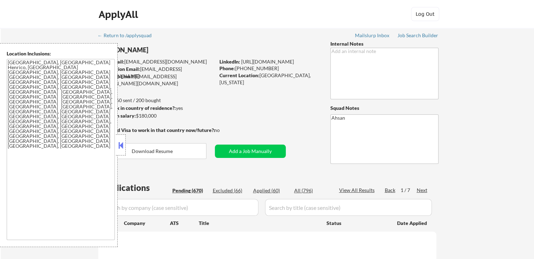
select select ""pending""
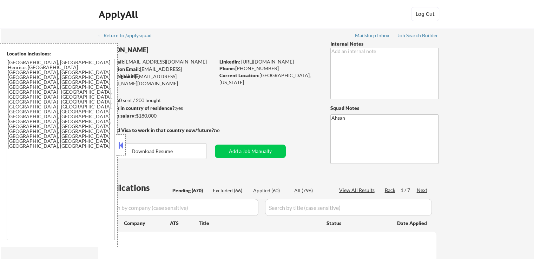
select select ""pending""
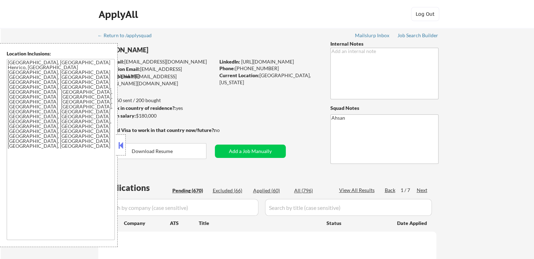
select select ""pending""
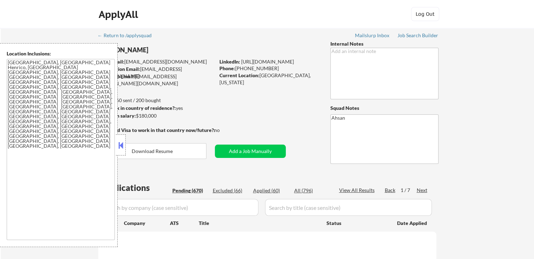
select select ""pending""
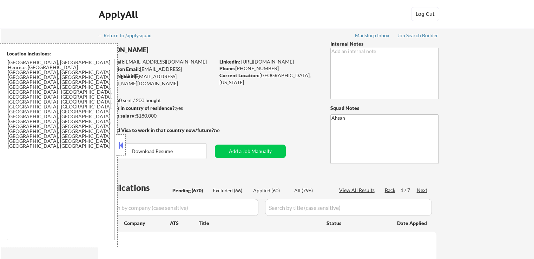
select select ""pending""
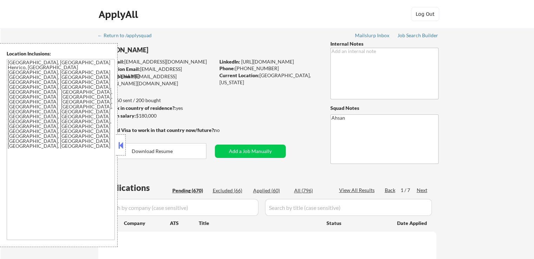
select select ""pending""
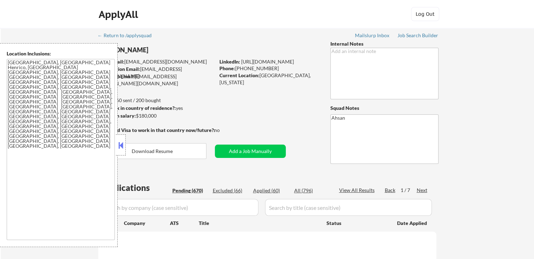
select select ""pending""
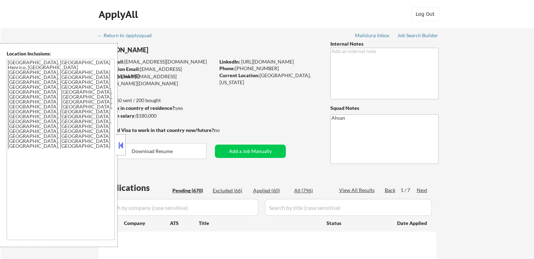
select select ""pending""
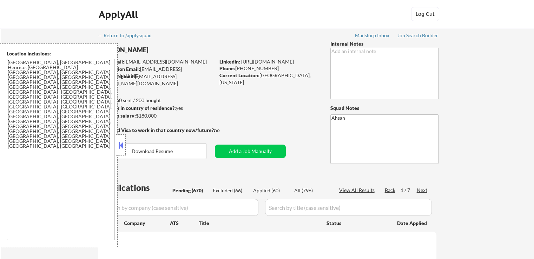
select select ""pending""
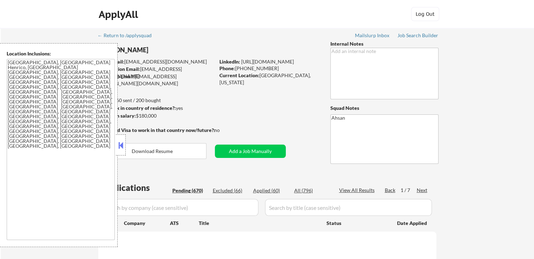
select select ""pending""
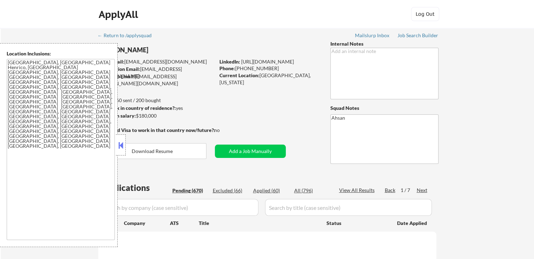
select select ""pending""
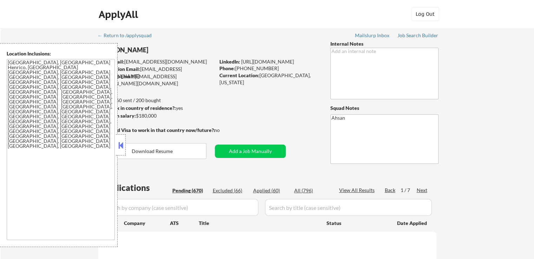
select select ""pending""
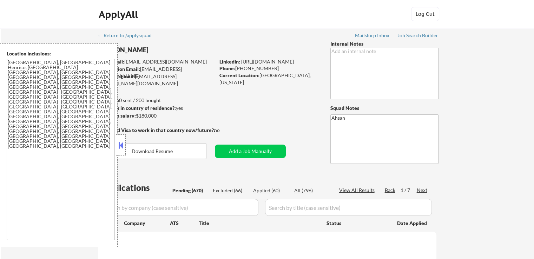
select select ""pending""
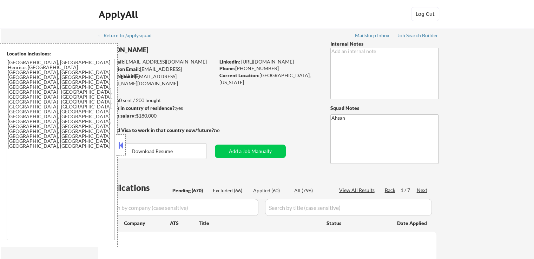
select select ""pending""
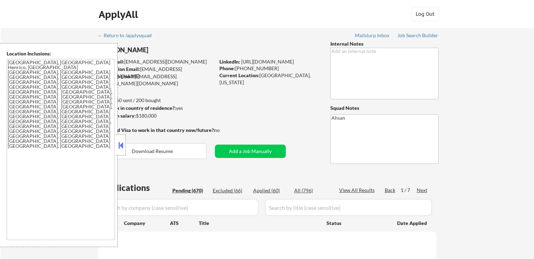
select select ""pending""
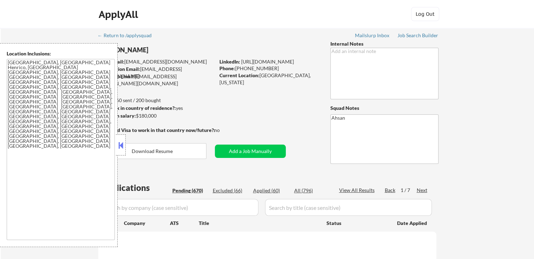
select select ""pending""
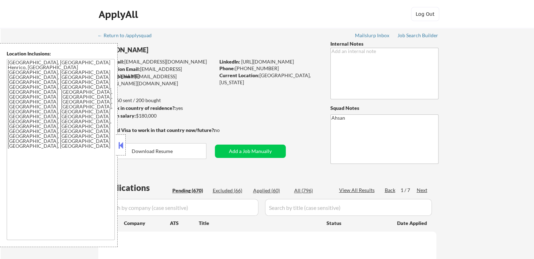
select select ""pending""
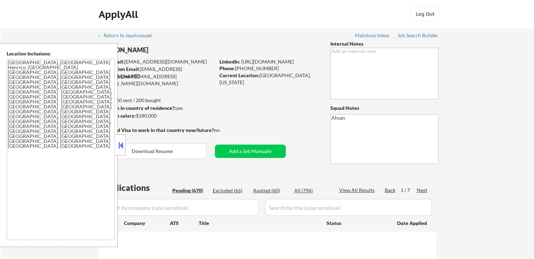
select select ""pending""
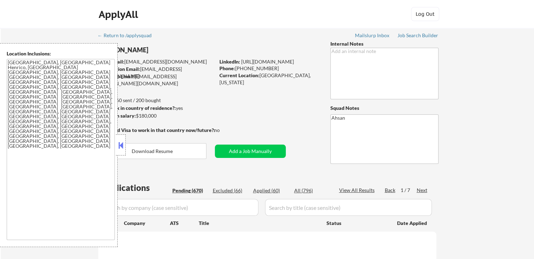
select select ""pending""
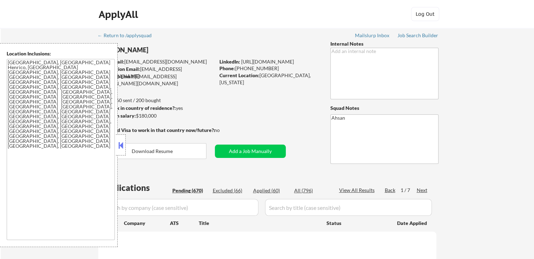
select select ""pending""
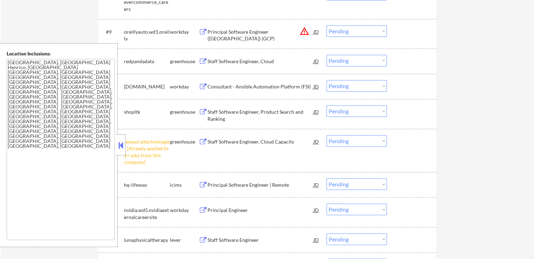
scroll to position [456, 0]
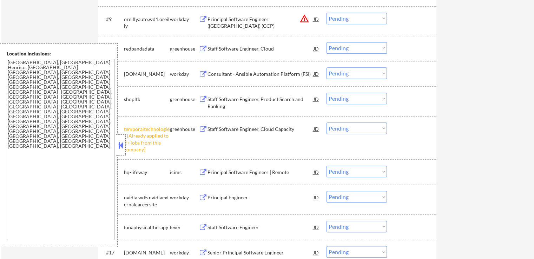
click at [352, 128] on select "Choose an option... Pending Applied Excluded (Questions) Excluded (Expired) Exc…" at bounding box center [356, 128] width 60 height 12
click at [326, 122] on select "Choose an option... Pending Applied Excluded (Questions) Excluded (Expired) Exc…" at bounding box center [356, 128] width 60 height 12
select select ""pending""
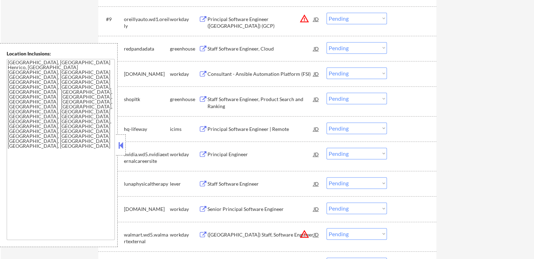
click at [241, 48] on div "Staff Software Engineer, Cloud" at bounding box center [260, 48] width 106 height 7
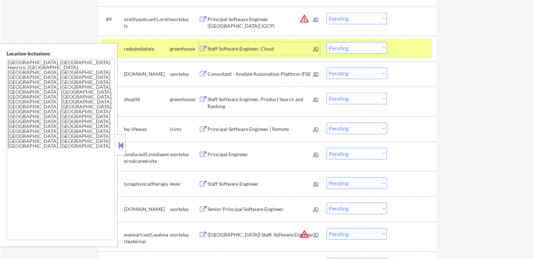
click at [245, 98] on div "Staff Software Engineer, Product Search and Ranking" at bounding box center [260, 103] width 106 height 14
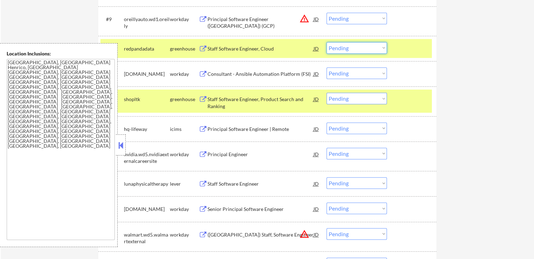
click at [355, 49] on select "Choose an option... Pending Applied Excluded (Questions) Excluded (Expired) Exc…" at bounding box center [356, 48] width 60 height 12
click at [326, 42] on select "Choose an option... Pending Applied Excluded (Questions) Excluded (Expired) Exc…" at bounding box center [356, 48] width 60 height 12
select select ""pending""
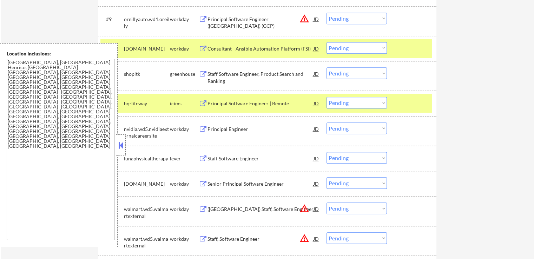
drag, startPoint x: 341, startPoint y: 74, endPoint x: 346, endPoint y: 77, distance: 5.5
click at [341, 74] on select "Choose an option... Pending Applied Excluded (Questions) Excluded (Expired) Exc…" at bounding box center [356, 73] width 60 height 12
click at [326, 67] on select "Choose an option... Pending Applied Excluded (Questions) Excluded (Expired) Exc…" at bounding box center [356, 73] width 60 height 12
select select ""pending""
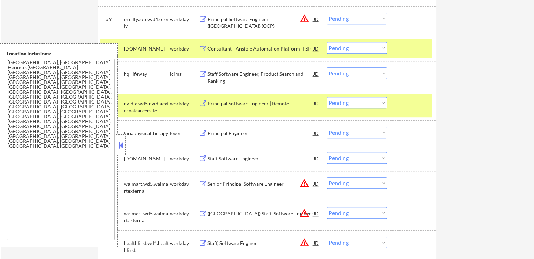
click at [154, 50] on div "[DOMAIN_NAME]" at bounding box center [147, 48] width 46 height 7
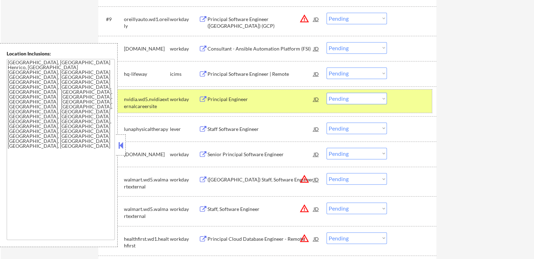
click at [153, 104] on div "nvidia.wd5.nvidiaexternalcareersite" at bounding box center [147, 103] width 46 height 14
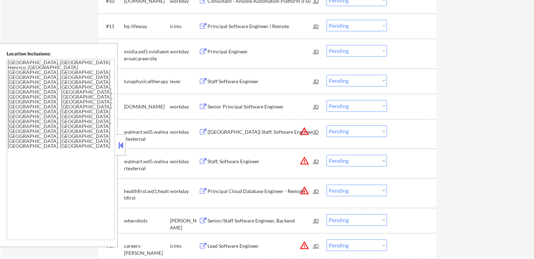
scroll to position [526, 0]
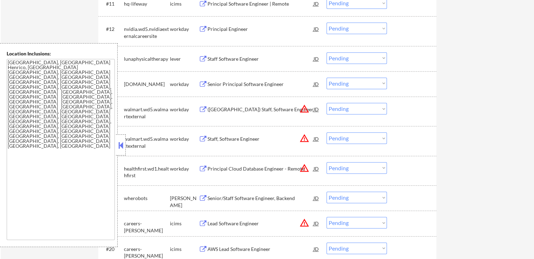
click at [248, 55] on div "Staff Software Engineer" at bounding box center [260, 58] width 106 height 7
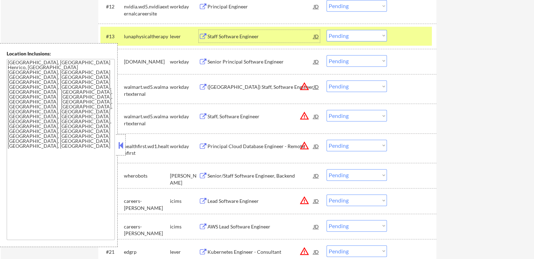
scroll to position [561, 0]
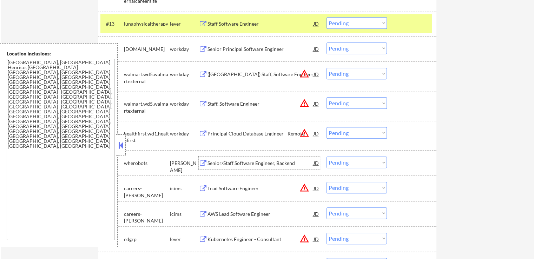
click at [270, 159] on div "Senior/Staff Software Engineer, Backend" at bounding box center [260, 162] width 106 height 13
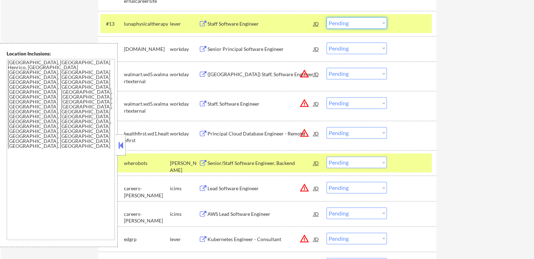
drag, startPoint x: 360, startPoint y: 23, endPoint x: 360, endPoint y: 27, distance: 3.9
click at [360, 23] on select "Choose an option... Pending Applied Excluded (Questions) Excluded (Expired) Exc…" at bounding box center [356, 23] width 60 height 12
click at [326, 17] on select "Choose an option... Pending Applied Excluded (Questions) Excluded (Expired) Exc…" at bounding box center [356, 23] width 60 height 12
select select ""pending""
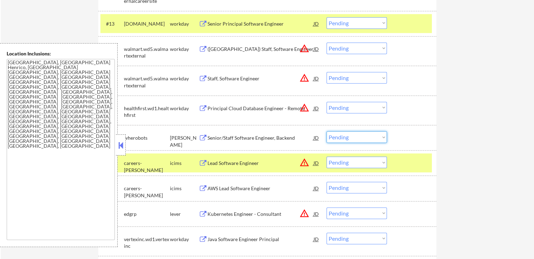
click at [344, 136] on select "Choose an option... Pending Applied Excluded (Questions) Excluded (Expired) Exc…" at bounding box center [356, 137] width 60 height 12
click at [326, 131] on select "Choose an option... Pending Applied Excluded (Questions) Excluded (Expired) Exc…" at bounding box center [356, 137] width 60 height 12
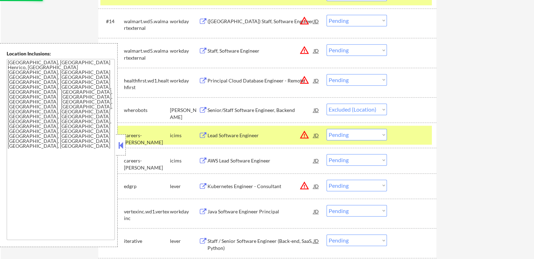
scroll to position [632, 0]
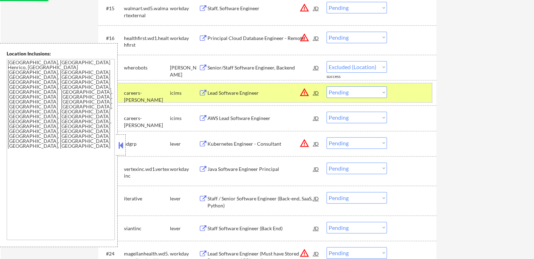
click at [161, 91] on div "careers-[PERSON_NAME]" at bounding box center [147, 96] width 46 height 14
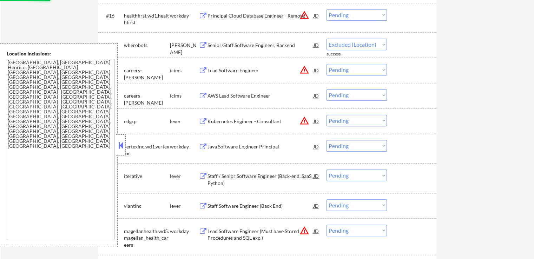
select select ""pending""
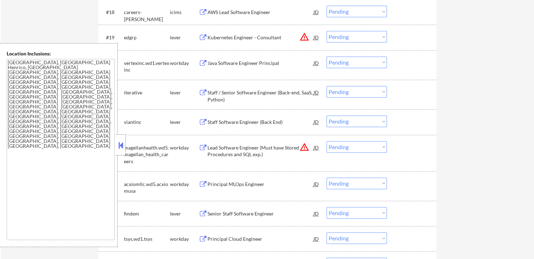
scroll to position [737, 0]
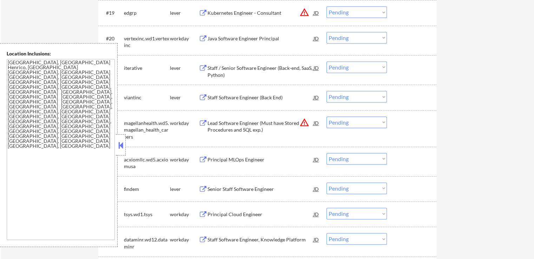
click at [276, 66] on div "Staff / Senior Software Engineer (Back-end, SaaS, Python)" at bounding box center [260, 72] width 106 height 14
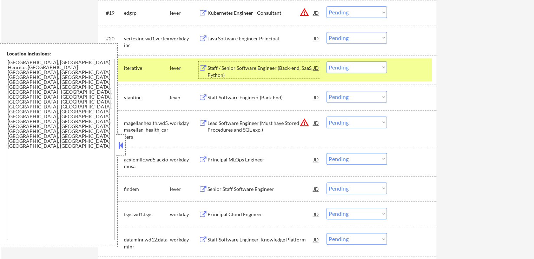
click at [272, 102] on div "Staff Software Engineer (Back End)" at bounding box center [260, 97] width 106 height 13
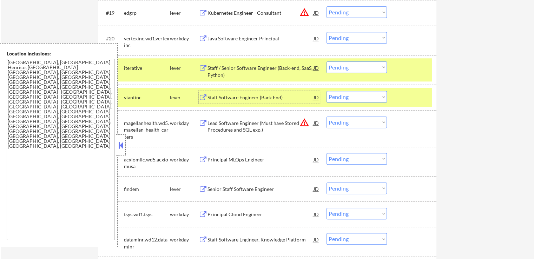
click at [355, 66] on select "Choose an option... Pending Applied Excluded (Questions) Excluded (Expired) Exc…" at bounding box center [356, 67] width 60 height 12
click at [326, 61] on select "Choose an option... Pending Applied Excluded (Questions) Excluded (Expired) Exc…" at bounding box center [356, 67] width 60 height 12
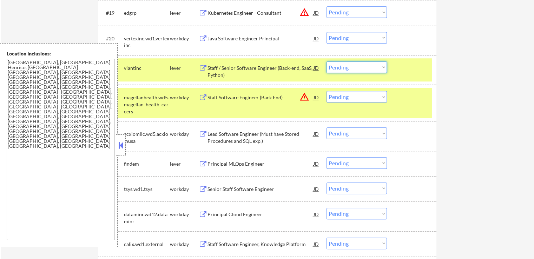
drag, startPoint x: 334, startPoint y: 67, endPoint x: 346, endPoint y: 72, distance: 13.4
click at [335, 67] on select "Choose an option... Pending Applied Excluded (Questions) Excluded (Expired) Exc…" at bounding box center [356, 67] width 60 height 12
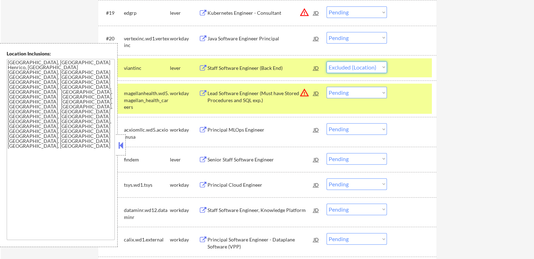
click at [326, 61] on select "Choose an option... Pending Applied Excluded (Questions) Excluded (Expired) Exc…" at bounding box center [356, 67] width 60 height 12
click at [174, 96] on div "workday" at bounding box center [184, 93] width 29 height 7
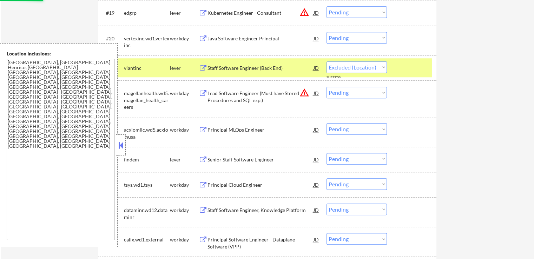
select select ""pending""
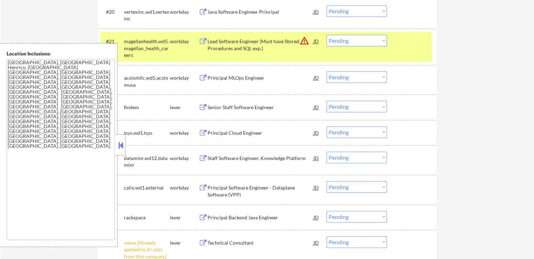
scroll to position [807, 0]
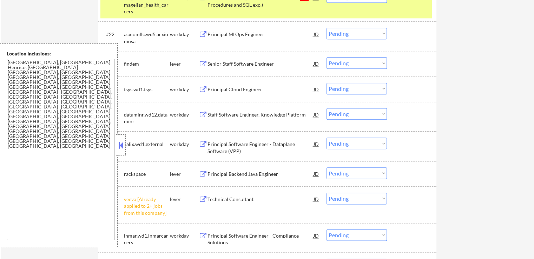
click at [261, 66] on div "Senior Staff Software Engineer" at bounding box center [260, 63] width 106 height 7
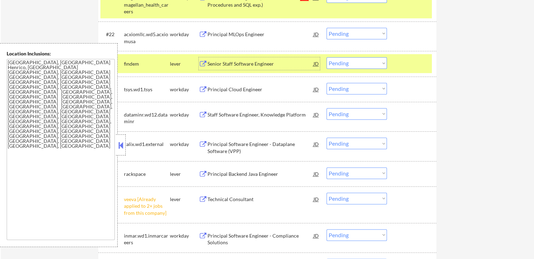
click at [260, 173] on div "Principal Backend Java Engineer" at bounding box center [260, 174] width 106 height 7
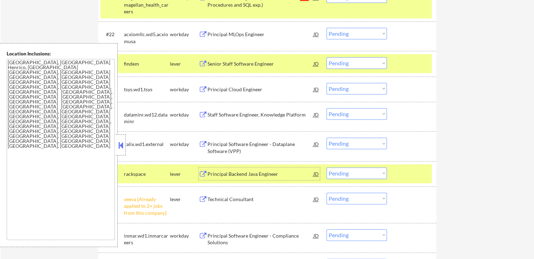
click at [357, 65] on select "Choose an option... Pending Applied Excluded (Questions) Excluded (Expired) Exc…" at bounding box center [356, 63] width 60 height 12
click at [326, 57] on select "Choose an option... Pending Applied Excluded (Questions) Excluded (Expired) Exc…" at bounding box center [356, 63] width 60 height 12
click at [141, 65] on div "findem" at bounding box center [147, 63] width 46 height 7
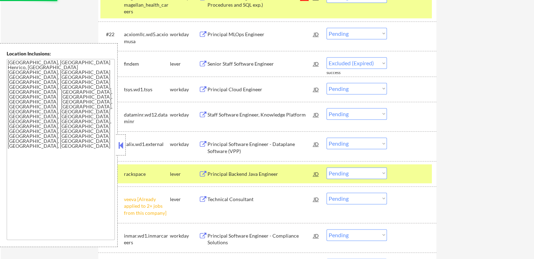
click at [157, 10] on div "magellanhealth.wd5.magellan_health_careers" at bounding box center [147, 4] width 46 height 21
select select ""pending""
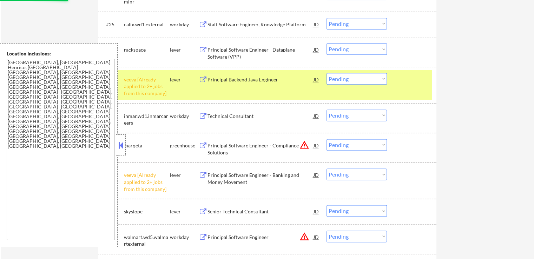
scroll to position [912, 0]
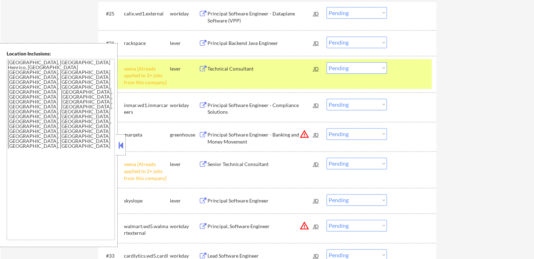
click at [348, 41] on select "Choose an option... Pending Applied Excluded (Questions) Excluded (Expired) Exc…" at bounding box center [356, 42] width 60 height 12
select select ""excluded__expired_""
click at [326, 36] on select "Choose an option... Pending Applied Excluded (Questions) Excluded (Expired) Exc…" at bounding box center [356, 42] width 60 height 12
drag, startPoint x: 348, startPoint y: 68, endPoint x: 353, endPoint y: 72, distance: 6.7
click at [348, 68] on select "Choose an option... Pending Applied Excluded (Questions) Excluded (Expired) Exc…" at bounding box center [356, 68] width 60 height 12
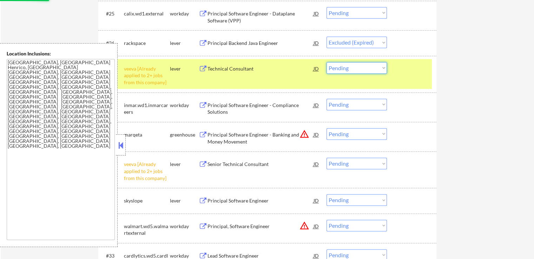
select select ""excluded__other_""
click at [326, 62] on select "Choose an option... Pending Applied Excluded (Questions) Excluded (Expired) Exc…" at bounding box center [356, 68] width 60 height 12
select select ""pending""
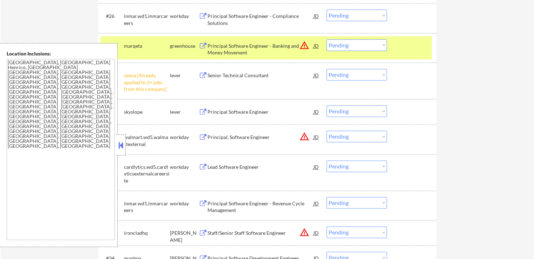
scroll to position [947, 0]
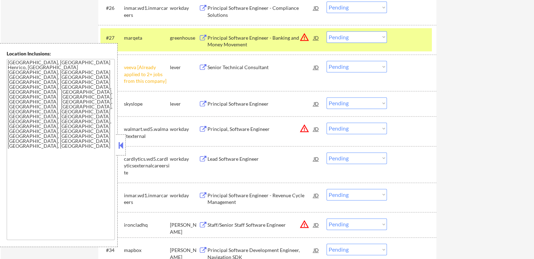
click at [341, 65] on select "Choose an option... Pending Applied Excluded (Questions) Excluded (Expired) Exc…" at bounding box center [356, 67] width 60 height 12
click at [326, 61] on select "Choose an option... Pending Applied Excluded (Questions) Excluded (Expired) Exc…" at bounding box center [356, 67] width 60 height 12
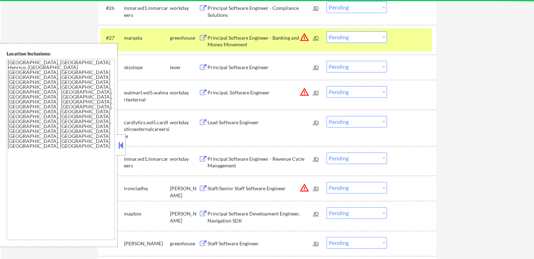
click at [238, 66] on div "Principal Software Engineer" at bounding box center [260, 67] width 106 height 7
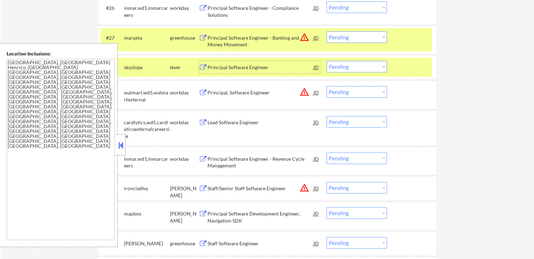
click at [281, 34] on div "Principal Software Engineer - Banking and Money Movement" at bounding box center [260, 39] width 106 height 17
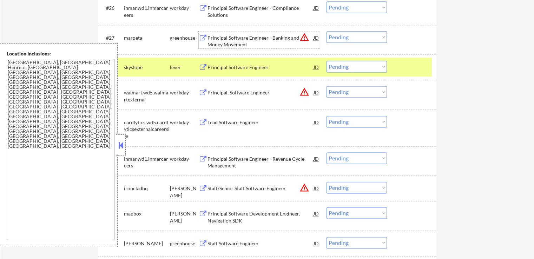
click at [372, 70] on select "Choose an option... Pending Applied Excluded (Questions) Excluded (Expired) Exc…" at bounding box center [356, 67] width 60 height 12
click at [326, 61] on select "Choose an option... Pending Applied Excluded (Questions) Excluded (Expired) Exc…" at bounding box center [356, 67] width 60 height 12
select select ""pending""
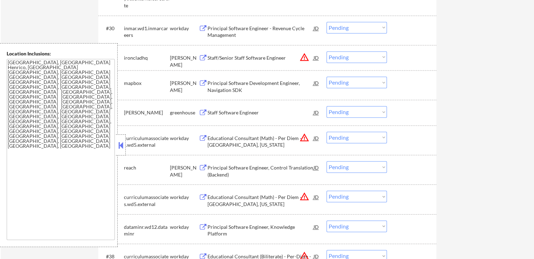
scroll to position [1088, 0]
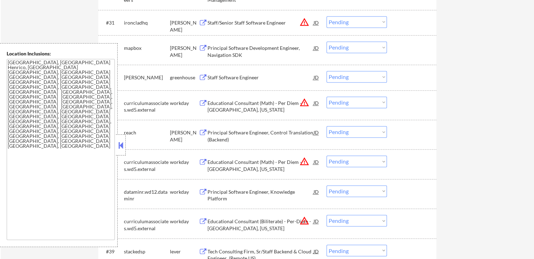
click at [263, 79] on div "Staff Software Engineer" at bounding box center [260, 77] width 106 height 7
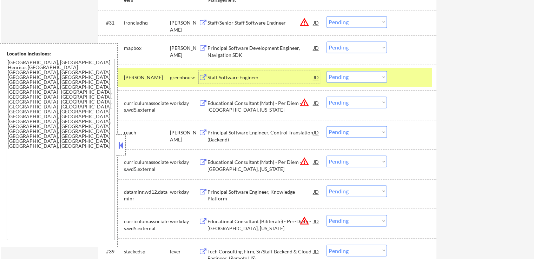
click at [348, 75] on select "Choose an option... Pending Applied Excluded (Questions) Excluded (Expired) Exc…" at bounding box center [356, 77] width 60 height 12
click at [326, 71] on select "Choose an option... Pending Applied Excluded (Questions) Excluded (Expired) Exc…" at bounding box center [356, 77] width 60 height 12
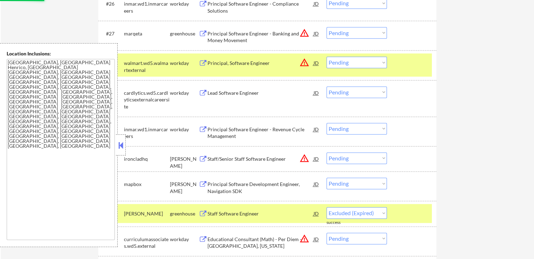
select select ""pending""
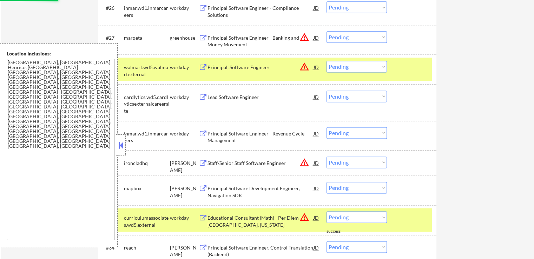
click at [341, 38] on select "Choose an option... Pending Applied Excluded (Questions) Excluded (Expired) Exc…" at bounding box center [356, 37] width 60 height 12
click at [326, 31] on select "Choose an option... Pending Applied Excluded (Questions) Excluded (Expired) Exc…" at bounding box center [356, 37] width 60 height 12
select select ""pending""
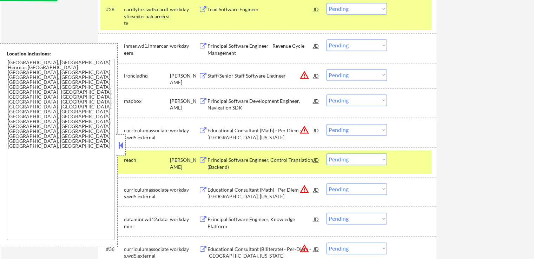
scroll to position [1018, 0]
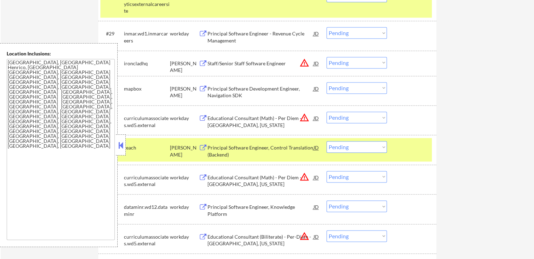
click at [277, 90] on div "Principal Software Development Engineer, Navigation SDK" at bounding box center [260, 92] width 106 height 14
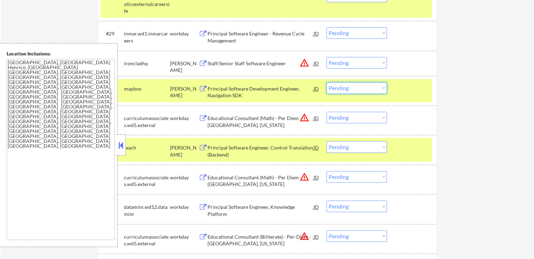
click at [359, 87] on select "Choose an option... Pending Applied Excluded (Questions) Excluded (Expired) Exc…" at bounding box center [356, 88] width 60 height 12
click at [326, 82] on select "Choose an option... Pending Applied Excluded (Questions) Excluded (Expired) Exc…" at bounding box center [356, 88] width 60 height 12
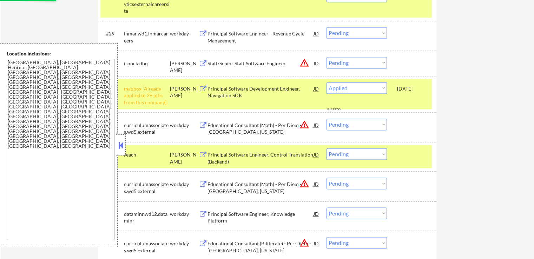
select select ""pending""
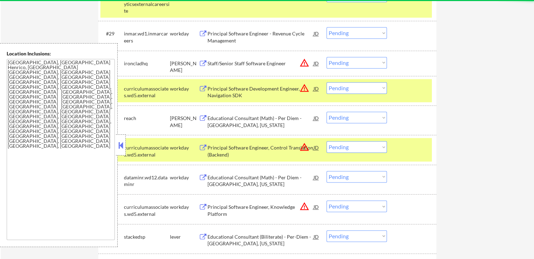
click at [360, 86] on select "Choose an option... Pending Applied Excluded (Questions) Excluded (Expired) Exc…" at bounding box center [356, 88] width 60 height 12
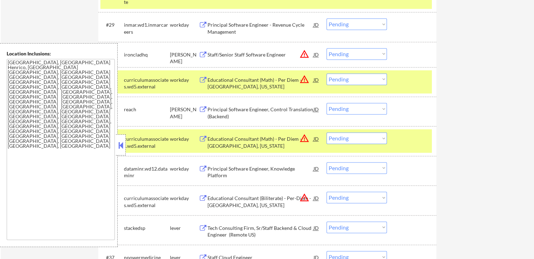
scroll to position [1053, 0]
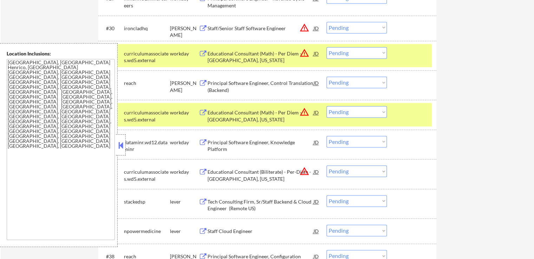
click at [268, 86] on div "Principal Software Engineer, Control Translation (Backend)" at bounding box center [260, 87] width 106 height 14
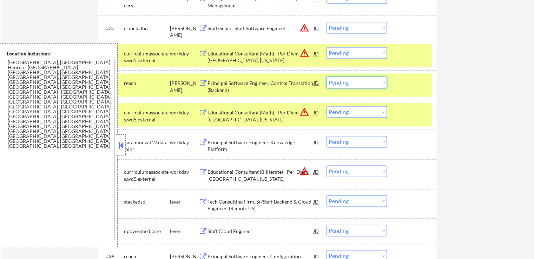
click at [355, 83] on select "Choose an option... Pending Applied Excluded (Questions) Excluded (Expired) Exc…" at bounding box center [356, 82] width 60 height 12
click at [326, 76] on select "Choose an option... Pending Applied Excluded (Questions) Excluded (Expired) Exc…" at bounding box center [356, 82] width 60 height 12
click at [174, 53] on div "workday" at bounding box center [184, 53] width 29 height 7
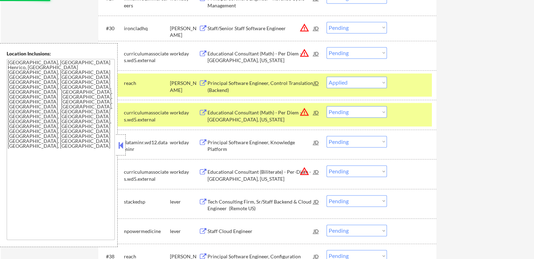
click at [169, 115] on div "curriculumassociates.wd5.external" at bounding box center [147, 116] width 46 height 14
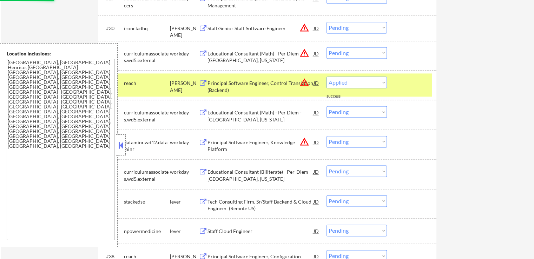
select select ""pending""
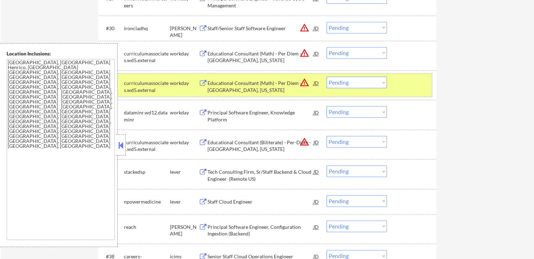
click at [150, 86] on div "curriculumassociates.wd5.external" at bounding box center [147, 87] width 46 height 14
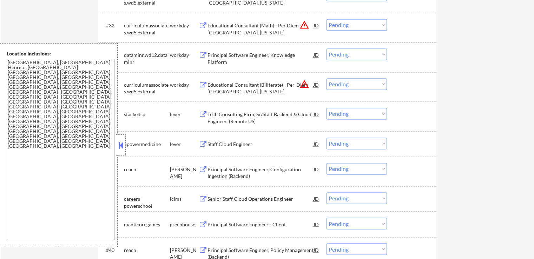
scroll to position [1123, 0]
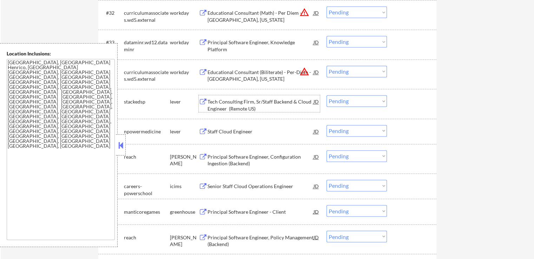
click at [261, 104] on div "Tech Consulting Firm, Sr/Staff Backend & Cloud Engineer (Remote US)" at bounding box center [260, 105] width 106 height 14
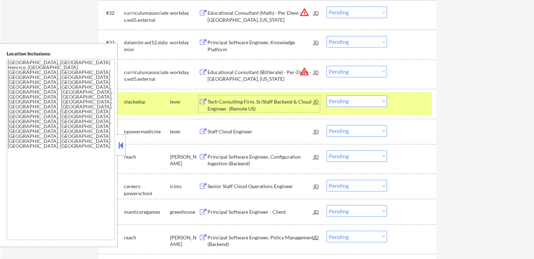
click at [246, 129] on div "Staff Cloud Engineer" at bounding box center [260, 131] width 106 height 7
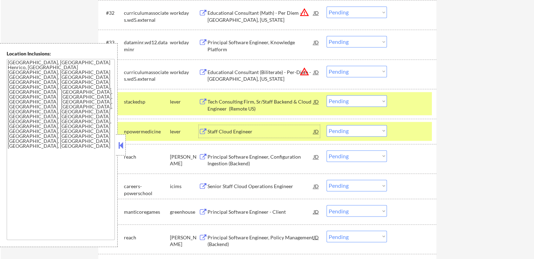
click at [360, 132] on select "Choose an option... Pending Applied Excluded (Questions) Excluded (Expired) Exc…" at bounding box center [356, 131] width 60 height 12
click at [326, 125] on select "Choose an option... Pending Applied Excluded (Questions) Excluded (Expired) Exc…" at bounding box center [356, 131] width 60 height 12
click at [286, 157] on div "Principal Software Engineer, Configuration Ingestion (Backend)" at bounding box center [260, 160] width 106 height 14
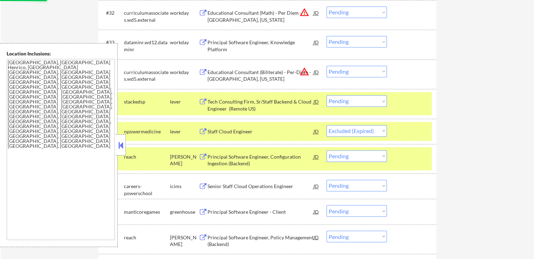
select select ""pending""
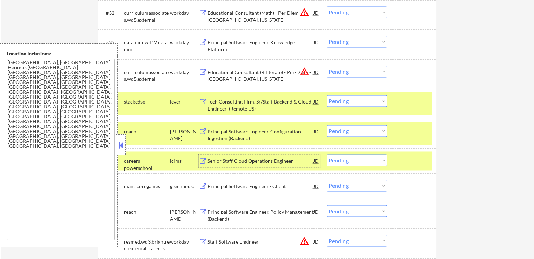
click at [357, 99] on select "Choose an option... Pending Applied Excluded (Questions) Excluded (Expired) Exc…" at bounding box center [356, 101] width 60 height 12
click at [326, 95] on select "Choose an option... Pending Applied Excluded (Questions) Excluded (Expired) Exc…" at bounding box center [356, 101] width 60 height 12
select select ""pending""
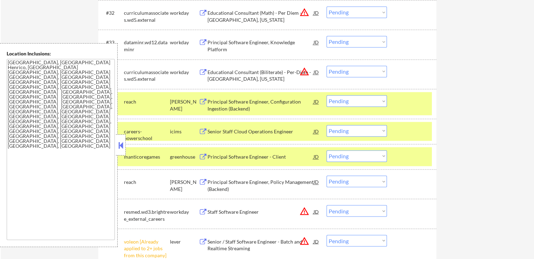
select select ""PLACEHOLDER_1427118222253""
click at [355, 103] on select "Choose an option... Pending Applied Excluded (Questions) Excluded (Expired) Exc…" at bounding box center [356, 101] width 60 height 12
select select ""applied""
click at [326, 95] on select "Choose an option... Pending Applied Excluded (Questions) Excluded (Expired) Exc…" at bounding box center [356, 101] width 60 height 12
select select ""pending""
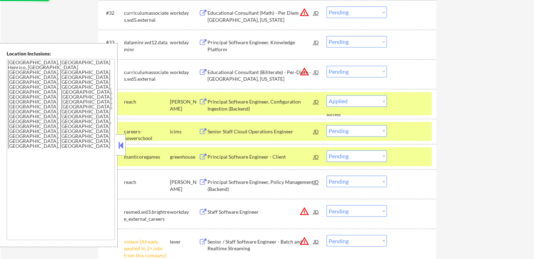
select select ""pending""
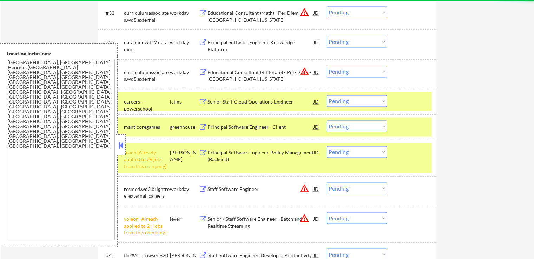
scroll to position [1158, 0]
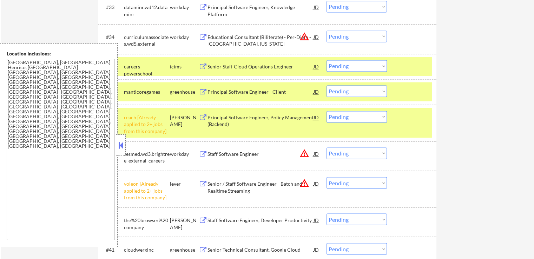
click at [278, 91] on div "Principal Software Engineer - Client" at bounding box center [260, 91] width 106 height 7
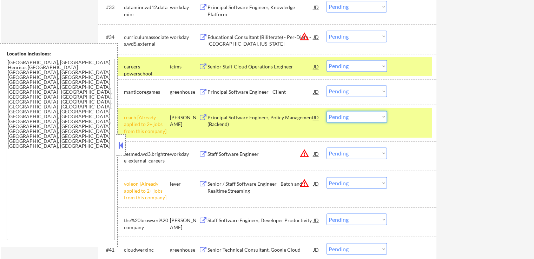
drag, startPoint x: 352, startPoint y: 118, endPoint x: 353, endPoint y: 121, distance: 3.6
click at [352, 119] on select "Choose an option... Pending Applied Excluded (Questions) Excluded (Expired) Exc…" at bounding box center [356, 117] width 60 height 12
click at [326, 111] on select "Choose an option... Pending Applied Excluded (Questions) Excluded (Expired) Exc…" at bounding box center [356, 117] width 60 height 12
select select ""pending""
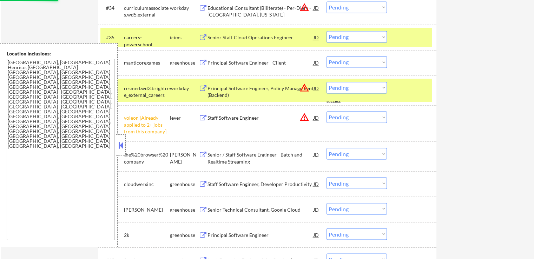
scroll to position [1193, 0]
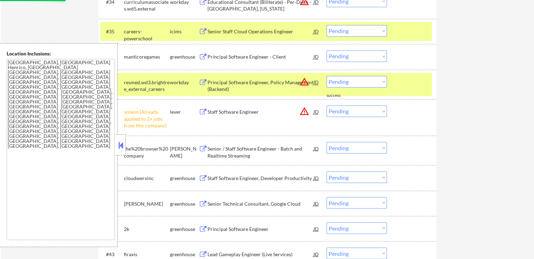
click at [354, 111] on select "Choose an option... Pending Applied Excluded (Questions) Excluded (Expired) Exc…" at bounding box center [356, 111] width 60 height 12
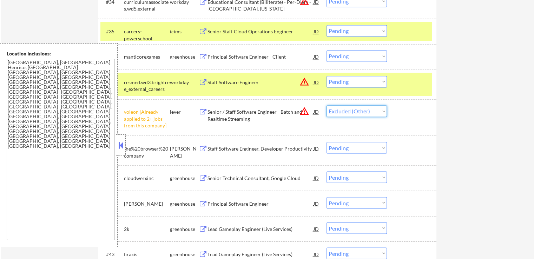
click at [326, 105] on select "Choose an option... Pending Applied Excluded (Questions) Excluded (Expired) Exc…" at bounding box center [356, 111] width 60 height 12
select select ""pending""
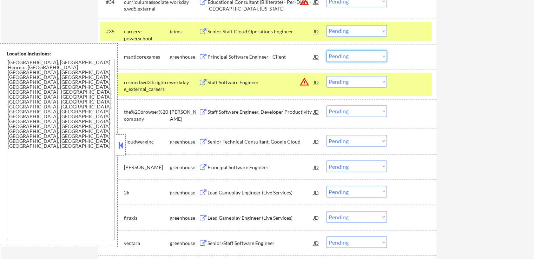
click at [349, 57] on select "Choose an option... Pending Applied Excluded (Questions) Excluded (Expired) Exc…" at bounding box center [356, 56] width 60 height 12
click at [326, 50] on select "Choose an option... Pending Applied Excluded (Questions) Excluded (Expired) Exc…" at bounding box center [356, 56] width 60 height 12
select select ""pending""
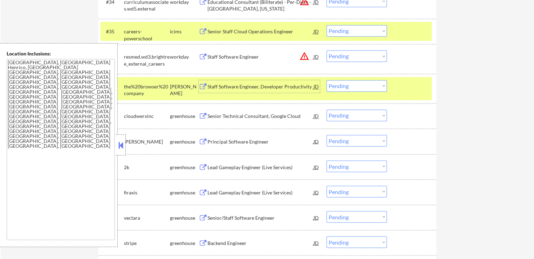
click at [278, 87] on div "Staff Software Engineer, Developer Productivity" at bounding box center [260, 86] width 106 height 7
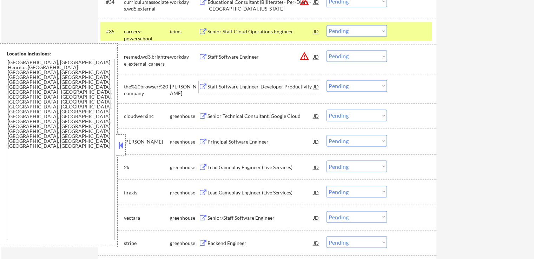
click at [269, 113] on div "Senior Technical Consultant, Google Cloud" at bounding box center [260, 116] width 106 height 7
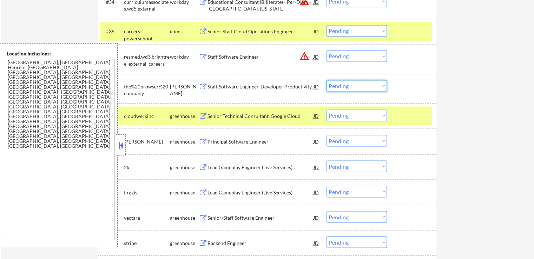
drag, startPoint x: 355, startPoint y: 84, endPoint x: 352, endPoint y: 90, distance: 7.5
click at [355, 84] on select "Choose an option... Pending Applied Excluded (Questions) Excluded (Expired) Exc…" at bounding box center [356, 86] width 60 height 12
click at [326, 80] on select "Choose an option... Pending Applied Excluded (Questions) Excluded (Expired) Exc…" at bounding box center [356, 86] width 60 height 12
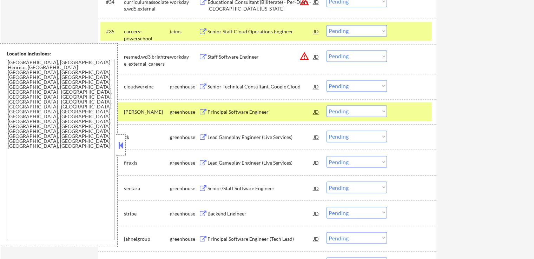
click at [351, 88] on select "Choose an option... Pending Applied Excluded (Questions) Excluded (Expired) Exc…" at bounding box center [356, 86] width 60 height 12
click at [326, 80] on select "Choose an option... Pending Applied Excluded (Questions) Excluded (Expired) Exc…" at bounding box center [356, 86] width 60 height 12
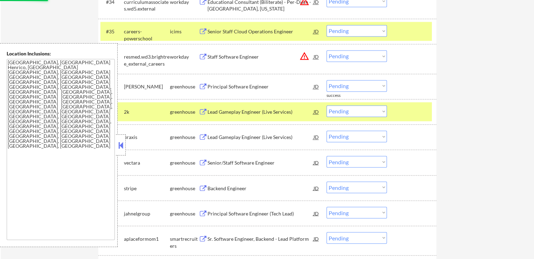
click at [264, 85] on div "Principal Software Engineer" at bounding box center [260, 86] width 106 height 7
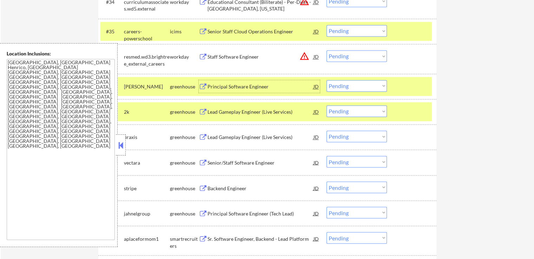
click at [279, 113] on div "Lead Gameplay Engineer (Live Services)" at bounding box center [260, 111] width 106 height 7
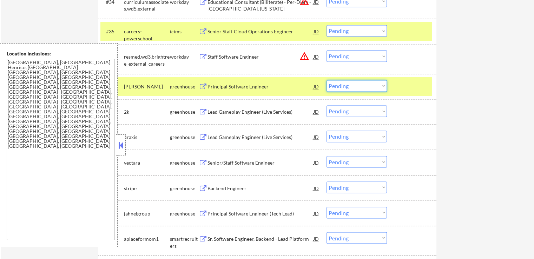
click at [333, 84] on select "Choose an option... Pending Applied Excluded (Questions) Excluded (Expired) Exc…" at bounding box center [356, 86] width 60 height 12
click at [326, 80] on select "Choose an option... Pending Applied Excluded (Questions) Excluded (Expired) Exc…" at bounding box center [356, 86] width 60 height 12
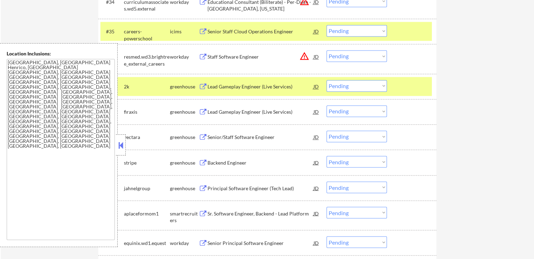
click at [351, 87] on select "Choose an option... Pending Applied Excluded (Questions) Excluded (Expired) Exc…" at bounding box center [356, 86] width 60 height 12
click at [326, 80] on select "Choose an option... Pending Applied Excluded (Questions) Excluded (Expired) Exc…" at bounding box center [356, 86] width 60 height 12
click at [273, 116] on div "Lead Gameplay Engineer (Live Services)" at bounding box center [260, 111] width 106 height 13
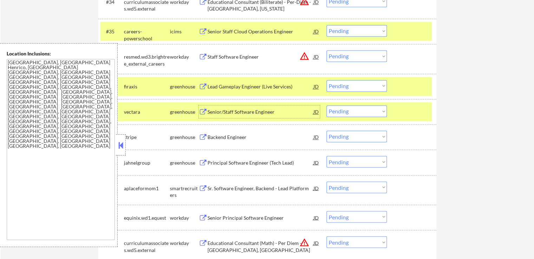
click at [262, 111] on div "Senior/Staff Software Engineer" at bounding box center [260, 111] width 106 height 7
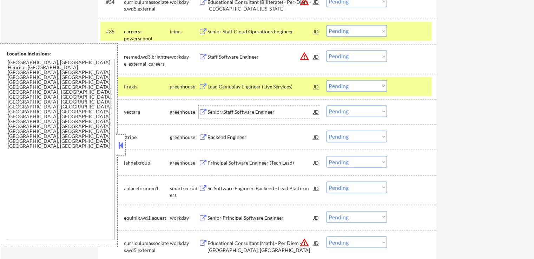
click at [353, 85] on select "Choose an option... Pending Applied Excluded (Questions) Excluded (Expired) Exc…" at bounding box center [356, 86] width 60 height 12
click at [326, 80] on select "Choose an option... Pending Applied Excluded (Questions) Excluded (Expired) Exc…" at bounding box center [356, 86] width 60 height 12
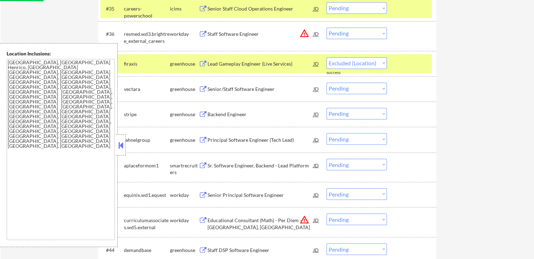
scroll to position [1228, 0]
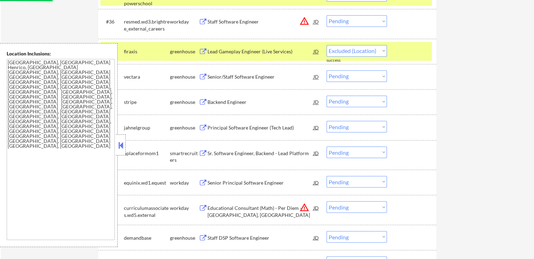
select select ""pending""
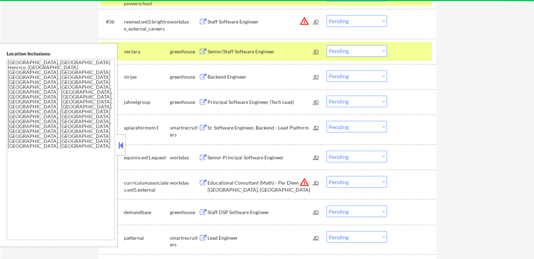
click at [240, 79] on div "Backend Engineer" at bounding box center [260, 76] width 106 height 7
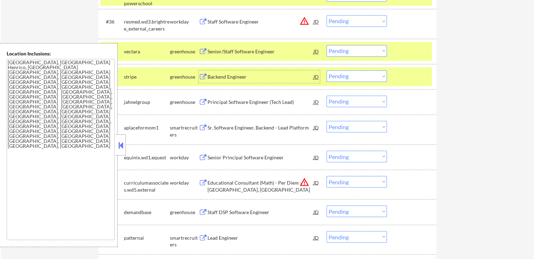
click at [357, 74] on select "Choose an option... Pending Applied Excluded (Questions) Excluded (Expired) Exc…" at bounding box center [356, 76] width 60 height 12
click at [326, 70] on select "Choose an option... Pending Applied Excluded (Questions) Excluded (Expired) Exc…" at bounding box center [356, 76] width 60 height 12
click at [235, 103] on div "Principal Software Engineer (Tech Lead)" at bounding box center [260, 102] width 106 height 7
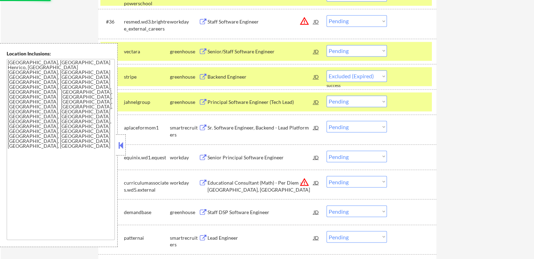
select select ""pending""
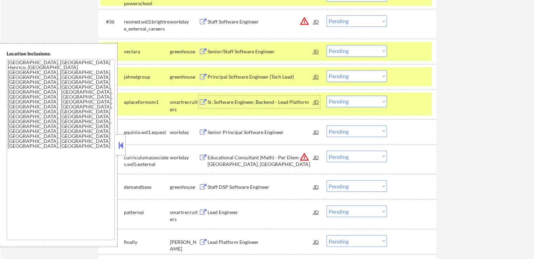
click at [339, 49] on select "Choose an option... Pending Applied Excluded (Questions) Excluded (Expired) Exc…" at bounding box center [356, 51] width 60 height 12
click at [326, 45] on select "Choose an option... Pending Applied Excluded (Questions) Excluded (Expired) Exc…" at bounding box center [356, 51] width 60 height 12
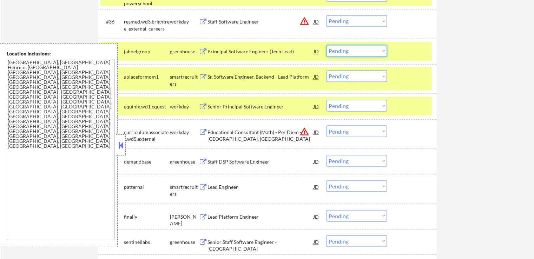
click at [366, 51] on select "Choose an option... Pending Applied Excluded (Questions) Excluded (Expired) Exc…" at bounding box center [356, 51] width 60 height 12
click at [326, 45] on select "Choose an option... Pending Applied Excluded (Questions) Excluded (Expired) Exc…" at bounding box center [356, 51] width 60 height 12
click at [283, 80] on div "Sr. Software Engineer, Backend - Lead Platform" at bounding box center [260, 76] width 106 height 7
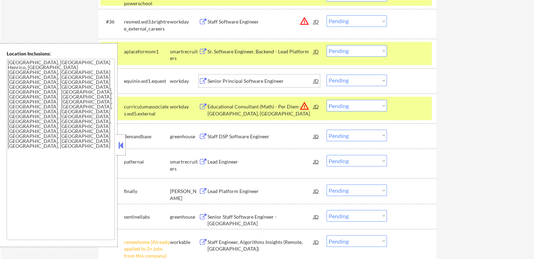
click at [345, 49] on select "Choose an option... Pending Applied Excluded (Questions) Excluded (Expired) Exc…" at bounding box center [356, 51] width 60 height 12
click at [326, 45] on select "Choose an option... Pending Applied Excluded (Questions) Excluded (Expired) Exc…" at bounding box center [356, 51] width 60 height 12
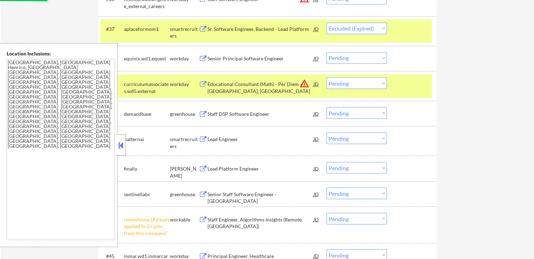
scroll to position [1263, 0]
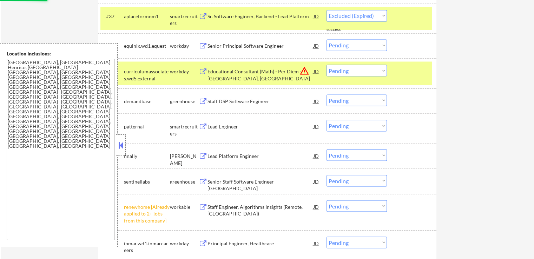
select select ""pending""
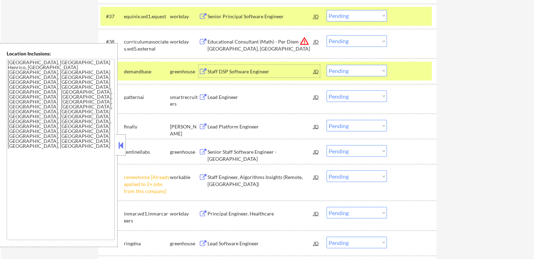
click at [258, 73] on div "Staff DSP Software Engineer" at bounding box center [260, 71] width 106 height 7
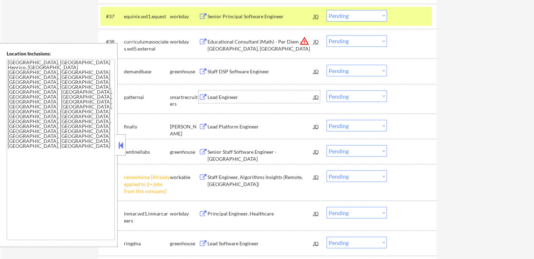
click at [230, 97] on div "Lead Engineer" at bounding box center [260, 96] width 106 height 7
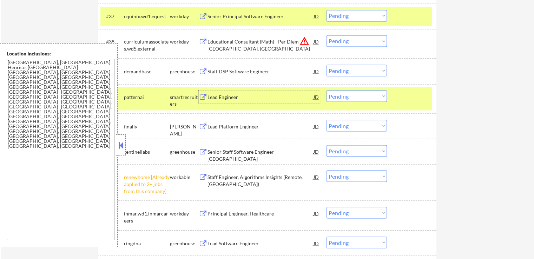
drag, startPoint x: 357, startPoint y: 93, endPoint x: 354, endPoint y: 100, distance: 7.2
click at [357, 93] on select "Choose an option... Pending Applied Excluded (Questions) Excluded (Expired) Exc…" at bounding box center [356, 96] width 60 height 12
click at [326, 90] on select "Choose an option... Pending Applied Excluded (Questions) Excluded (Expired) Exc…" at bounding box center [356, 96] width 60 height 12
select select ""pending""
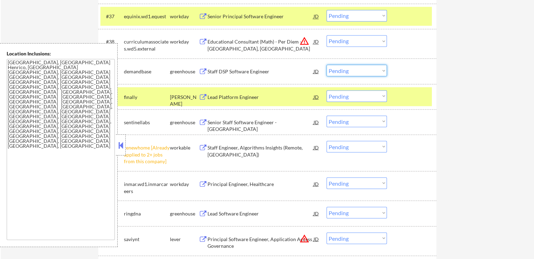
click at [351, 69] on select "Choose an option... Pending Applied Excluded (Questions) Excluded (Expired) Exc…" at bounding box center [356, 71] width 60 height 12
click at [326, 65] on select "Choose an option... Pending Applied Excluded (Questions) Excluded (Expired) Exc…" at bounding box center [356, 71] width 60 height 12
click at [262, 100] on div "Lead Platform Engineer" at bounding box center [260, 96] width 106 height 13
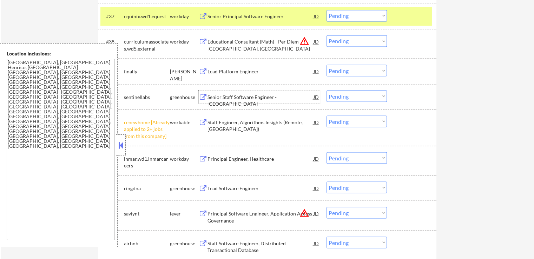
click at [255, 96] on div "Senior Staff Software Engineer - Java" at bounding box center [260, 100] width 106 height 14
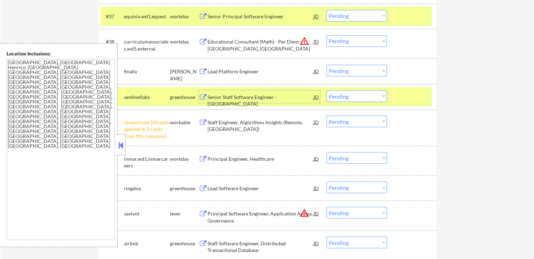
click at [348, 67] on select "Choose an option... Pending Applied Excluded (Questions) Excluded (Expired) Exc…" at bounding box center [356, 71] width 60 height 12
click at [326, 65] on select "Choose an option... Pending Applied Excluded (Questions) Excluded (Expired) Exc…" at bounding box center [356, 71] width 60 height 12
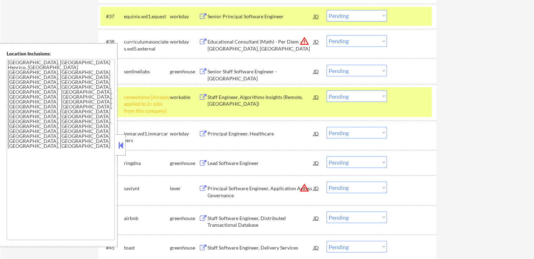
drag, startPoint x: 364, startPoint y: 71, endPoint x: 362, endPoint y: 74, distance: 4.1
click at [364, 71] on select "Choose an option... Pending Applied Excluded (Questions) Excluded (Expired) Exc…" at bounding box center [356, 71] width 60 height 12
click at [326, 65] on select "Choose an option... Pending Applied Excluded (Questions) Excluded (Expired) Exc…" at bounding box center [356, 71] width 60 height 12
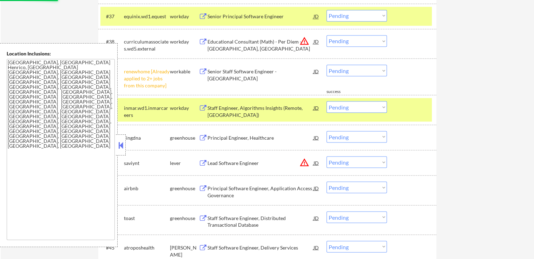
click at [340, 64] on div "#39 renewhome [Already applied to 2+ jobs from this company] workable Senior St…" at bounding box center [265, 76] width 331 height 30
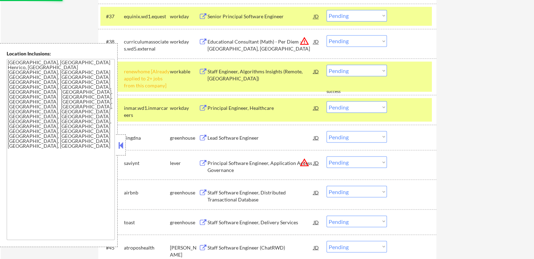
click at [344, 72] on select "Choose an option... Pending Applied Excluded (Questions) Excluded (Expired) Exc…" at bounding box center [356, 71] width 60 height 12
click at [326, 65] on select "Choose an option... Pending Applied Excluded (Questions) Excluded (Expired) Exc…" at bounding box center [356, 71] width 60 height 12
select select ""pending""
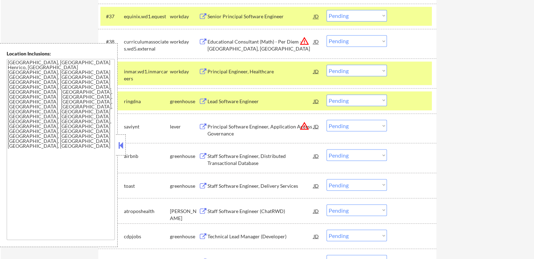
click at [255, 99] on div "Lead Software Engineer" at bounding box center [260, 101] width 106 height 7
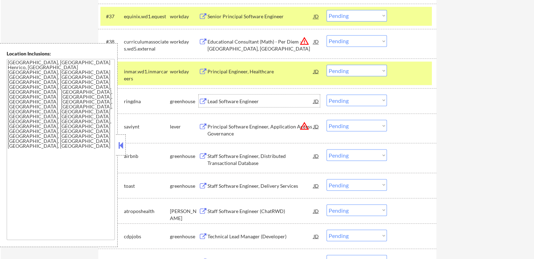
click at [359, 100] on select "Choose an option... Pending Applied Excluded (Questions) Excluded (Expired) Exc…" at bounding box center [356, 100] width 60 height 12
click at [326, 94] on select "Choose an option... Pending Applied Excluded (Questions) Excluded (Expired) Exc…" at bounding box center [356, 100] width 60 height 12
select select ""pending""
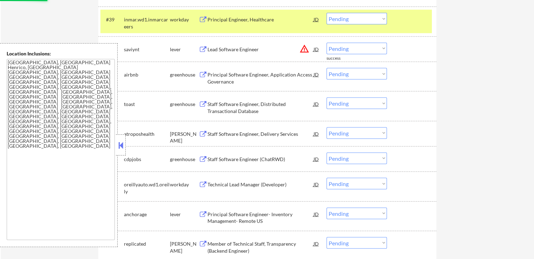
scroll to position [1333, 0]
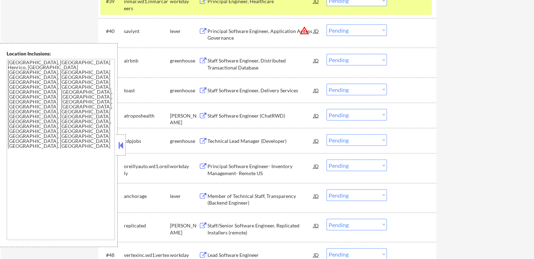
click at [259, 63] on div "Staff Software Engineer, Distributed Transactional Database" at bounding box center [260, 64] width 106 height 14
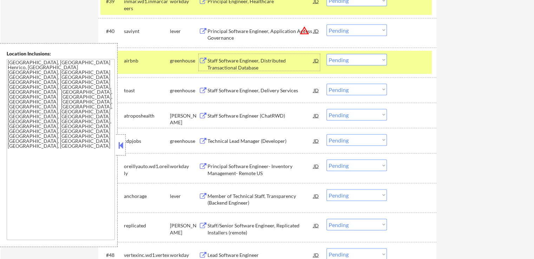
click at [260, 91] on div "Staff Software Engineer, Delivery Services" at bounding box center [260, 90] width 106 height 7
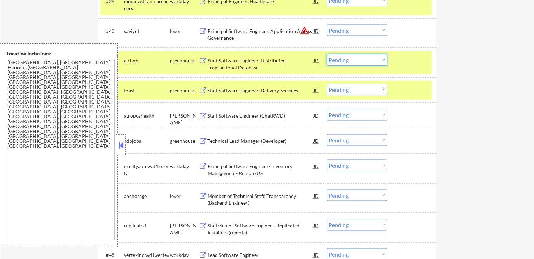
drag, startPoint x: 345, startPoint y: 60, endPoint x: 345, endPoint y: 64, distance: 3.9
click at [345, 60] on select "Choose an option... Pending Applied Excluded (Questions) Excluded (Expired) Exc…" at bounding box center [356, 60] width 60 height 12
click at [326, 54] on select "Choose an option... Pending Applied Excluded (Questions) Excluded (Expired) Exc…" at bounding box center [356, 60] width 60 height 12
click at [257, 28] on div "Principal Software Engineer, Application Access Governance" at bounding box center [260, 34] width 106 height 14
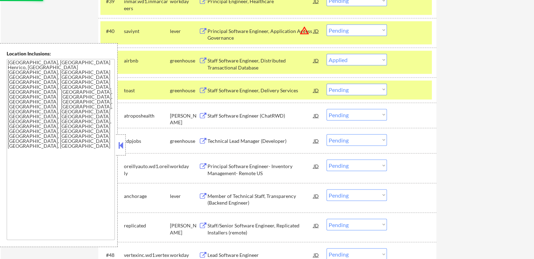
select select ""pending""
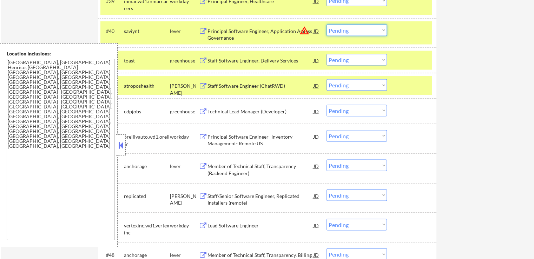
click at [366, 28] on select "Choose an option... Pending Applied Excluded (Questions) Excluded (Expired) Exc…" at bounding box center [356, 30] width 60 height 12
click at [326, 24] on select "Choose an option... Pending Applied Excluded (Questions) Excluded (Expired) Exc…" at bounding box center [356, 30] width 60 height 12
click at [294, 87] on div "Staff Software Engineer (ChatRWD)" at bounding box center [260, 85] width 106 height 7
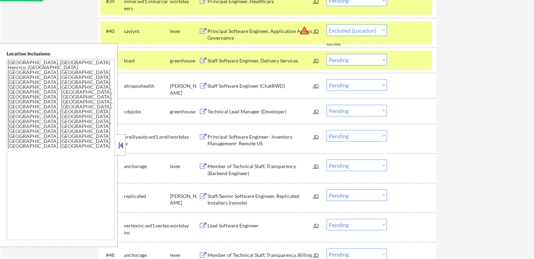
select select ""pending""
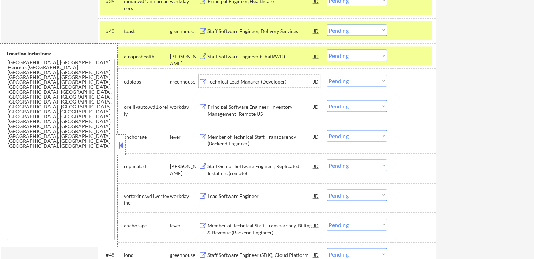
click at [350, 55] on select "Choose an option... Pending Applied Excluded (Questions) Excluded (Expired) Exc…" at bounding box center [356, 55] width 60 height 12
click at [326, 49] on select "Choose an option... Pending Applied Excluded (Questions) Excluded (Expired) Exc…" at bounding box center [356, 55] width 60 height 12
select select ""pending""
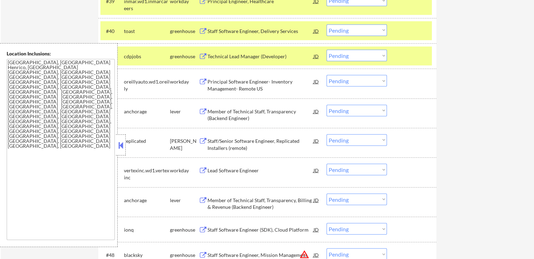
click at [280, 56] on div "Technical Lead Manager (Developer)" at bounding box center [260, 56] width 106 height 7
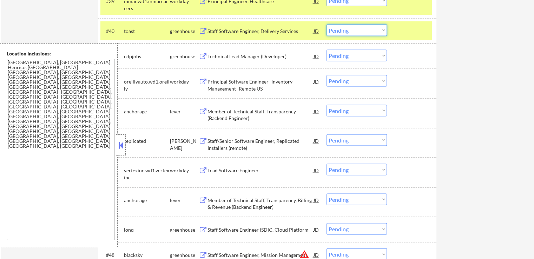
drag, startPoint x: 346, startPoint y: 28, endPoint x: 342, endPoint y: 35, distance: 7.4
click at [346, 28] on select "Choose an option... Pending Applied Excluded (Questions) Excluded (Expired) Exc…" at bounding box center [356, 30] width 60 height 12
click at [326, 24] on select "Choose an option... Pending Applied Excluded (Questions) Excluded (Expired) Exc…" at bounding box center [356, 30] width 60 height 12
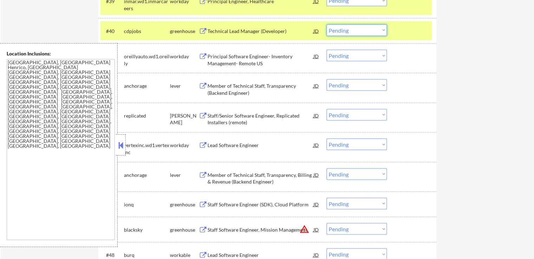
click at [348, 27] on select "Choose an option... Pending Applied Excluded (Questions) Excluded (Expired) Exc…" at bounding box center [356, 30] width 60 height 12
click at [326, 24] on select "Choose an option... Pending Applied Excluded (Questions) Excluded (Expired) Exc…" at bounding box center [356, 30] width 60 height 12
select select ""pending""
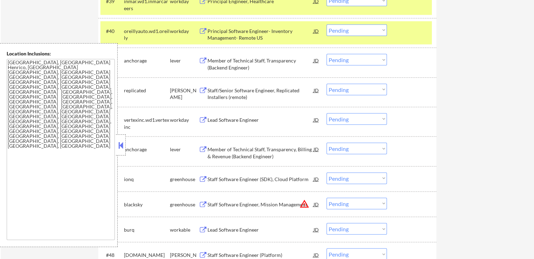
click at [287, 61] on div "Member of Technical Staff, Transparency (Backend Engineer)" at bounding box center [260, 64] width 106 height 14
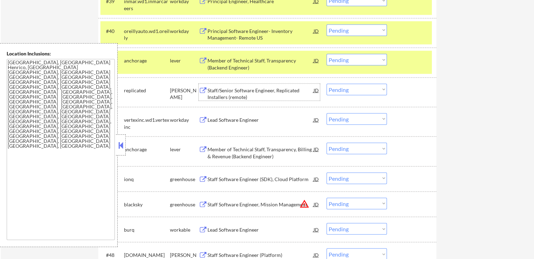
click at [251, 90] on div "Staff/Senior Software Engineer, Replicated Installers (remote)" at bounding box center [260, 94] width 106 height 14
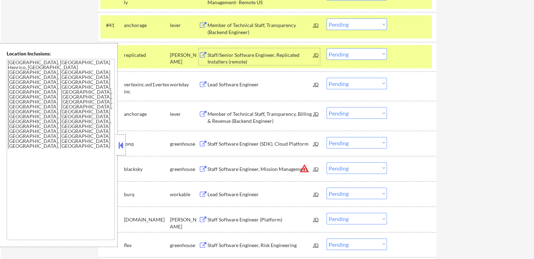
scroll to position [1368, 0]
click at [361, 26] on select "Choose an option... Pending Applied Excluded (Questions) Excluded (Expired) Exc…" at bounding box center [356, 25] width 60 height 12
click at [326, 19] on select "Choose an option... Pending Applied Excluded (Questions) Excluded (Expired) Exc…" at bounding box center [356, 25] width 60 height 12
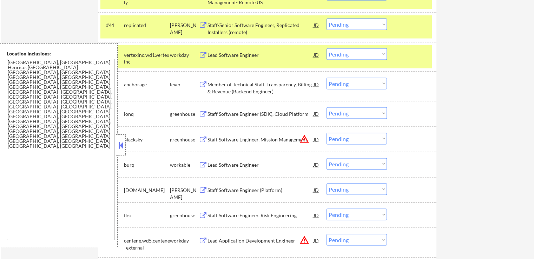
click at [354, 25] on select "Choose an option... Pending Applied Excluded (Questions) Excluded (Expired) Exc…" at bounding box center [356, 25] width 60 height 12
click at [326, 19] on select "Choose an option... Pending Applied Excluded (Questions) Excluded (Expired) Exc…" at bounding box center [356, 25] width 60 height 12
click at [495, 54] on div "← Return to /applysquad Mailslurp Inbox Job Search Builder Rob Tompkins User Em…" at bounding box center [267, 176] width 533 height 3033
select select ""pending""
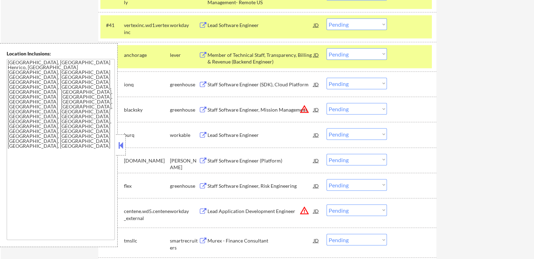
click at [251, 54] on div "Member of Technical Staff, Transparency, Billing & Revenue (Backend Engineer)" at bounding box center [260, 59] width 106 height 14
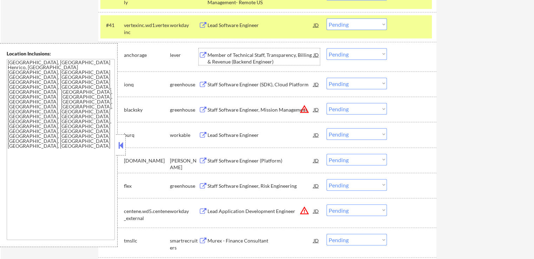
click at [272, 85] on div "Staff Software Engineer (SDK), Cloud Platform" at bounding box center [260, 84] width 106 height 7
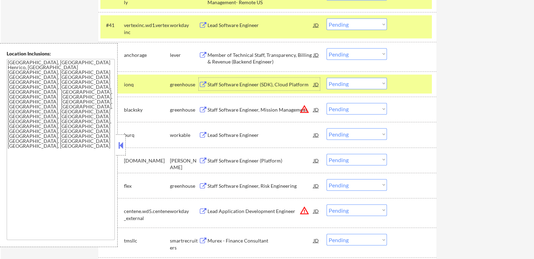
click at [359, 51] on select "Choose an option... Pending Applied Excluded (Questions) Excluded (Expired) Exc…" at bounding box center [356, 54] width 60 height 12
click at [326, 48] on select "Choose an option... Pending Applied Excluded (Questions) Excluded (Expired) Exc…" at bounding box center [356, 54] width 60 height 12
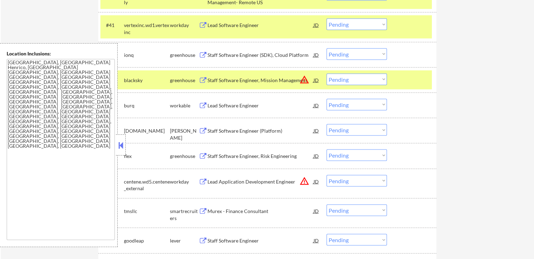
click at [265, 105] on div "Lead Software Engineer" at bounding box center [260, 105] width 106 height 7
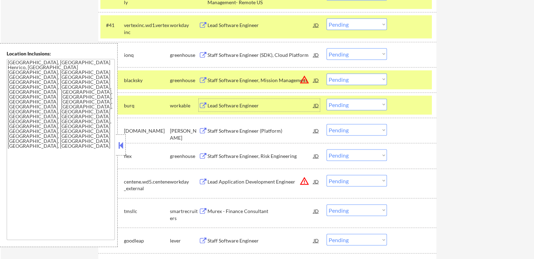
click at [339, 53] on select "Choose an option... Pending Applied Excluded (Questions) Excluded (Expired) Exc…" at bounding box center [356, 54] width 60 height 12
click at [326, 48] on select "Choose an option... Pending Applied Excluded (Questions) Excluded (Expired) Exc…" at bounding box center [356, 54] width 60 height 12
select select ""pending""
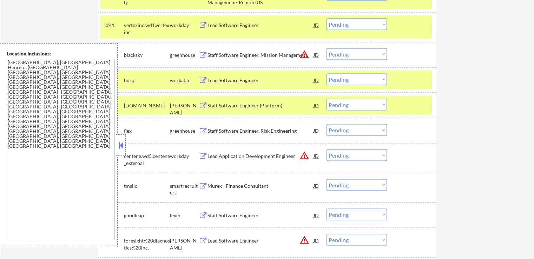
click at [360, 76] on select "Choose an option... Pending Applied Excluded (Questions) Excluded (Expired) Exc…" at bounding box center [356, 80] width 60 height 12
click at [326, 74] on select "Choose an option... Pending Applied Excluded (Questions) Excluded (Expired) Exc…" at bounding box center [356, 80] width 60 height 12
click at [279, 107] on div "Staff Software Engineer (Platform)" at bounding box center [260, 105] width 106 height 7
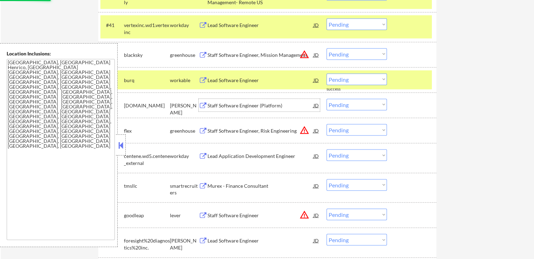
click at [286, 126] on div "Staff Software Engineer, Risk Engineering" at bounding box center [260, 130] width 106 height 13
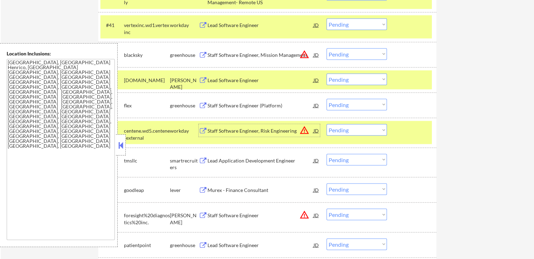
click at [275, 104] on div "Staff Software Engineer (Platform)" at bounding box center [260, 105] width 106 height 7
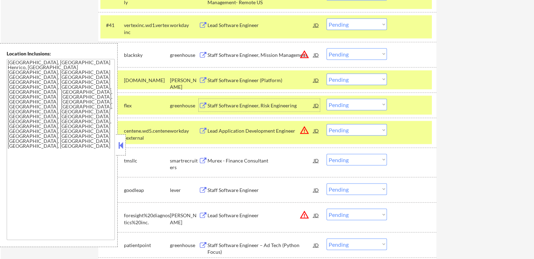
click at [348, 80] on select "Choose an option... Pending Applied Excluded (Questions) Excluded (Expired) Exc…" at bounding box center [356, 80] width 60 height 12
select select ""excluded""
click at [326, 74] on select "Choose an option... Pending Applied Excluded (Questions) Excluded (Expired) Exc…" at bounding box center [356, 80] width 60 height 12
click at [354, 104] on select "Choose an option... Pending Applied Excluded (Questions) Excluded (Expired) Exc…" at bounding box center [356, 105] width 60 height 12
select select ""excluded__expired_""
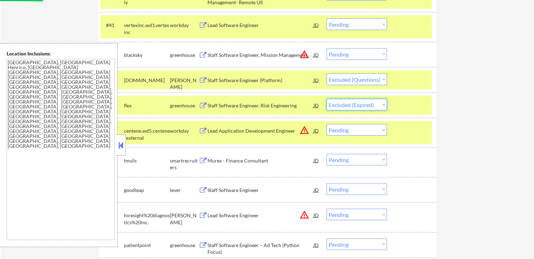
click at [326, 99] on select "Choose an option... Pending Applied Excluded (Questions) Excluded (Expired) Exc…" at bounding box center [356, 105] width 60 height 12
select select ""pending""
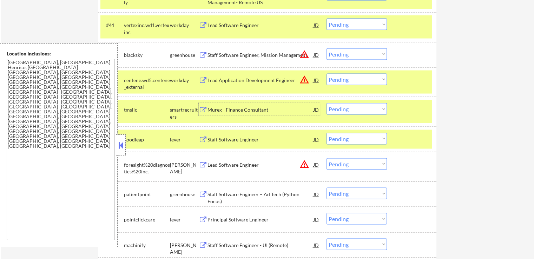
click at [234, 107] on div "Murex - Finance Consultant" at bounding box center [260, 109] width 106 height 7
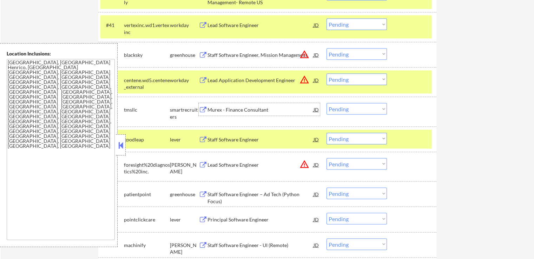
click at [254, 139] on div "Staff Software Engineer" at bounding box center [260, 139] width 106 height 7
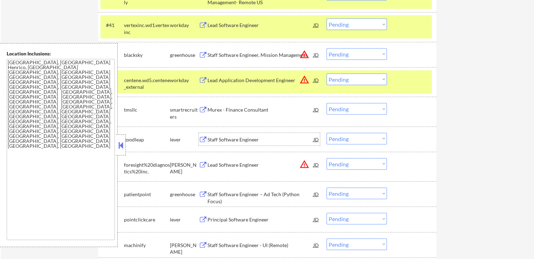
click at [350, 111] on select "Choose an option... Pending Applied Excluded (Questions) Excluded (Expired) Exc…" at bounding box center [356, 109] width 60 height 12
click at [326, 103] on select "Choose an option... Pending Applied Excluded (Questions) Excluded (Expired) Exc…" at bounding box center [356, 109] width 60 height 12
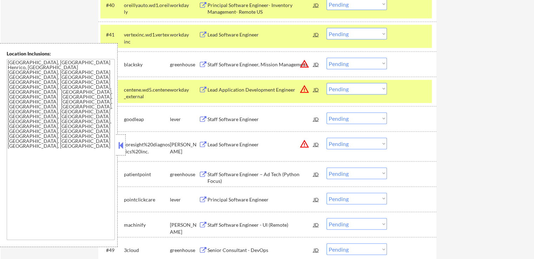
scroll to position [1404, 0]
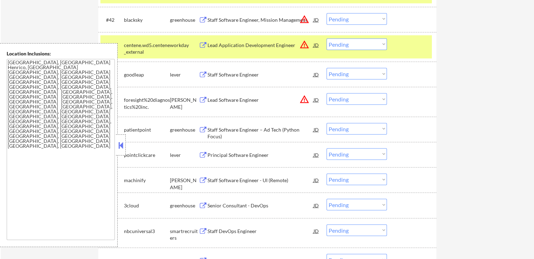
click at [356, 75] on select "Choose an option... Pending Applied Excluded (Questions) Excluded (Expired) Exc…" at bounding box center [356, 74] width 60 height 12
click at [326, 68] on select "Choose an option... Pending Applied Excluded (Questions) Excluded (Expired) Exc…" at bounding box center [356, 74] width 60 height 12
click at [160, 49] on div "centene.wd5.centene_external" at bounding box center [147, 49] width 46 height 14
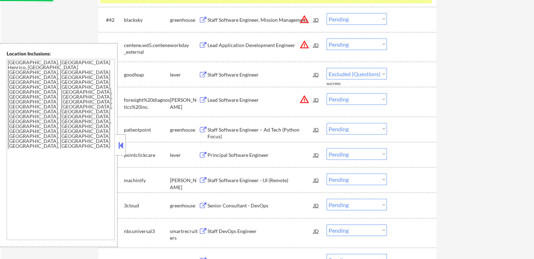
select select ""pending""
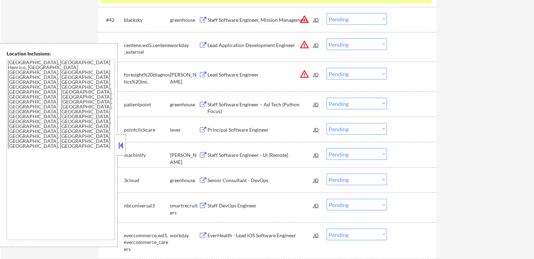
click at [268, 102] on div "Staff Software Engineer – Ad Tech (Python Focus)" at bounding box center [260, 108] width 106 height 14
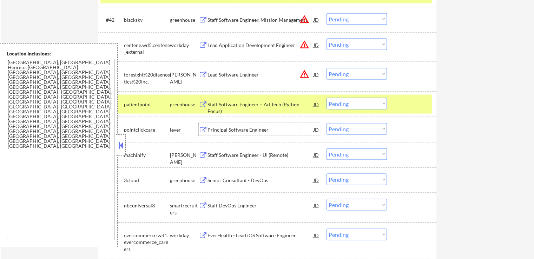
click at [271, 126] on div "Principal Software Engineer" at bounding box center [260, 129] width 106 height 7
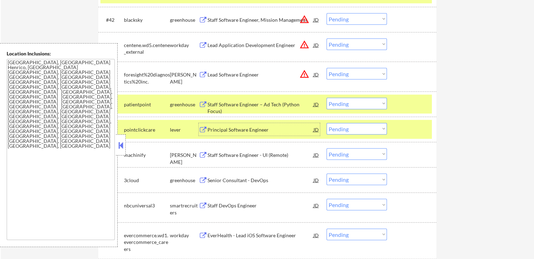
drag, startPoint x: 341, startPoint y: 103, endPoint x: 342, endPoint y: 107, distance: 3.9
click at [341, 103] on select "Choose an option... Pending Applied Excluded (Questions) Excluded (Expired) Exc…" at bounding box center [356, 104] width 60 height 12
click at [326, 98] on select "Choose an option... Pending Applied Excluded (Questions) Excluded (Expired) Exc…" at bounding box center [356, 104] width 60 height 12
click at [225, 152] on div "Staff Software Engineer - UI (Remote)" at bounding box center [260, 155] width 106 height 7
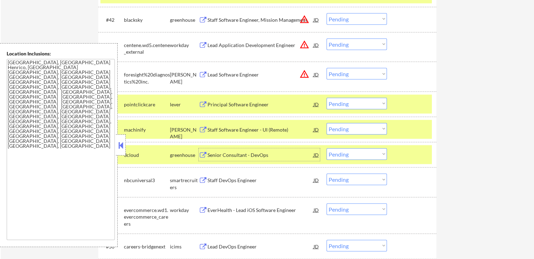
drag, startPoint x: 369, startPoint y: 103, endPoint x: 369, endPoint y: 108, distance: 5.3
click at [369, 103] on select "Choose an option... Pending Applied Excluded (Questions) Excluded (Expired) Exc…" at bounding box center [356, 104] width 60 height 12
click at [326, 98] on select "Choose an option... Pending Applied Excluded (Questions) Excluded (Expired) Exc…" at bounding box center [356, 104] width 60 height 12
click at [279, 158] on div "Senior Consultant - DevOps" at bounding box center [260, 155] width 106 height 7
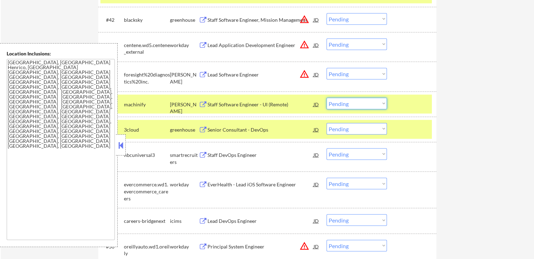
drag, startPoint x: 345, startPoint y: 101, endPoint x: 350, endPoint y: 108, distance: 8.1
click at [345, 102] on select "Choose an option... Pending Applied Excluded (Questions) Excluded (Expired) Exc…" at bounding box center [356, 104] width 60 height 12
select select ""excluded__location_""
click at [326, 98] on select "Choose an option... Pending Applied Excluded (Questions) Excluded (Expired) Exc…" at bounding box center [356, 104] width 60 height 12
drag, startPoint x: 361, startPoint y: 129, endPoint x: 362, endPoint y: 134, distance: 4.6
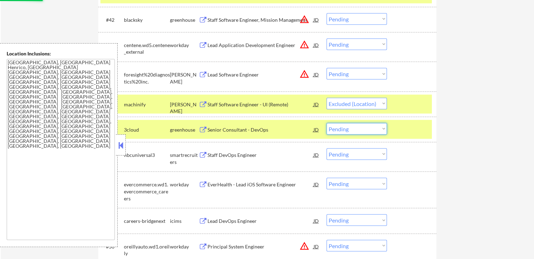
click at [361, 129] on select "Choose an option... Pending Applied Excluded (Questions) Excluded (Expired) Exc…" at bounding box center [356, 129] width 60 height 12
select select ""excluded__expired_""
click at [326, 123] on select "Choose an option... Pending Applied Excluded (Questions) Excluded (Expired) Exc…" at bounding box center [356, 129] width 60 height 12
select select ""pending""
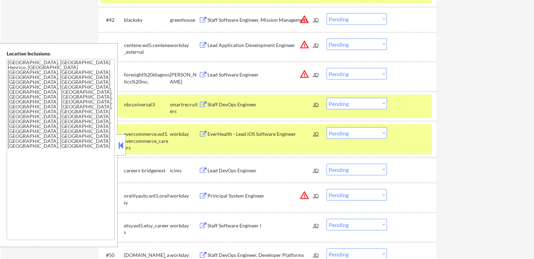
click at [248, 103] on div "Staff DevOps Engineer" at bounding box center [260, 104] width 106 height 7
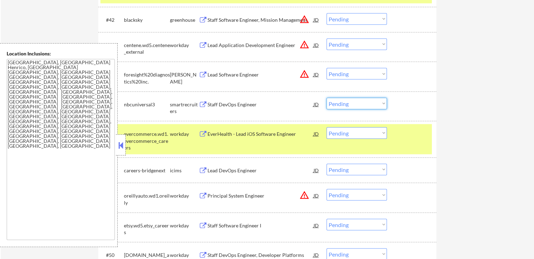
click at [347, 103] on select "Choose an option... Pending Applied Excluded (Questions) Excluded (Expired) Exc…" at bounding box center [356, 104] width 60 height 12
click at [326, 98] on select "Choose an option... Pending Applied Excluded (Questions) Excluded (Expired) Exc…" at bounding box center [356, 104] width 60 height 12
select select ""pending""
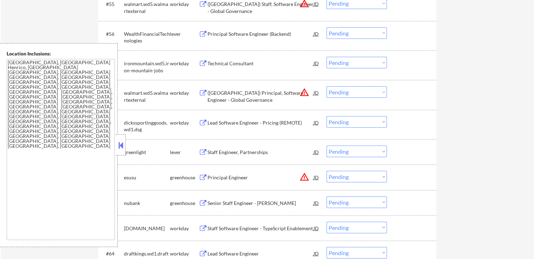
scroll to position [1895, 0]
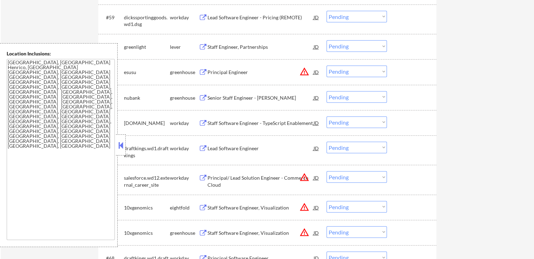
click at [258, 47] on div "Staff Engineer, Partnerships" at bounding box center [260, 47] width 106 height 7
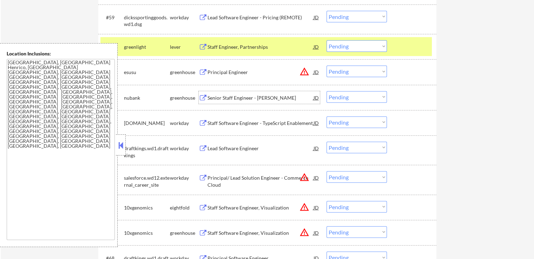
click at [261, 96] on div "Senior Staff Engineer - Kafka" at bounding box center [260, 97] width 106 height 7
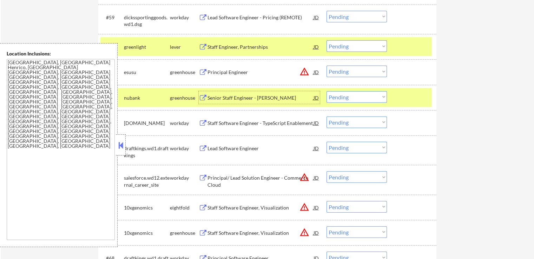
click at [350, 47] on select "Choose an option... Pending Applied Excluded (Questions) Excluded (Expired) Exc…" at bounding box center [356, 46] width 60 height 12
click at [326, 40] on select "Choose an option... Pending Applied Excluded (Questions) Excluded (Expired) Exc…" at bounding box center [356, 46] width 60 height 12
select select ""pending""
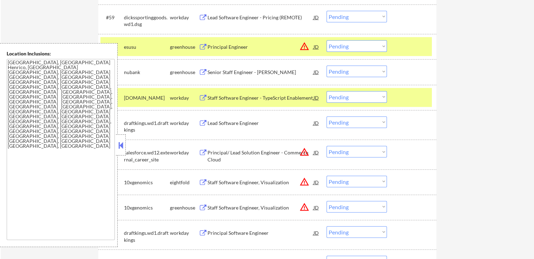
click at [142, 47] on div "esusu" at bounding box center [147, 47] width 46 height 7
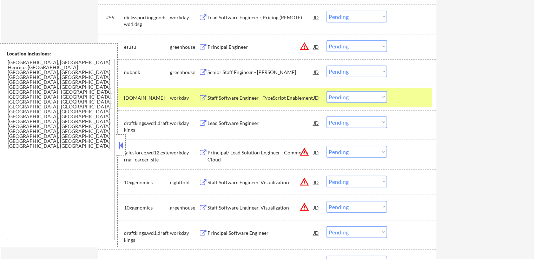
click at [173, 97] on div "workday" at bounding box center [184, 97] width 29 height 7
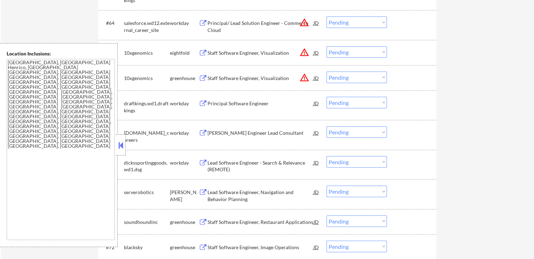
scroll to position [2035, 0]
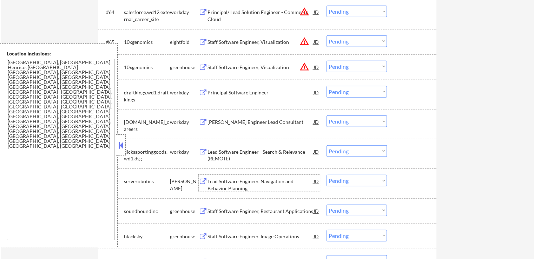
click at [272, 178] on div "Lead Software Engineer, Navigation and Behavior Planning" at bounding box center [260, 185] width 106 height 14
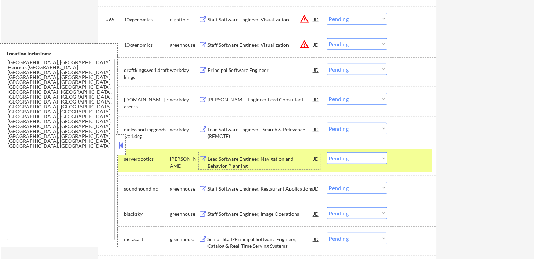
scroll to position [2070, 0]
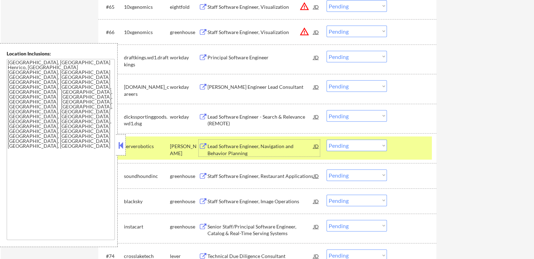
click at [345, 146] on select "Choose an option... Pending Applied Excluded (Questions) Excluded (Expired) Exc…" at bounding box center [356, 146] width 60 height 12
click at [326, 140] on select "Choose an option... Pending Applied Excluded (Questions) Excluded (Expired) Exc…" at bounding box center [356, 146] width 60 height 12
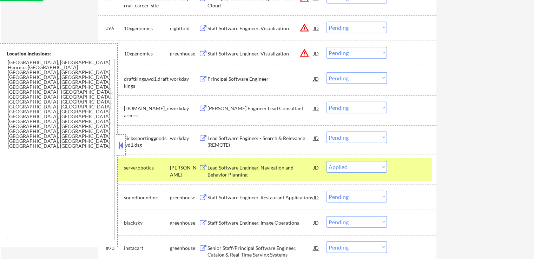
scroll to position [1965, 0]
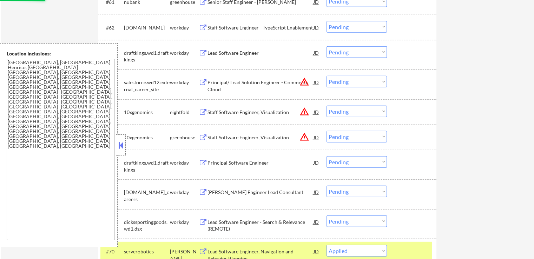
select select ""pending""
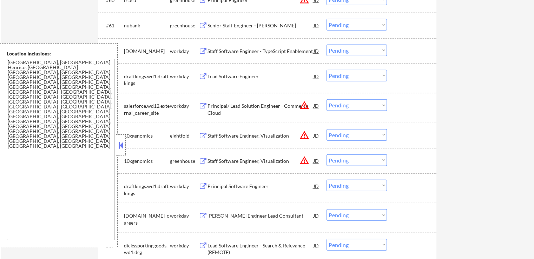
scroll to position [1895, 0]
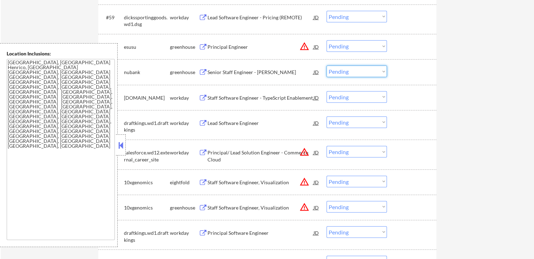
click at [356, 72] on select "Choose an option... Pending Applied Excluded (Questions) Excluded (Expired) Exc…" at bounding box center [356, 72] width 60 height 12
click at [326, 66] on select "Choose an option... Pending Applied Excluded (Questions) Excluded (Expired) Exc…" at bounding box center [356, 72] width 60 height 12
select select ""pending""
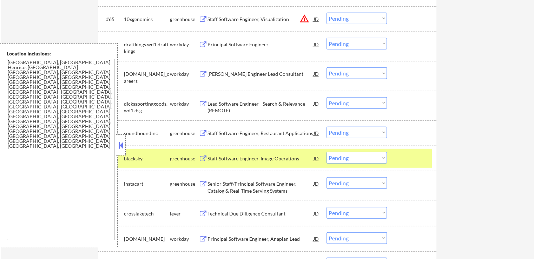
scroll to position [2105, 0]
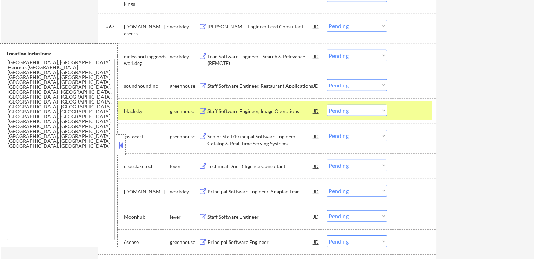
click at [280, 82] on div "Staff Software Engineer, Restaurant Applications" at bounding box center [260, 85] width 106 height 7
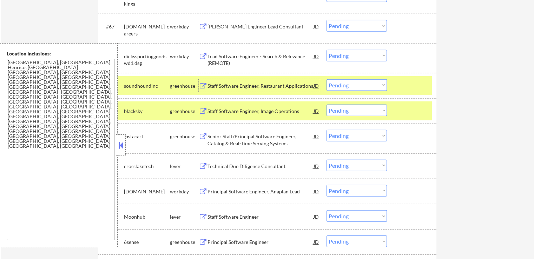
click at [276, 108] on div "Staff Software Engineer, Image Operations" at bounding box center [260, 111] width 106 height 7
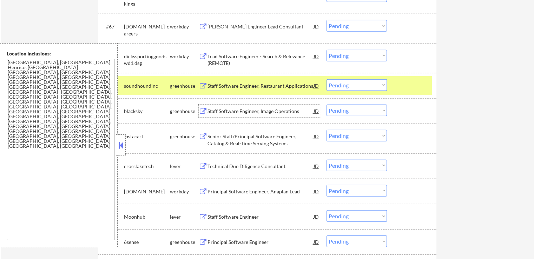
click at [355, 87] on select "Choose an option... Pending Applied Excluded (Questions) Excluded (Expired) Exc…" at bounding box center [356, 85] width 60 height 12
click at [326, 79] on select "Choose an option... Pending Applied Excluded (Questions) Excluded (Expired) Exc…" at bounding box center [356, 85] width 60 height 12
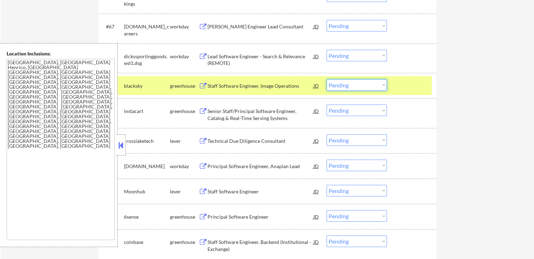
click at [359, 84] on select "Choose an option... Pending Applied Excluded (Questions) Excluded (Expired) Exc…" at bounding box center [356, 85] width 60 height 12
click at [326, 79] on select "Choose an option... Pending Applied Excluded (Questions) Excluded (Expired) Exc…" at bounding box center [356, 85] width 60 height 12
click at [276, 116] on div "Senior Staff/Principal Software Engineer, Catalog & Real-Time Serving Systems" at bounding box center [260, 115] width 106 height 14
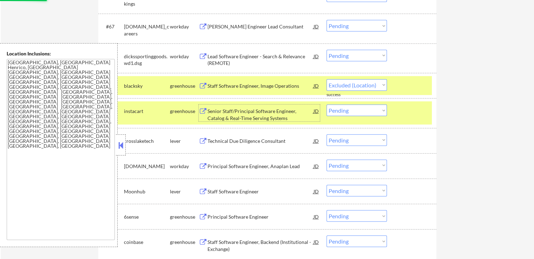
select select ""pending""
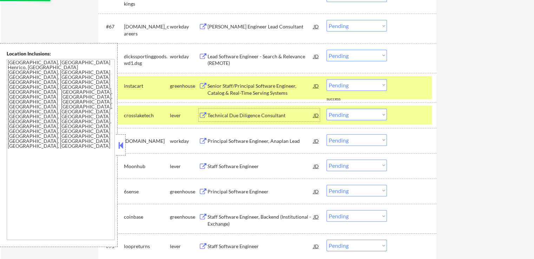
click at [278, 114] on div "Technical Due Diligence Consultant" at bounding box center [260, 115] width 106 height 7
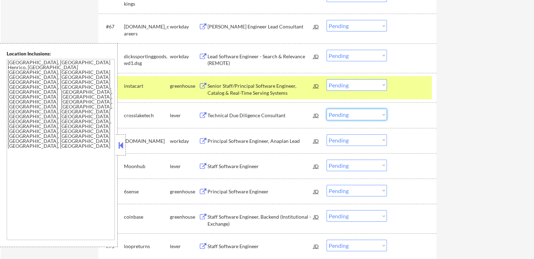
drag, startPoint x: 344, startPoint y: 113, endPoint x: 344, endPoint y: 119, distance: 6.3
click at [344, 116] on select "Choose an option... Pending Applied Excluded (Questions) Excluded (Expired) Exc…" at bounding box center [356, 115] width 60 height 12
click at [326, 109] on select "Choose an option... Pending Applied Excluded (Questions) Excluded (Expired) Exc…" at bounding box center [356, 115] width 60 height 12
select select ""pending""
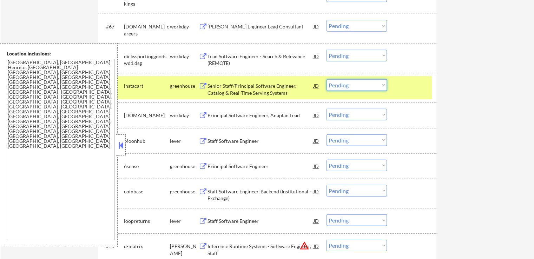
click at [359, 85] on select "Choose an option... Pending Applied Excluded (Questions) Excluded (Expired) Exc…" at bounding box center [356, 85] width 60 height 12
click at [326, 79] on select "Choose an option... Pending Applied Excluded (Questions) Excluded (Expired) Exc…" at bounding box center [356, 85] width 60 height 12
select select ""pending""
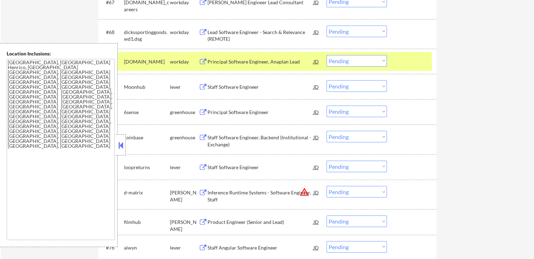
scroll to position [2140, 0]
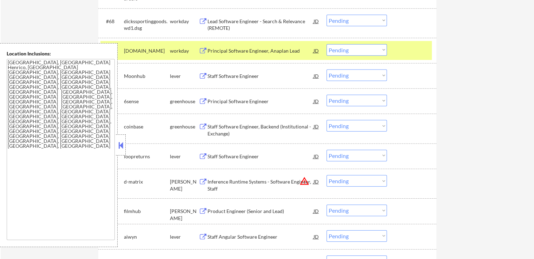
click at [253, 78] on div "Staff Software Engineer" at bounding box center [260, 76] width 106 height 7
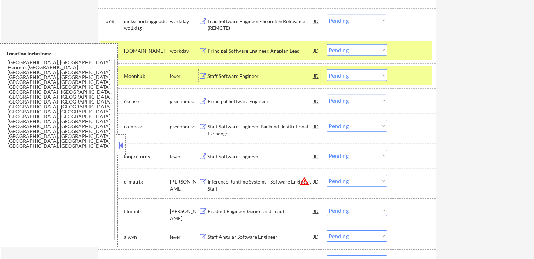
click at [263, 96] on div "Principal Software Engineer" at bounding box center [260, 101] width 106 height 13
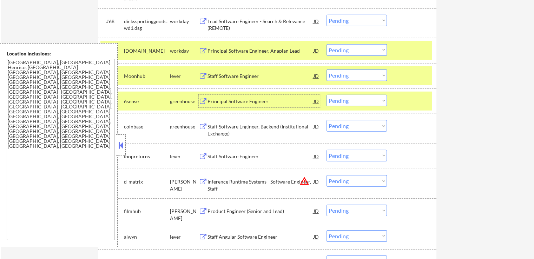
click at [346, 78] on select "Choose an option... Pending Applied Excluded (Questions) Excluded (Expired) Exc…" at bounding box center [356, 75] width 60 height 12
click at [326, 69] on select "Choose an option... Pending Applied Excluded (Questions) Excluded (Expired) Exc…" at bounding box center [356, 75] width 60 height 12
click at [280, 125] on div "Staff Software Engineer, Backend (Institutional - Exchange)" at bounding box center [260, 130] width 106 height 14
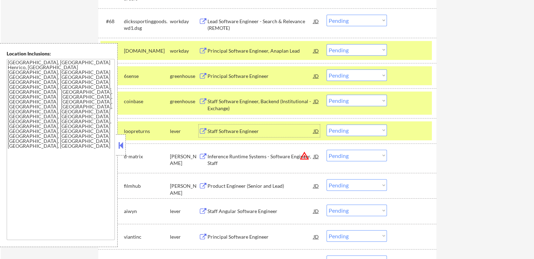
drag, startPoint x: 351, startPoint y: 75, endPoint x: 353, endPoint y: 80, distance: 5.9
click at [351, 76] on select "Choose an option... Pending Applied Excluded (Questions) Excluded (Expired) Exc…" at bounding box center [356, 75] width 60 height 12
click at [326, 69] on select "Choose an option... Pending Applied Excluded (Questions) Excluded (Expired) Exc…" at bounding box center [356, 75] width 60 height 12
click at [279, 130] on div "Staff Software Engineer" at bounding box center [260, 131] width 106 height 7
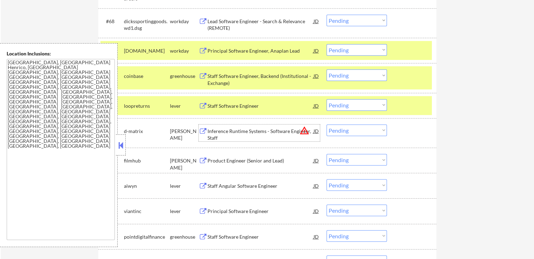
click at [359, 75] on select "Choose an option... Pending Applied Excluded (Questions) Excluded (Expired) Exc…" at bounding box center [356, 75] width 60 height 12
click at [326, 69] on select "Choose an option... Pending Applied Excluded (Questions) Excluded (Expired) Exc…" at bounding box center [356, 75] width 60 height 12
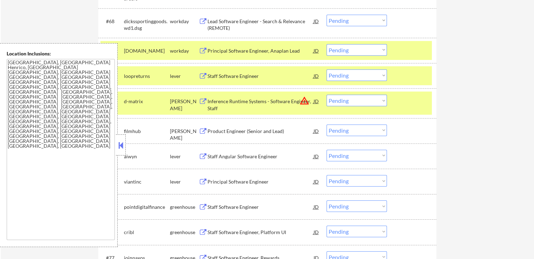
click at [272, 130] on div "Product Engineer (Senior and Lead)" at bounding box center [260, 131] width 106 height 7
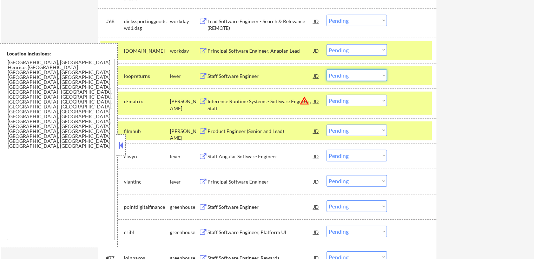
click at [354, 76] on select "Choose an option... Pending Applied Excluded (Questions) Excluded (Expired) Exc…" at bounding box center [356, 75] width 60 height 12
click at [326, 69] on select "Choose an option... Pending Applied Excluded (Questions) Excluded (Expired) Exc…" at bounding box center [356, 75] width 60 height 12
select select ""pending""
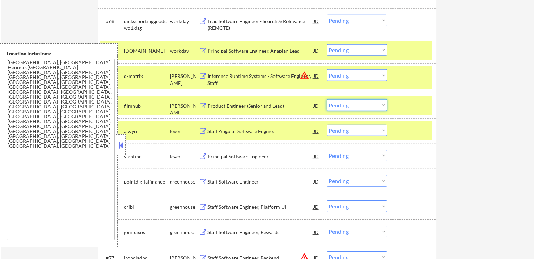
click at [358, 107] on select "Choose an option... Pending Applied Excluded (Questions) Excluded (Expired) Exc…" at bounding box center [356, 105] width 60 height 12
select select ""excluded""
click at [326, 99] on select "Choose an option... Pending Applied Excluded (Questions) Excluded (Expired) Exc…" at bounding box center [356, 105] width 60 height 12
click at [282, 132] on div "Staff Angular Software Engineer" at bounding box center [260, 131] width 106 height 7
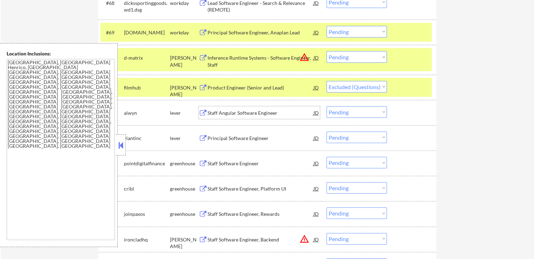
scroll to position [2176, 0]
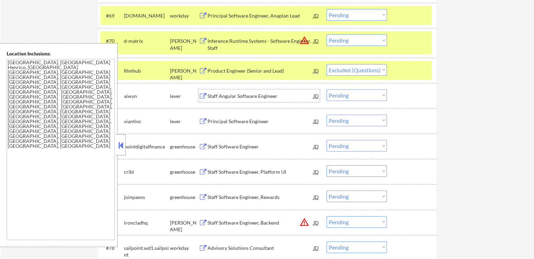
click at [354, 95] on select "Choose an option... Pending Applied Excluded (Questions) Excluded (Expired) Exc…" at bounding box center [356, 95] width 60 height 12
select select ""excluded__expired_""
click at [326, 89] on select "Choose an option... Pending Applied Excluded (Questions) Excluded (Expired) Exc…" at bounding box center [356, 95] width 60 height 12
click at [269, 120] on div "Principal Software Engineer" at bounding box center [260, 121] width 106 height 7
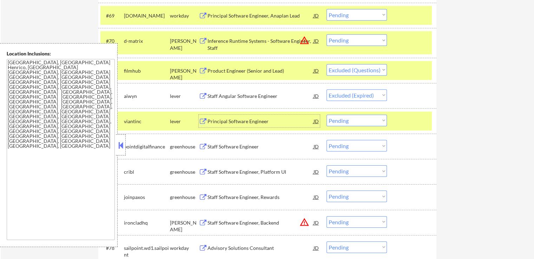
click at [355, 119] on select "Choose an option... Pending Applied Excluded (Questions) Excluded (Expired) Exc…" at bounding box center [356, 121] width 60 height 12
select select ""excluded__location_""
click at [326, 115] on select "Choose an option... Pending Applied Excluded (Questions) Excluded (Expired) Exc…" at bounding box center [356, 121] width 60 height 12
click at [271, 148] on div "Staff Software Engineer" at bounding box center [260, 146] width 106 height 7
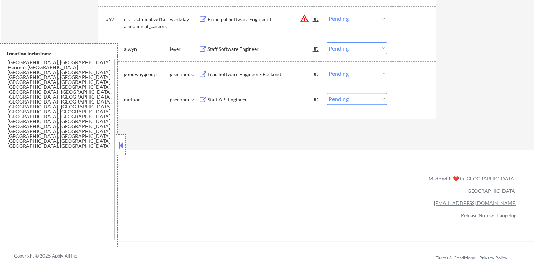
scroll to position [2906, 0]
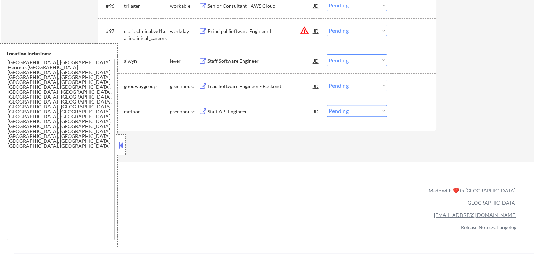
click at [239, 111] on div "Staff API Engineer" at bounding box center [260, 111] width 106 height 7
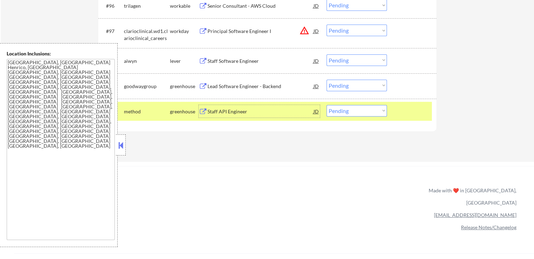
click at [350, 113] on select "Choose an option... Pending Applied Excluded (Questions) Excluded (Expired) Exc…" at bounding box center [356, 111] width 60 height 12
select select ""excluded__expired_""
click at [326, 105] on select "Choose an option... Pending Applied Excluded (Questions) Excluded (Expired) Exc…" at bounding box center [356, 111] width 60 height 12
click at [254, 82] on div "Lead Software Engineer - Backend" at bounding box center [260, 86] width 106 height 13
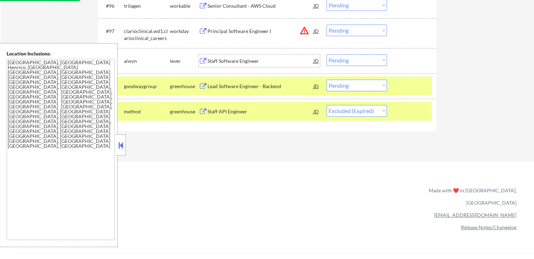
click at [262, 60] on div "Staff Software Engineer" at bounding box center [260, 61] width 106 height 7
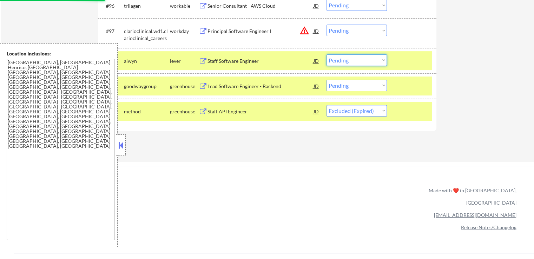
click at [343, 59] on select "Choose an option... Pending Applied Excluded (Questions) Excluded (Expired) Exc…" at bounding box center [356, 60] width 60 height 12
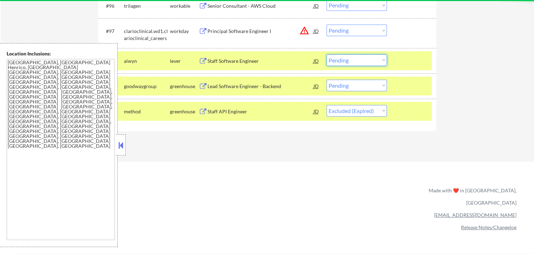
click at [343, 61] on select "Choose an option... Pending Applied Excluded (Questions) Excluded (Expired) Exc…" at bounding box center [356, 60] width 60 height 12
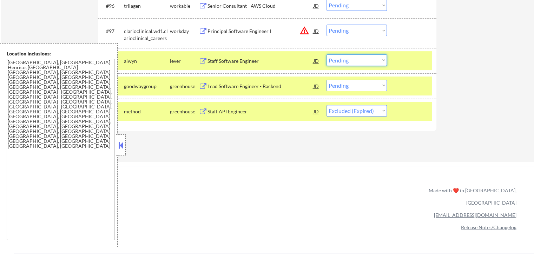
select select ""excluded__expired_""
click at [326, 54] on select "Choose an option... Pending Applied Excluded (Questions) Excluded (Expired) Exc…" at bounding box center [356, 60] width 60 height 12
drag, startPoint x: 351, startPoint y: 84, endPoint x: 350, endPoint y: 88, distance: 4.3
click at [351, 84] on select "Choose an option... Pending Applied Excluded (Questions) Excluded (Expired) Exc…" at bounding box center [356, 86] width 60 height 12
select select ""excluded__expired_""
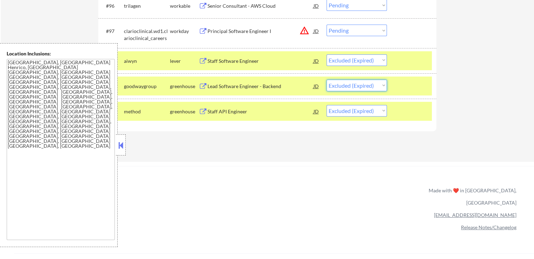
click at [326, 80] on select "Choose an option... Pending Applied Excluded (Questions) Excluded (Expired) Exc…" at bounding box center [356, 86] width 60 height 12
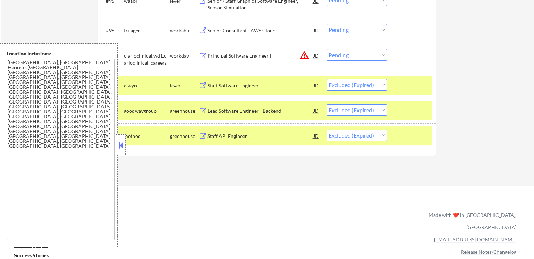
scroll to position [2871, 0]
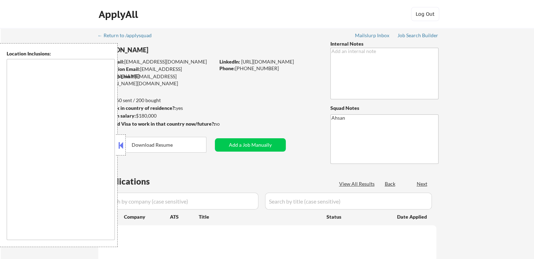
scroll to position [737, 0]
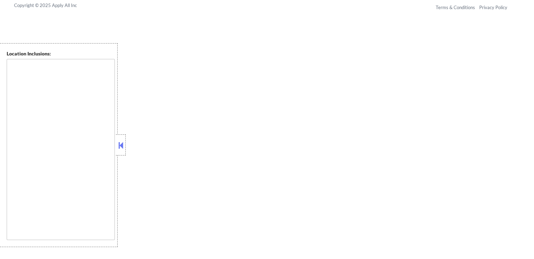
type textarea "[GEOGRAPHIC_DATA], [GEOGRAPHIC_DATA] Henrico, [GEOGRAPHIC_DATA] [GEOGRAPHIC_DAT…"
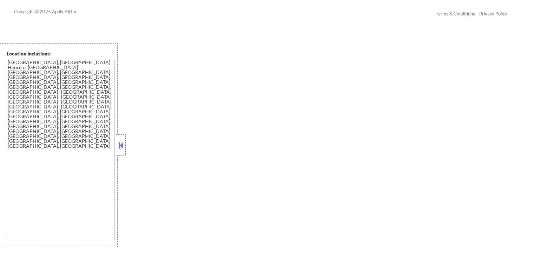
select select ""pending""
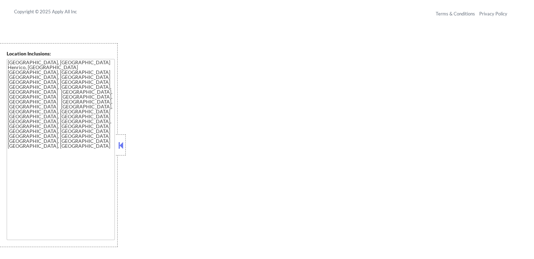
select select ""pending""
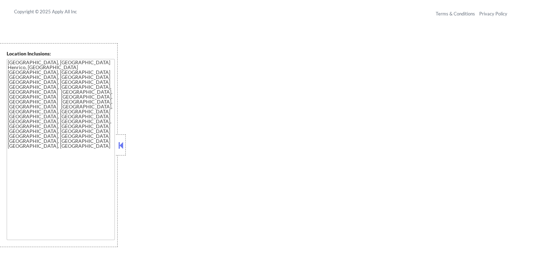
select select ""pending""
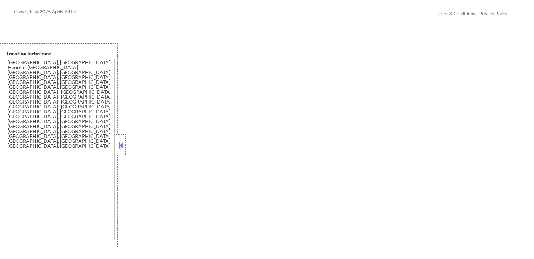
select select ""pending""
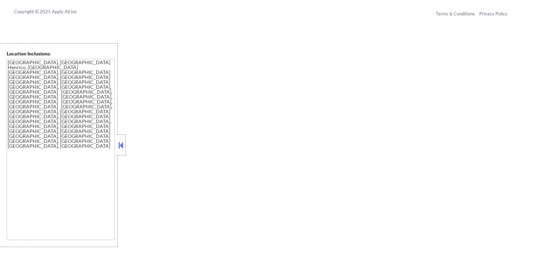
select select ""pending""
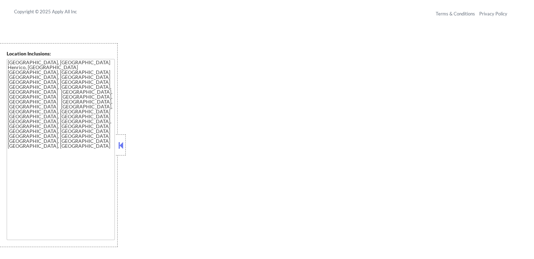
select select ""pending""
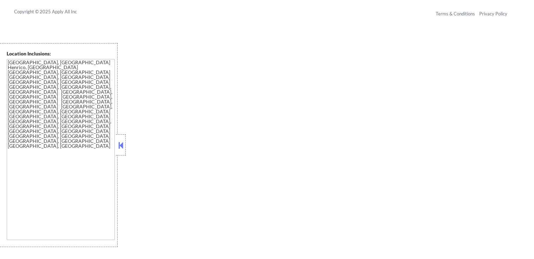
select select ""pending""
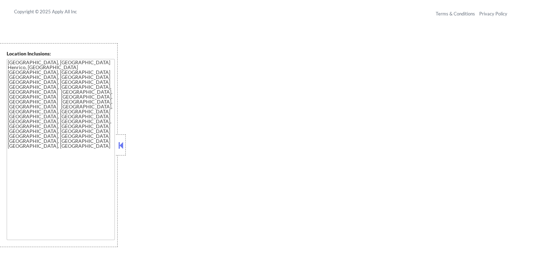
select select ""pending""
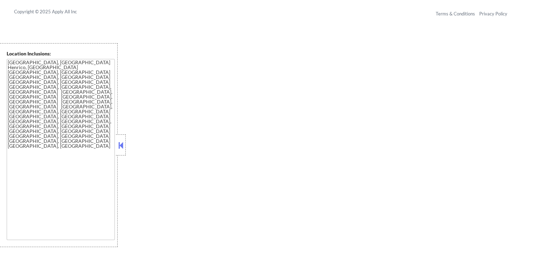
select select ""pending""
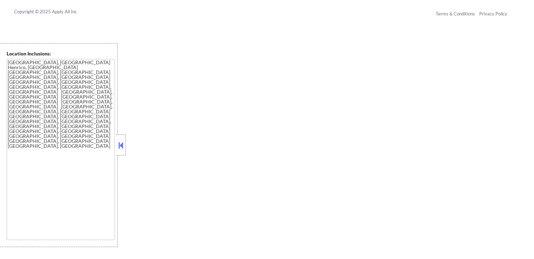
select select ""pending""
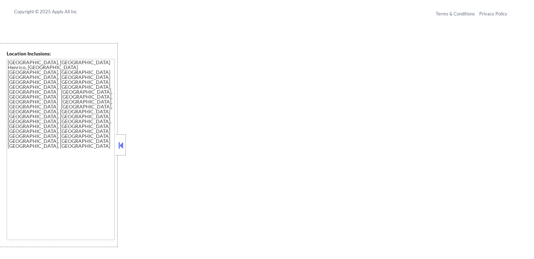
select select ""pending""
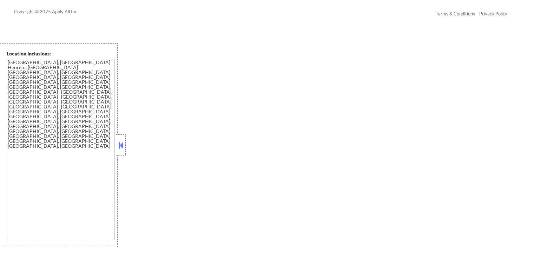
select select ""pending""
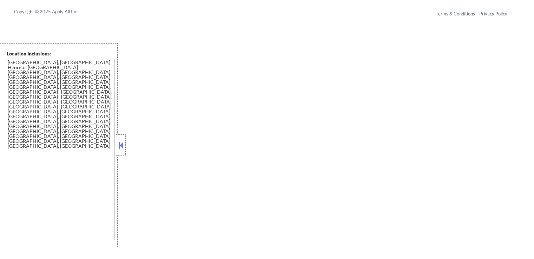
select select ""pending""
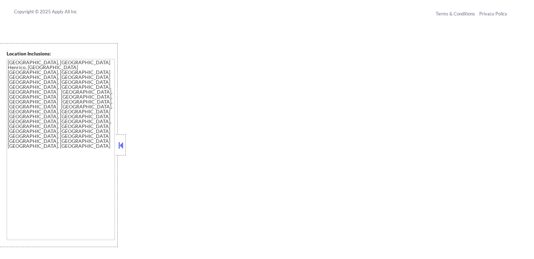
select select ""pending""
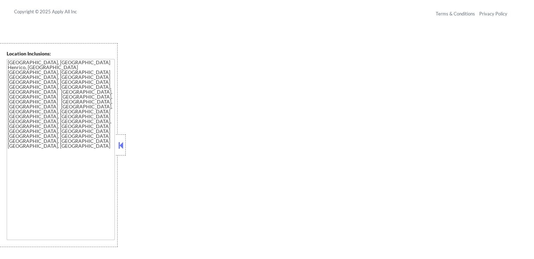
select select ""pending""
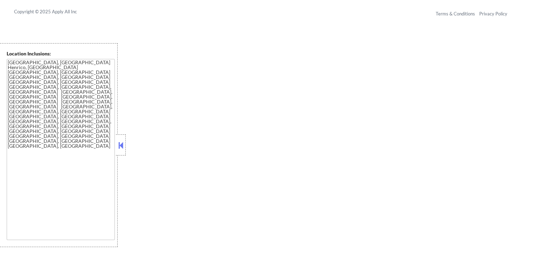
select select ""pending""
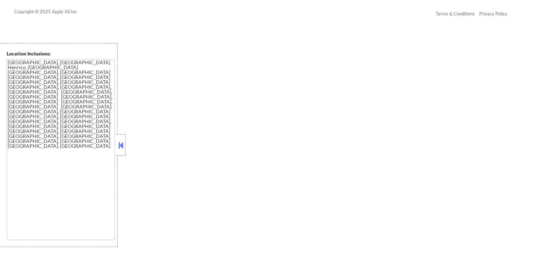
select select ""pending""
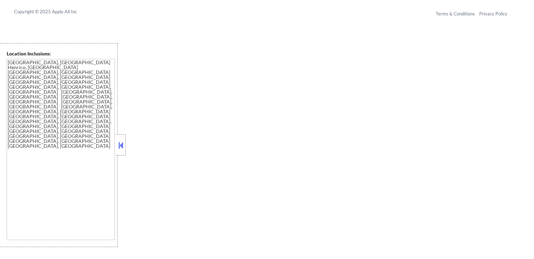
select select ""pending""
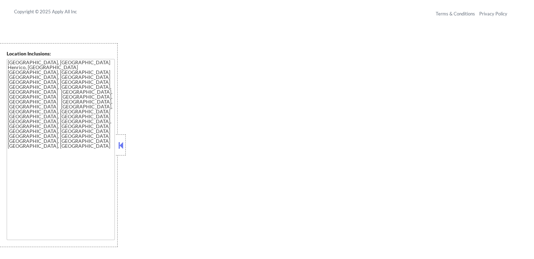
select select ""pending""
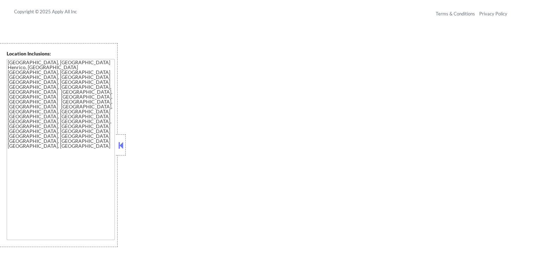
select select ""pending""
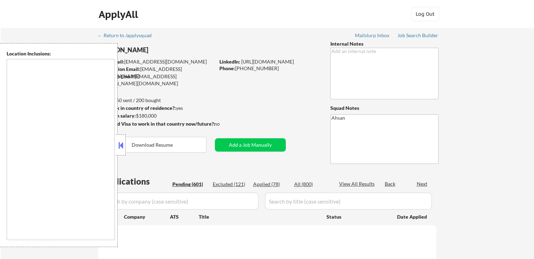
type textarea "[GEOGRAPHIC_DATA], [GEOGRAPHIC_DATA] Henrico, [GEOGRAPHIC_DATA] [GEOGRAPHIC_DAT…"
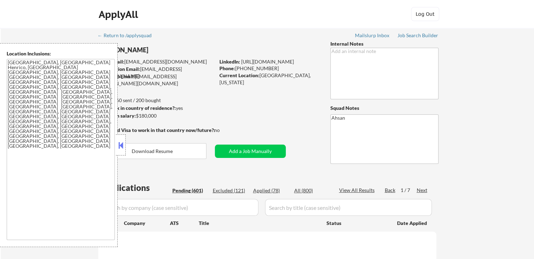
select select ""pending""
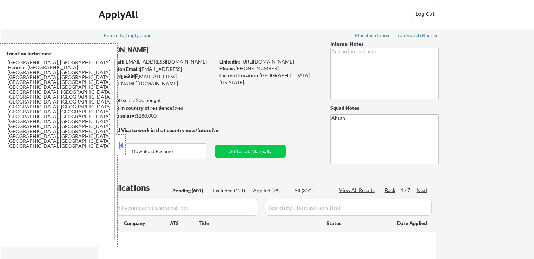
select select ""pending""
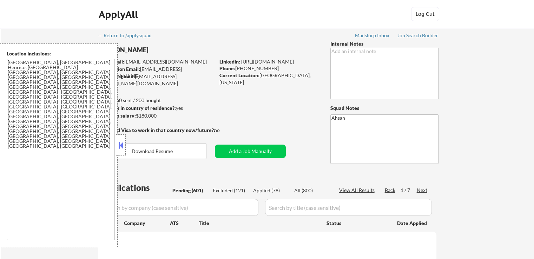
select select ""pending""
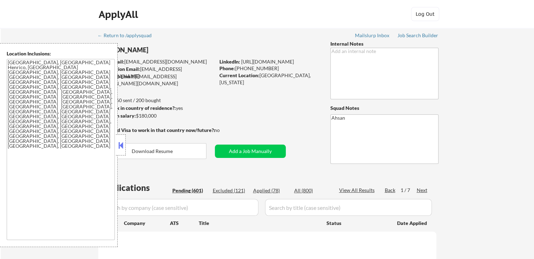
select select ""pending""
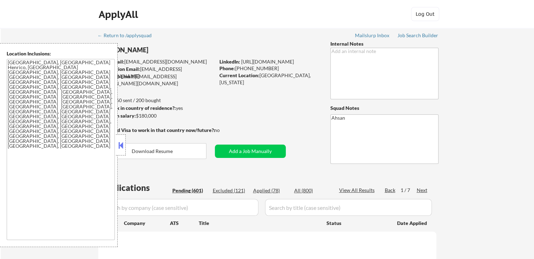
select select ""pending""
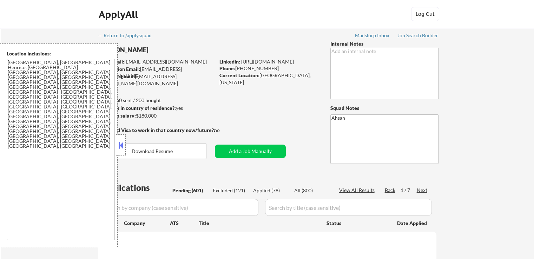
select select ""pending""
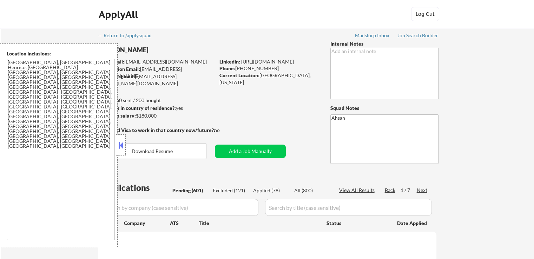
select select ""pending""
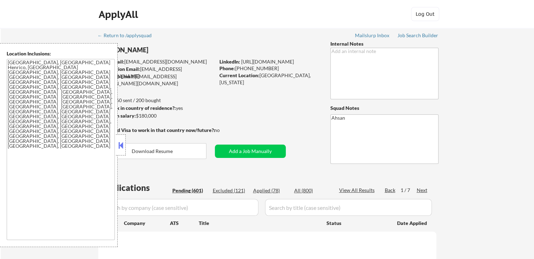
select select ""pending""
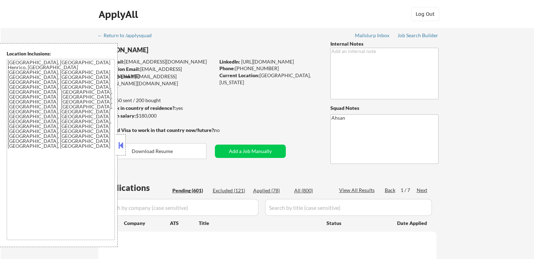
select select ""pending""
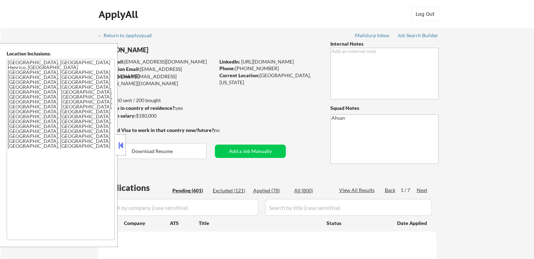
select select ""pending""
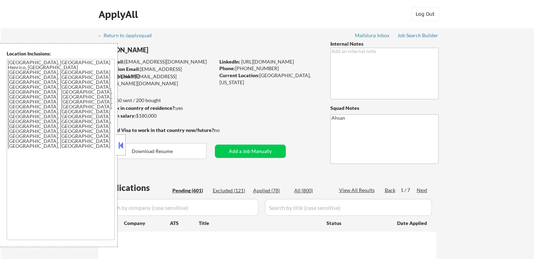
select select ""pending""
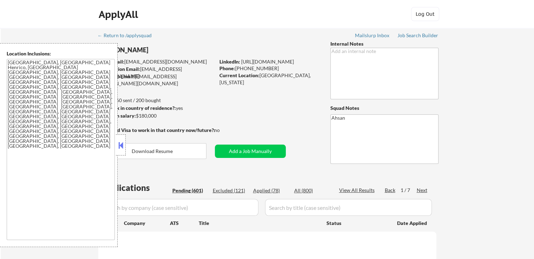
select select ""pending""
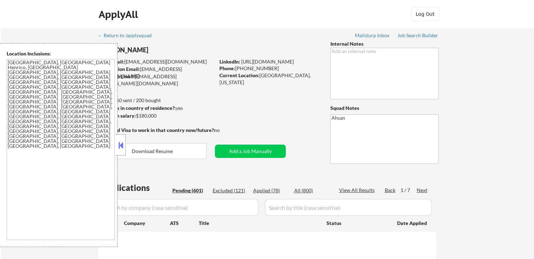
select select ""pending""
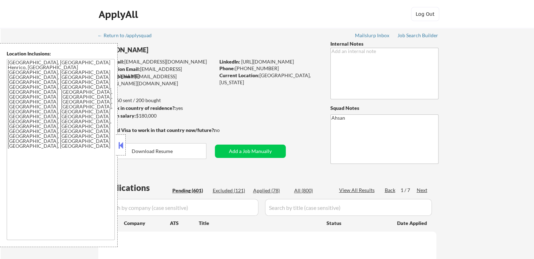
select select ""pending""
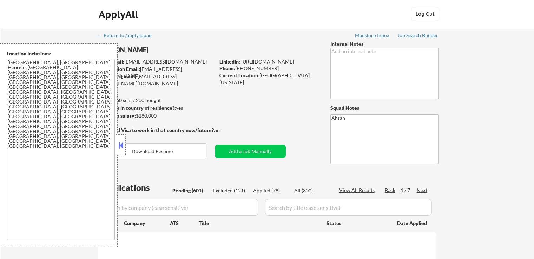
select select ""pending""
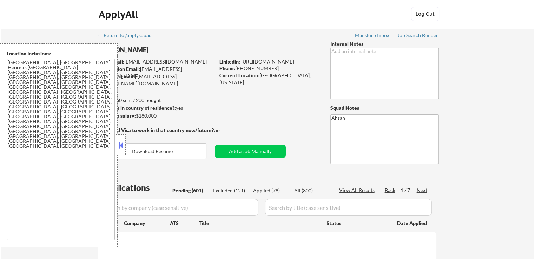
select select ""pending""
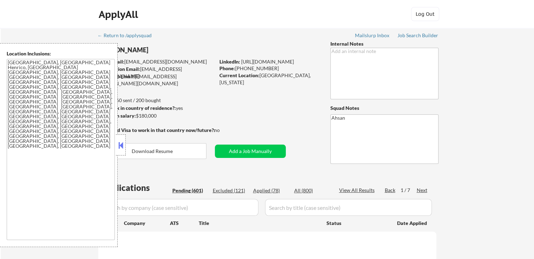
select select ""pending""
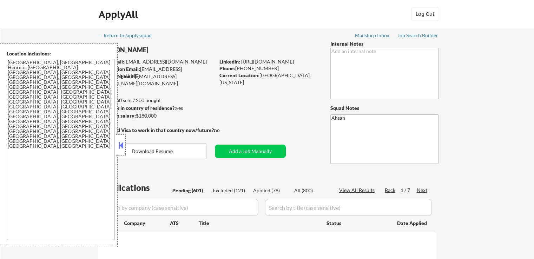
select select ""pending""
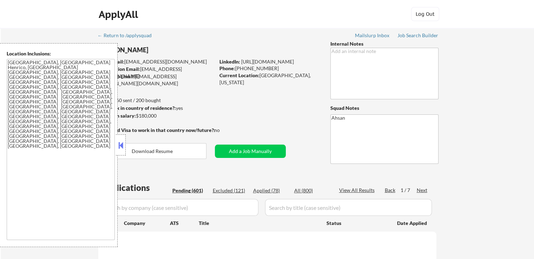
select select ""pending""
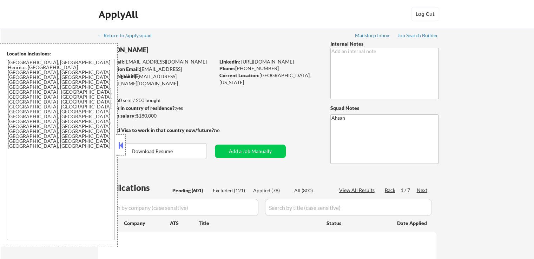
select select ""pending""
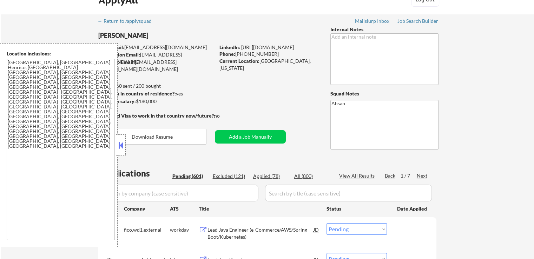
scroll to position [140, 0]
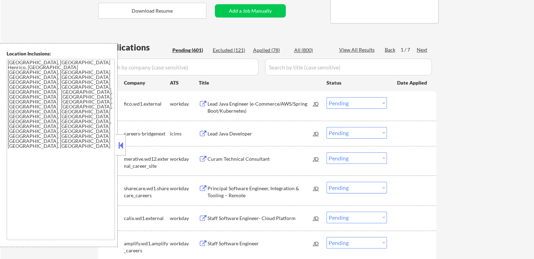
click at [421, 48] on div "Next" at bounding box center [422, 49] width 11 height 7
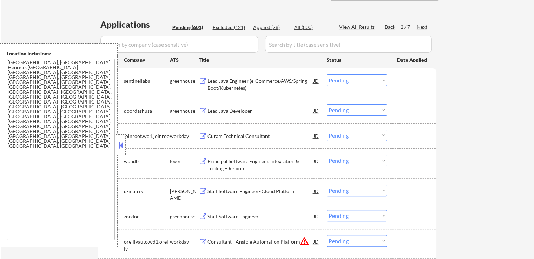
scroll to position [175, 0]
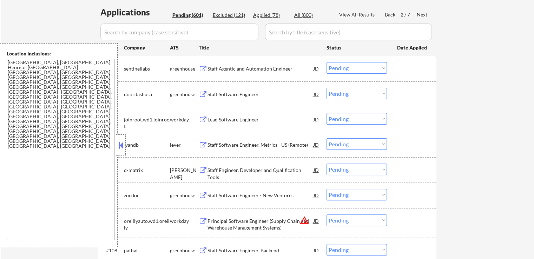
click at [261, 71] on div "Staff Agentic and Automation Engineer" at bounding box center [260, 68] width 106 height 7
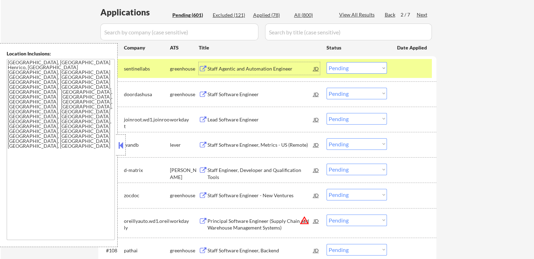
click at [263, 85] on div "#102 doordashusa greenhouse Staff Software Engineer JD Choose an option... Pend…" at bounding box center [265, 94] width 331 height 19
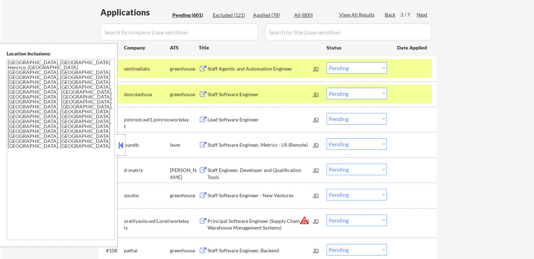
click at [262, 96] on div "Staff Software Engineer" at bounding box center [260, 94] width 106 height 7
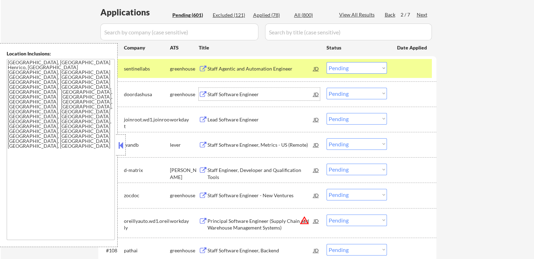
click at [264, 72] on div "Staff Agentic and Automation Engineer" at bounding box center [260, 68] width 106 height 13
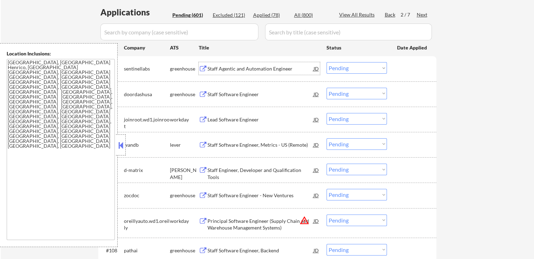
click at [280, 90] on div "Staff Software Engineer" at bounding box center [260, 94] width 106 height 13
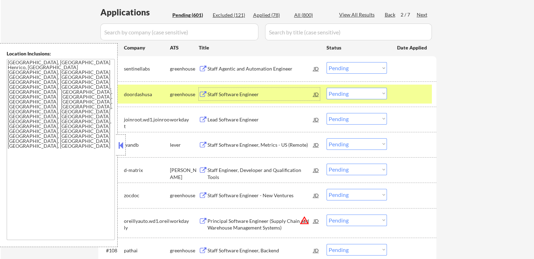
click at [356, 70] on select "Choose an option... Pending Applied Excluded (Questions) Excluded (Expired) Exc…" at bounding box center [356, 68] width 60 height 12
select select ""excluded__salary_""
click at [326, 62] on select "Choose an option... Pending Applied Excluded (Questions) Excluded (Expired) Exc…" at bounding box center [356, 68] width 60 height 12
click at [358, 92] on select "Choose an option... Pending Applied Excluded (Questions) Excluded (Expired) Exc…" at bounding box center [356, 94] width 60 height 12
select select ""excluded__expired_""
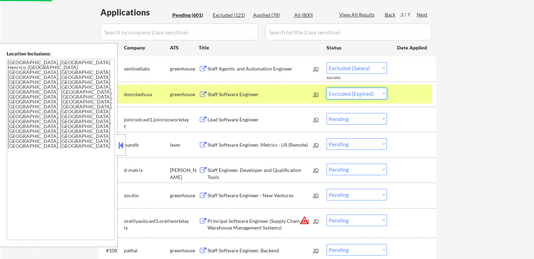
click at [326, 88] on select "Choose an option... Pending Applied Excluded (Questions) Excluded (Expired) Exc…" at bounding box center [356, 94] width 60 height 12
select select ""pending""
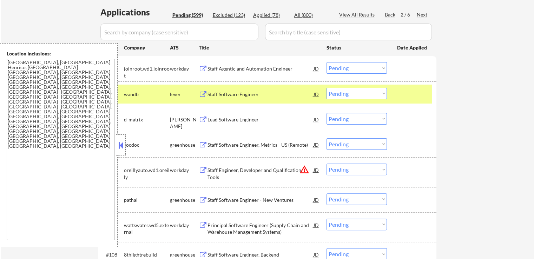
click at [252, 89] on div "Staff Software Engineer" at bounding box center [260, 94] width 106 height 13
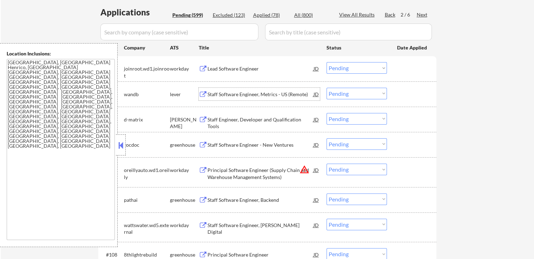
click at [275, 120] on div "Staff Engineer, Developer and Qualification Tools" at bounding box center [260, 123] width 106 height 14
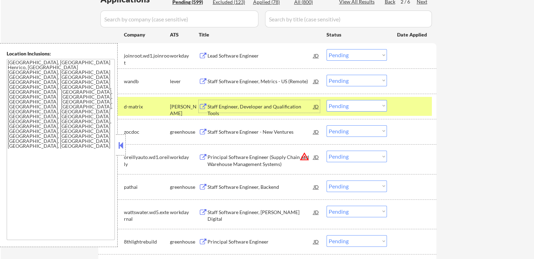
scroll to position [211, 0]
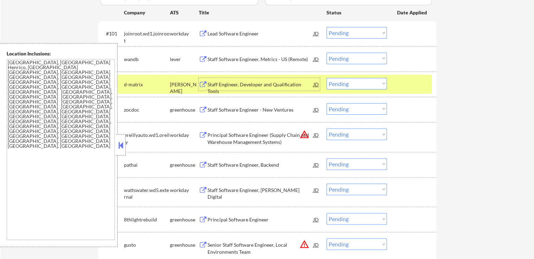
click at [352, 84] on select "Choose an option... Pending Applied Excluded (Questions) Excluded (Expired) Exc…" at bounding box center [356, 84] width 60 height 12
click at [349, 80] on select "Choose an option... Pending Applied Excluded (Questions) Excluded (Expired) Exc…" at bounding box center [356, 84] width 60 height 12
click at [326, 78] on select "Choose an option... Pending Applied Excluded (Questions) Excluded (Expired) Exc…" at bounding box center [356, 84] width 60 height 12
select select ""pending""
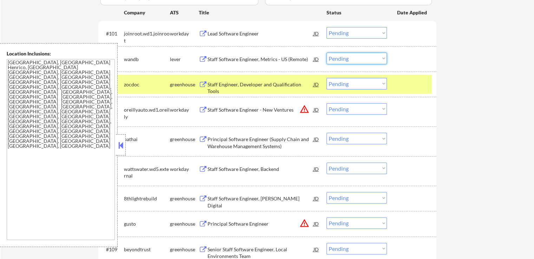
click at [348, 57] on select "Choose an option... Pending Applied Excluded (Questions) Excluded (Expired) Exc…" at bounding box center [356, 59] width 60 height 12
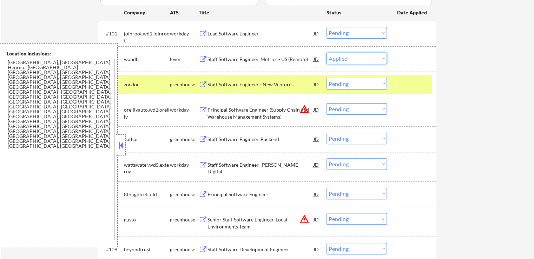
click at [326, 53] on select "Choose an option... Pending Applied Excluded (Questions) Excluded (Expired) Exc…" at bounding box center [356, 59] width 60 height 12
click at [285, 81] on div "Staff Software Engineer - New Ventures" at bounding box center [260, 84] width 106 height 7
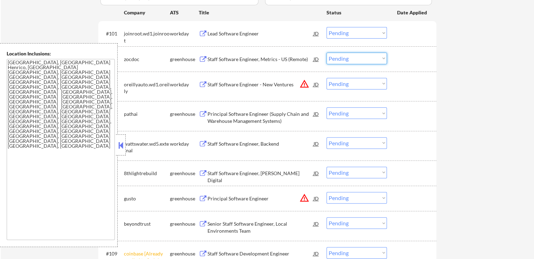
drag, startPoint x: 348, startPoint y: 59, endPoint x: 352, endPoint y: 62, distance: 4.9
click at [348, 59] on select "Choose an option... Pending Applied Excluded (Questions) Excluded (Expired) Exc…" at bounding box center [356, 59] width 60 height 12
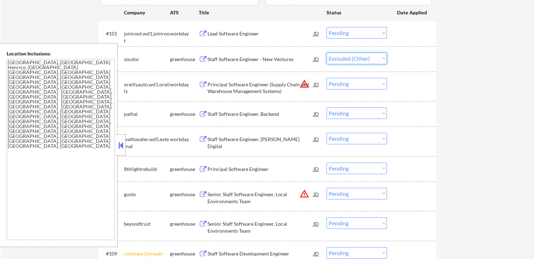
click at [326, 53] on select "Choose an option... Pending Applied Excluded (Questions) Excluded (Expired) Exc…" at bounding box center [356, 59] width 60 height 12
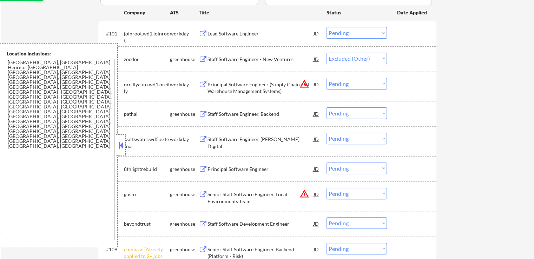
select select ""pending""
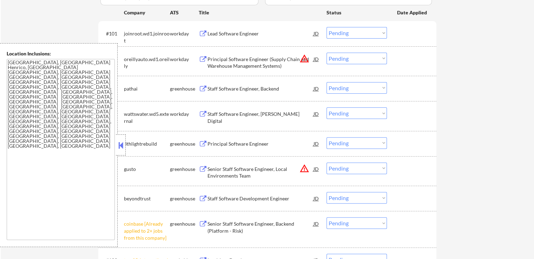
click at [255, 88] on div "Staff Software Engineer, Backend" at bounding box center [260, 88] width 106 height 7
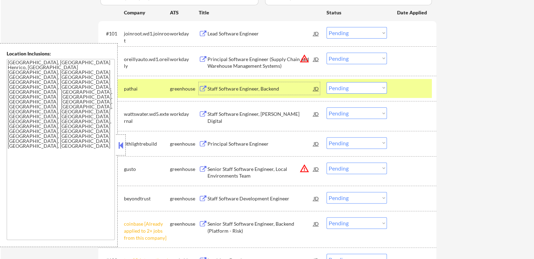
click at [271, 143] on div "Principal Software Engineer" at bounding box center [260, 143] width 106 height 7
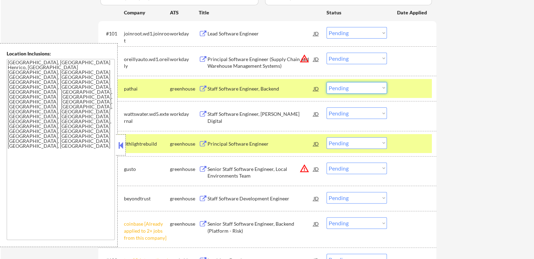
click at [342, 87] on select "Choose an option... Pending Applied Excluded (Questions) Excluded (Expired) Exc…" at bounding box center [356, 88] width 60 height 12
click at [326, 82] on select "Choose an option... Pending Applied Excluded (Questions) Excluded (Expired) Exc…" at bounding box center [356, 88] width 60 height 12
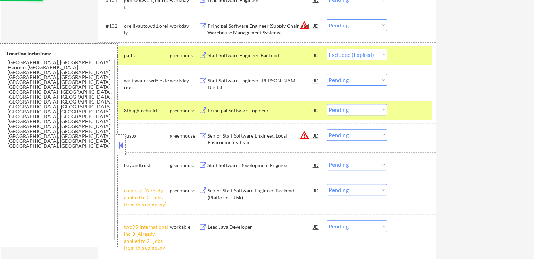
scroll to position [246, 0]
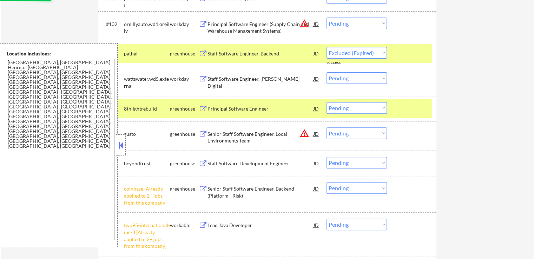
select select ""pending""
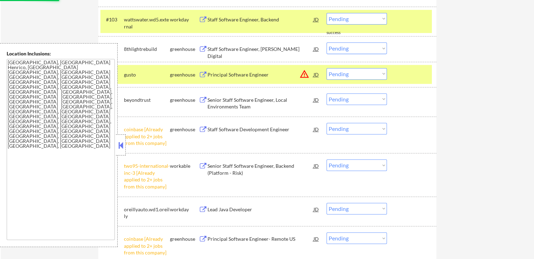
scroll to position [281, 0]
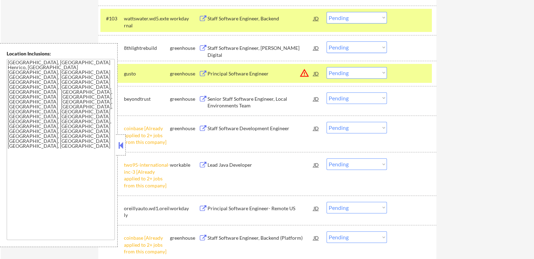
click at [256, 100] on div "Senior Staff Software Engineer, Local Environments Team" at bounding box center [260, 102] width 106 height 14
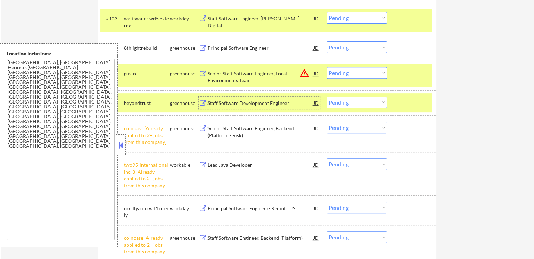
click at [354, 46] on select "Choose an option... Pending Applied Excluded (Questions) Excluded (Expired) Exc…" at bounding box center [356, 47] width 60 height 12
click at [326, 41] on select "Choose an option... Pending Applied Excluded (Questions) Excluded (Expired) Exc…" at bounding box center [356, 47] width 60 height 12
click at [349, 104] on select "Choose an option... Pending Applied Excluded (Questions) Excluded (Expired) Exc…" at bounding box center [356, 102] width 60 height 12
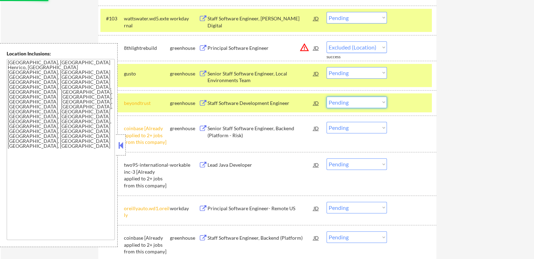
select select ""pending""
click at [326, 96] on select "Choose an option... Pending Applied Excluded (Questions) Excluded (Expired) Exc…" at bounding box center [356, 102] width 60 height 12
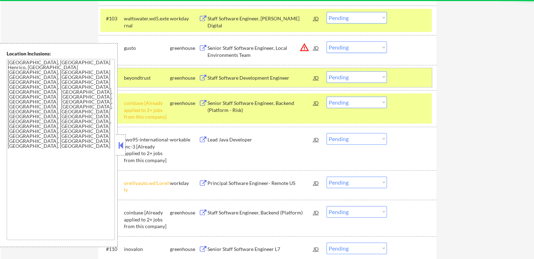
click at [335, 71] on div "#105 beyondtrust greenhouse Staff Software Development Engineer JD warning_ambe…" at bounding box center [265, 77] width 331 height 19
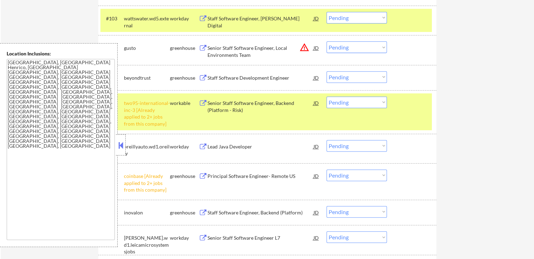
drag, startPoint x: 355, startPoint y: 102, endPoint x: 354, endPoint y: 106, distance: 4.3
click at [355, 102] on select "Choose an option... Pending Applied Excluded (Questions) Excluded (Expired) Exc…" at bounding box center [356, 102] width 60 height 12
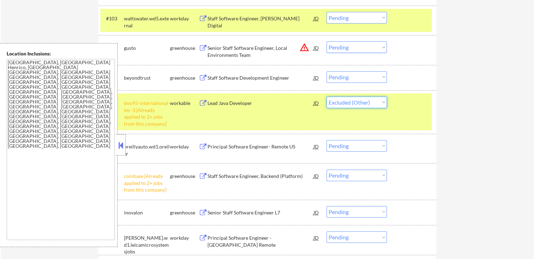
click at [326, 96] on select "Choose an option... Pending Applied Excluded (Questions) Excluded (Expired) Exc…" at bounding box center [356, 102] width 60 height 12
select select ""pending""
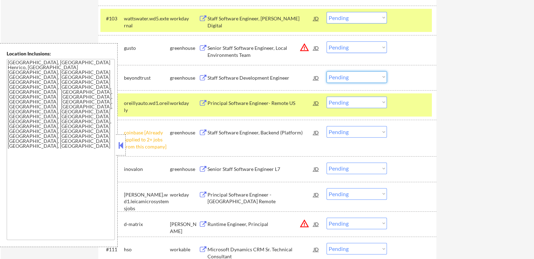
click at [347, 78] on select "Choose an option... Pending Applied Excluded (Questions) Excluded (Expired) Exc…" at bounding box center [356, 77] width 60 height 12
click at [326, 71] on select "Choose an option... Pending Applied Excluded (Questions) Excluded (Expired) Exc…" at bounding box center [356, 77] width 60 height 12
select select ""pending""
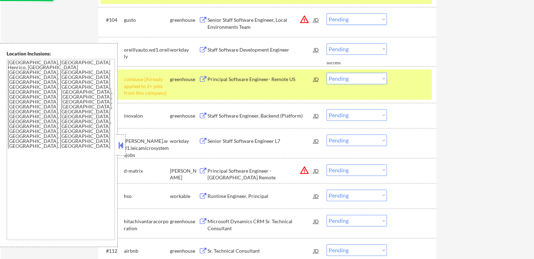
scroll to position [316, 0]
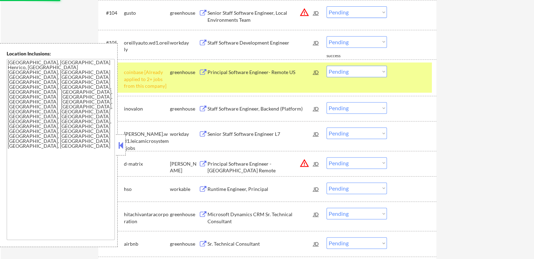
click at [342, 71] on select "Choose an option... Pending Applied Excluded (Questions) Excluded (Expired) Exc…" at bounding box center [356, 72] width 60 height 12
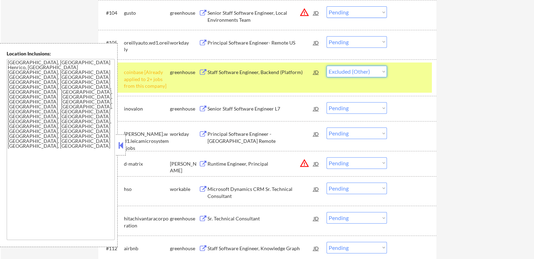
click at [326, 66] on select "Choose an option... Pending Applied Excluded (Questions) Excluded (Expired) Exc…" at bounding box center [356, 72] width 60 height 12
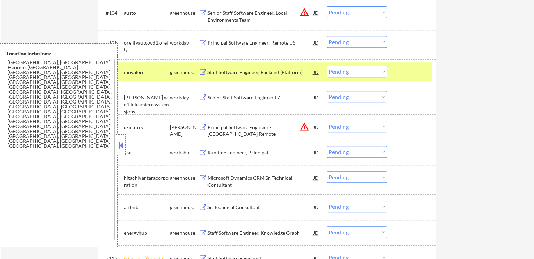
click at [278, 72] on div "Staff Software Engineer, Backend (Platform)" at bounding box center [260, 72] width 106 height 7
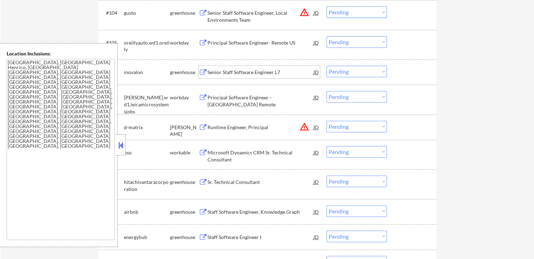
drag, startPoint x: 351, startPoint y: 68, endPoint x: 351, endPoint y: 74, distance: 6.0
click at [351, 68] on select "Choose an option... Pending Applied Excluded (Questions) Excluded (Expired) Exc…" at bounding box center [356, 72] width 60 height 12
click at [326, 66] on select "Choose an option... Pending Applied Excluded (Questions) Excluded (Expired) Exc…" at bounding box center [356, 72] width 60 height 12
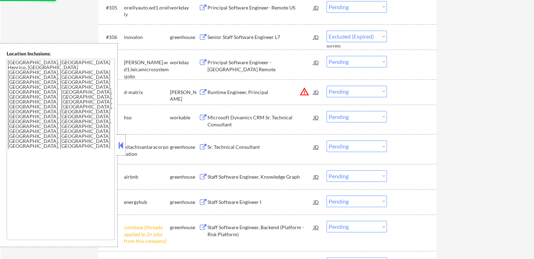
select select ""pending""
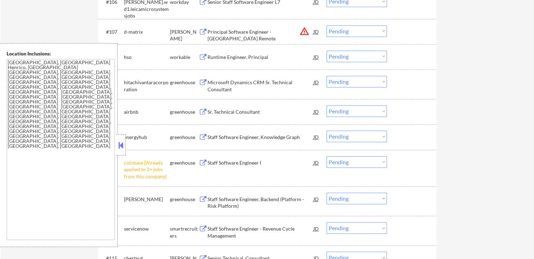
scroll to position [351, 0]
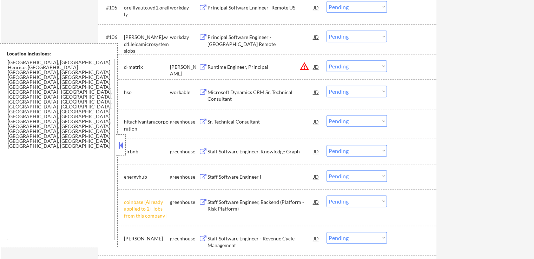
click at [261, 90] on div "Microsoft Dynamics CRM Sr. Technical Consultant" at bounding box center [260, 96] width 106 height 14
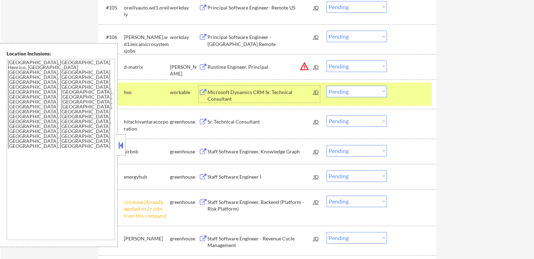
click at [255, 122] on div "Sr. Technical Consultant" at bounding box center [260, 121] width 106 height 7
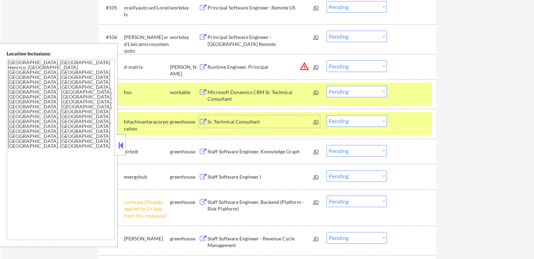
drag, startPoint x: 364, startPoint y: 91, endPoint x: 364, endPoint y: 96, distance: 5.3
click at [364, 91] on select "Choose an option... Pending Applied Excluded (Questions) Excluded (Expired) Exc…" at bounding box center [356, 92] width 60 height 12
click at [326, 86] on select "Choose an option... Pending Applied Excluded (Questions) Excluded (Expired) Exc…" at bounding box center [356, 92] width 60 height 12
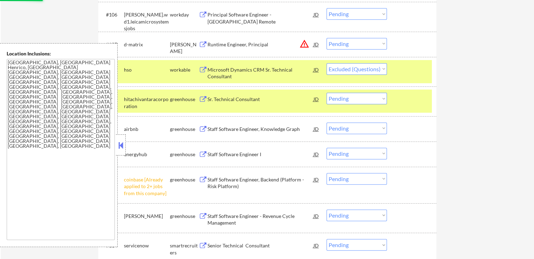
scroll to position [386, 0]
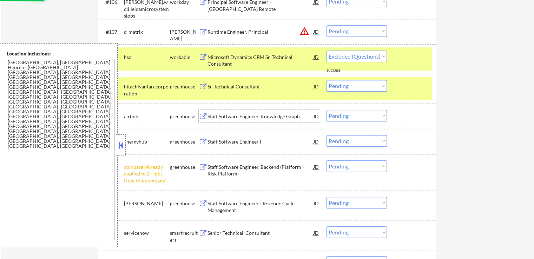
click at [295, 112] on div "Staff Software Engineer, Knowledge Graph" at bounding box center [260, 116] width 106 height 13
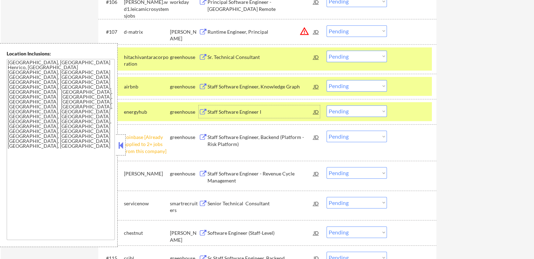
click at [345, 54] on select "Choose an option... Pending Applied Excluded (Questions) Excluded (Expired) Exc…" at bounding box center [356, 57] width 60 height 12
click at [326, 51] on select "Choose an option... Pending Applied Excluded (Questions) Excluded (Expired) Exc…" at bounding box center [356, 57] width 60 height 12
click at [280, 110] on div "Staff Software Engineer I" at bounding box center [260, 111] width 106 height 7
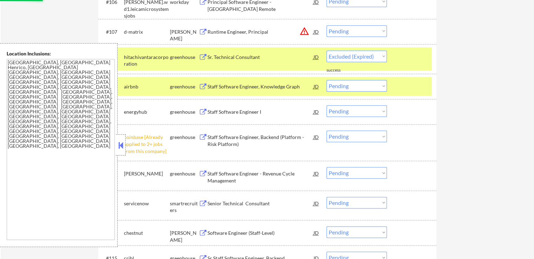
select select ""pending""
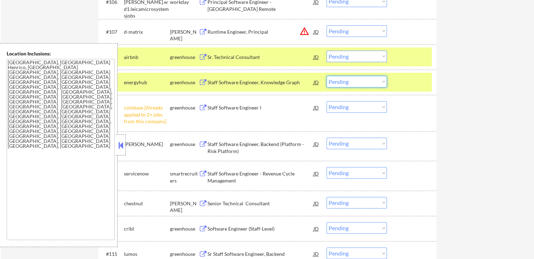
click at [349, 78] on select "Choose an option... Pending Applied Excluded (Questions) Excluded (Expired) Exc…" at bounding box center [356, 82] width 60 height 12
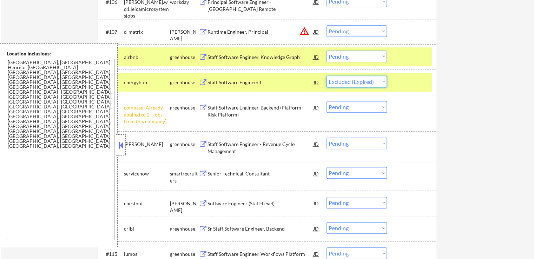
click at [326, 76] on select "Choose an option... Pending Applied Excluded (Questions) Excluded (Expired) Exc…" at bounding box center [356, 82] width 60 height 12
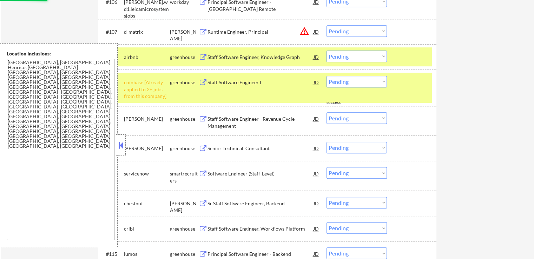
click at [347, 81] on select "Choose an option... Pending Applied Excluded (Questions) Excluded (Expired) Exc…" at bounding box center [356, 82] width 60 height 12
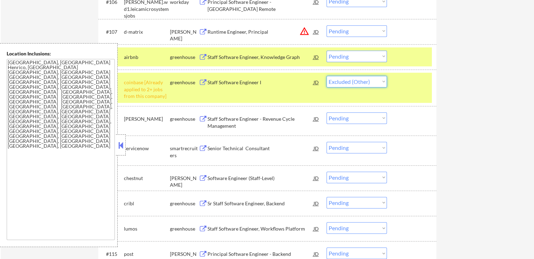
click at [326, 76] on select "Choose an option... Pending Applied Excluded (Questions) Excluded (Expired) Exc…" at bounding box center [356, 82] width 60 height 12
select select ""pending""
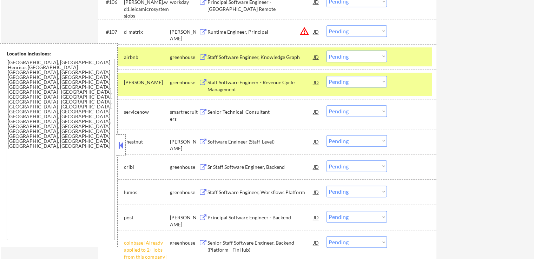
click at [272, 83] on div "Staff Software Engineer - Revenue Cycle Management" at bounding box center [260, 86] width 106 height 14
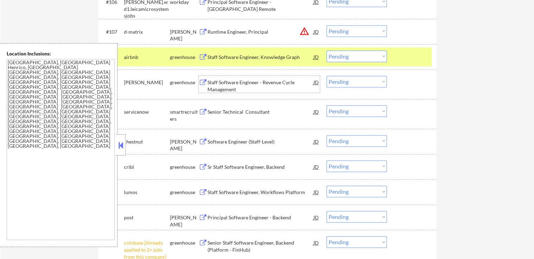
click at [347, 57] on select "Choose an option... Pending Applied Excluded (Questions) Excluded (Expired) Exc…" at bounding box center [356, 57] width 60 height 12
click at [326, 51] on select "Choose an option... Pending Applied Excluded (Questions) Excluded (Expired) Exc…" at bounding box center [356, 57] width 60 height 12
click at [342, 56] on select "Choose an option... Pending Applied Excluded (Questions) Excluded (Expired) Exc…" at bounding box center [356, 57] width 60 height 12
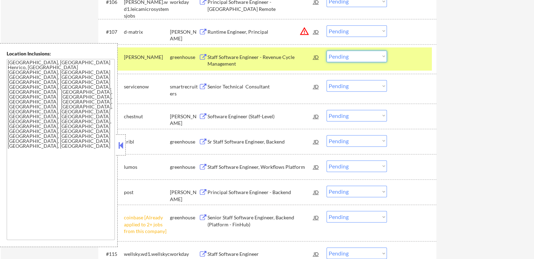
click at [354, 56] on select "Choose an option... Pending Applied Excluded (Questions) Excluded (Expired) Exc…" at bounding box center [356, 57] width 60 height 12
click at [326, 51] on select "Choose an option... Pending Applied Excluded (Questions) Excluded (Expired) Exc…" at bounding box center [356, 57] width 60 height 12
click at [266, 88] on div "Senior Technical Consultant" at bounding box center [260, 86] width 106 height 7
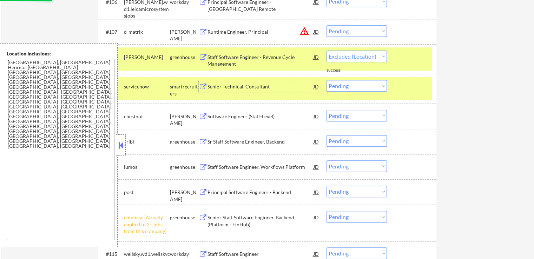
click at [270, 113] on div "Software Engineer (Staff-Level)" at bounding box center [260, 116] width 106 height 7
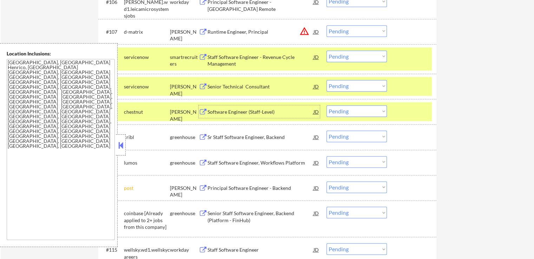
click at [338, 56] on select "Choose an option... Pending Applied Excluded (Questions) Excluded (Expired) Exc…" at bounding box center [356, 57] width 60 height 12
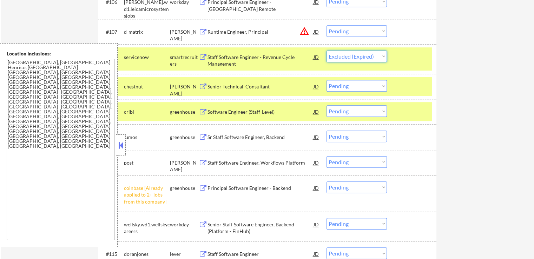
click at [326, 51] on select "Choose an option... Pending Applied Excluded (Questions) Excluded (Expired) Exc…" at bounding box center [356, 57] width 60 height 12
click at [279, 104] on div "#110 cribl greenhouse Software Engineer (Staff-Level) JD warning_amber Choose a…" at bounding box center [265, 111] width 331 height 19
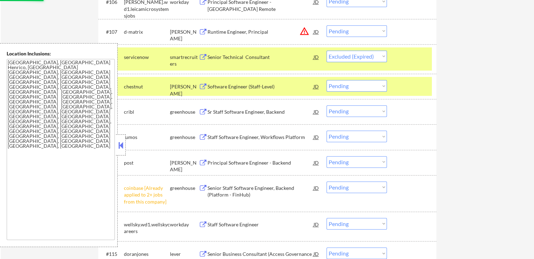
click at [275, 111] on div "Sr Staff Software Engineer, Backend" at bounding box center [260, 111] width 106 height 7
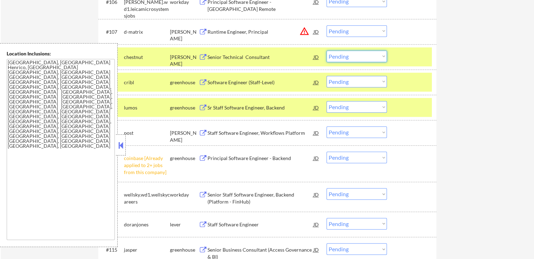
click at [352, 52] on select "Choose an option... Pending Applied Excluded (Questions) Excluded (Expired) Exc…" at bounding box center [356, 57] width 60 height 12
click at [326, 51] on select "Choose an option... Pending Applied Excluded (Questions) Excluded (Expired) Exc…" at bounding box center [356, 57] width 60 height 12
click at [288, 108] on div "Sr Staff Software Engineer, Backend" at bounding box center [260, 107] width 106 height 7
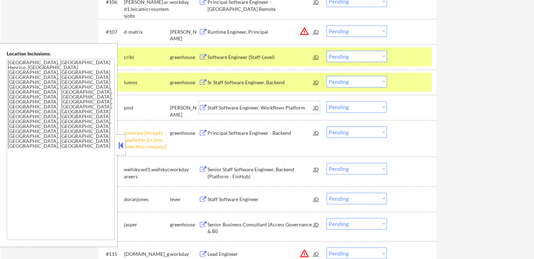
click at [351, 58] on select "Choose an option... Pending Applied Excluded (Questions) Excluded (Expired) Exc…" at bounding box center [356, 57] width 60 height 12
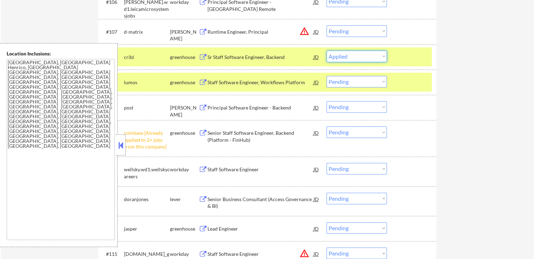
click at [326, 51] on select "Choose an option... Pending Applied Excluded (Questions) Excluded (Expired) Exc…" at bounding box center [356, 57] width 60 height 12
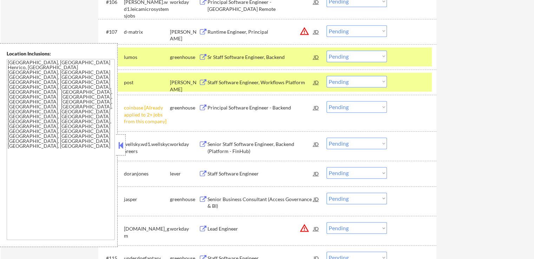
click at [349, 56] on select "Choose an option... Pending Applied Excluded (Questions) Excluded (Expired) Exc…" at bounding box center [356, 57] width 60 height 12
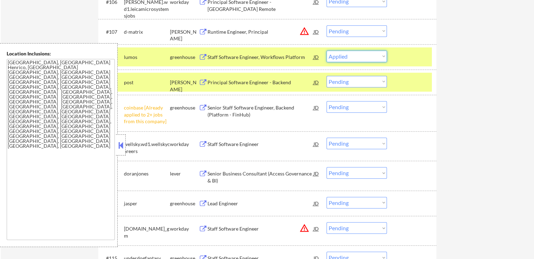
click at [326, 51] on select "Choose an option... Pending Applied Excluded (Questions) Excluded (Expired) Exc…" at bounding box center [356, 57] width 60 height 12
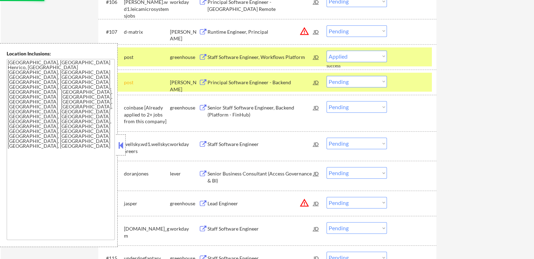
select select ""pending""
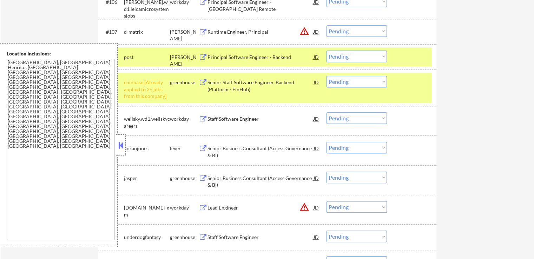
click at [288, 57] on div "Principal Software Engineer - Backend" at bounding box center [260, 57] width 106 height 7
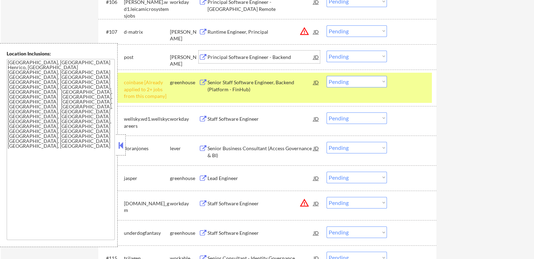
drag, startPoint x: 352, startPoint y: 82, endPoint x: 352, endPoint y: 86, distance: 3.9
click at [352, 82] on select "Choose an option... Pending Applied Excluded (Questions) Excluded (Expired) Exc…" at bounding box center [356, 82] width 60 height 12
click at [326, 76] on select "Choose an option... Pending Applied Excluded (Questions) Excluded (Expired) Exc…" at bounding box center [356, 82] width 60 height 12
select select ""pending""
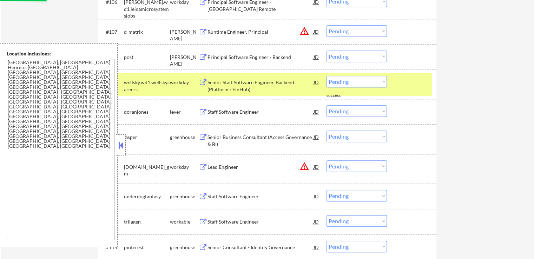
click at [258, 114] on div "Staff Software Engineer" at bounding box center [260, 111] width 106 height 7
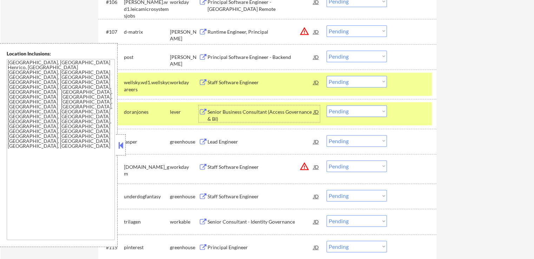
click at [353, 57] on select "Choose an option... Pending Applied Excluded (Questions) Excluded (Expired) Exc…" at bounding box center [356, 57] width 60 height 12
click at [326, 51] on select "Choose an option... Pending Applied Excluded (Questions) Excluded (Expired) Exc…" at bounding box center [356, 57] width 60 height 12
click at [253, 142] on div "Lead Engineer" at bounding box center [260, 141] width 106 height 7
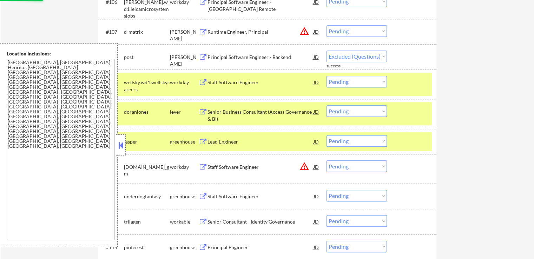
select select ""pending""
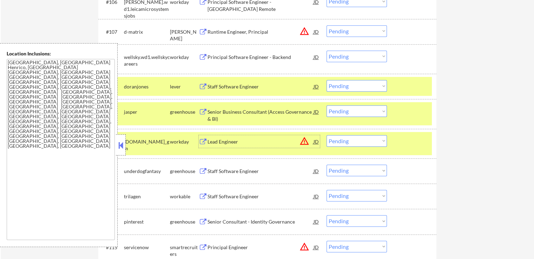
drag, startPoint x: 353, startPoint y: 83, endPoint x: 357, endPoint y: 90, distance: 7.8
click at [353, 83] on select "Choose an option... Pending Applied Excluded (Questions) Excluded (Expired) Exc…" at bounding box center [356, 86] width 60 height 12
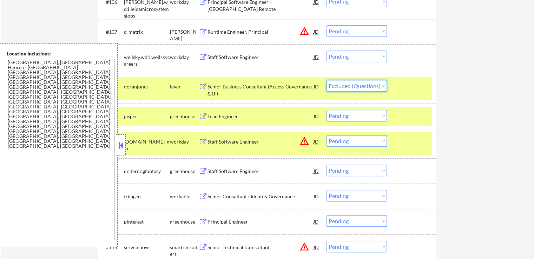
click at [326, 80] on select "Choose an option... Pending Applied Excluded (Questions) Excluded (Expired) Exc…" at bounding box center [356, 86] width 60 height 12
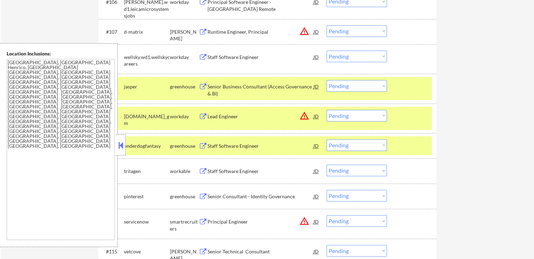
click at [349, 88] on select "Choose an option... Pending Applied Excluded (Questions) Excluded (Expired) Exc…" at bounding box center [356, 86] width 60 height 12
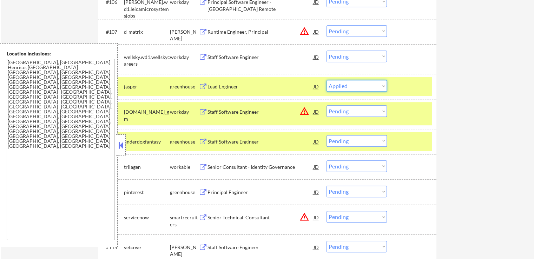
click at [326, 80] on select "Choose an option... Pending Applied Excluded (Questions) Excluded (Expired) Exc…" at bounding box center [356, 86] width 60 height 12
select select ""pending""
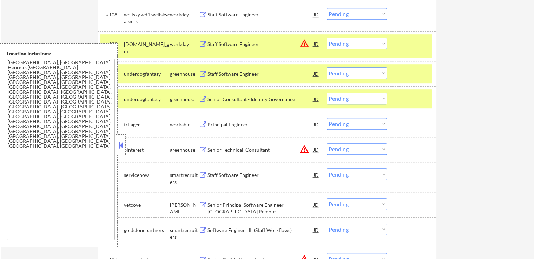
scroll to position [456, 0]
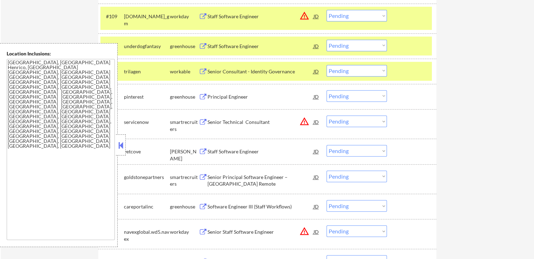
click at [254, 45] on div "Staff Software Engineer" at bounding box center [260, 46] width 106 height 7
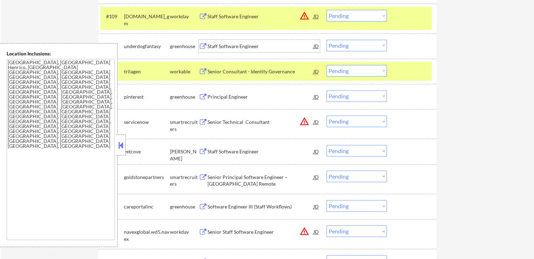
click at [283, 69] on div "Senior Consultant - Identity Governance" at bounding box center [260, 71] width 106 height 7
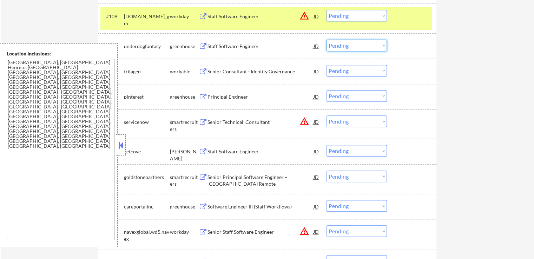
click at [352, 45] on select "Choose an option... Pending Applied Excluded (Questions) Excluded (Expired) Exc…" at bounding box center [356, 46] width 60 height 12
click at [326, 40] on select "Choose an option... Pending Applied Excluded (Questions) Excluded (Expired) Exc…" at bounding box center [356, 46] width 60 height 12
click at [243, 95] on div "Principal Engineer" at bounding box center [260, 96] width 106 height 7
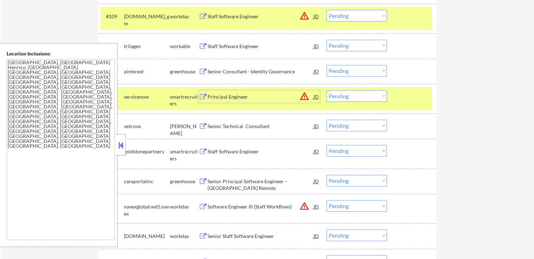
click at [341, 47] on select "Choose an option... Pending Applied Excluded (Questions) Excluded (Expired) Exc…" at bounding box center [356, 46] width 60 height 12
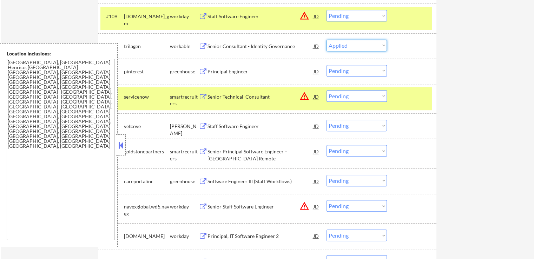
click at [326, 40] on select "Choose an option... Pending Applied Excluded (Questions) Excluded (Expired) Exc…" at bounding box center [356, 46] width 60 height 12
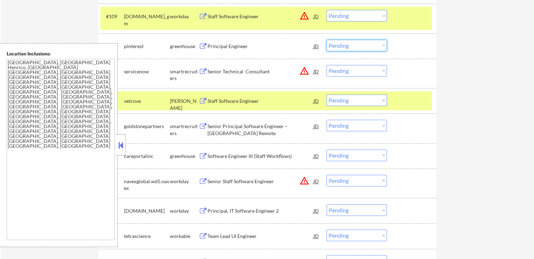
click at [349, 47] on select "Choose an option... Pending Applied Excluded (Questions) Excluded (Expired) Exc…" at bounding box center [356, 46] width 60 height 12
click at [326, 40] on select "Choose an option... Pending Applied Excluded (Questions) Excluded (Expired) Exc…" at bounding box center [356, 46] width 60 height 12
click at [264, 104] on div "Staff Software Engineer" at bounding box center [260, 101] width 106 height 7
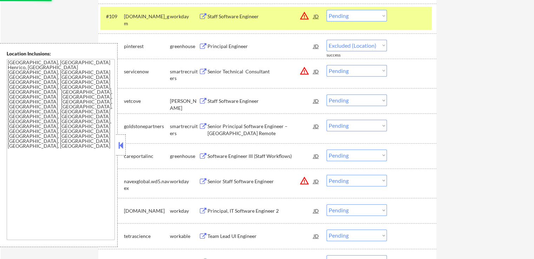
select select ""pending""
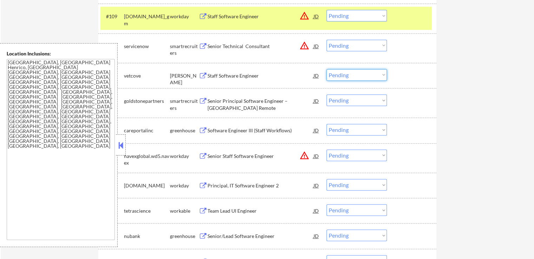
click at [337, 76] on select "Choose an option... Pending Applied Excluded (Questions) Excluded (Expired) Exc…" at bounding box center [356, 75] width 60 height 12
click at [326, 69] on select "Choose an option... Pending Applied Excluded (Questions) Excluded (Expired) Exc…" at bounding box center [356, 75] width 60 height 12
click at [272, 102] on div "Senior Principal Software Engineer – [GEOGRAPHIC_DATA] Remote" at bounding box center [260, 105] width 106 height 14
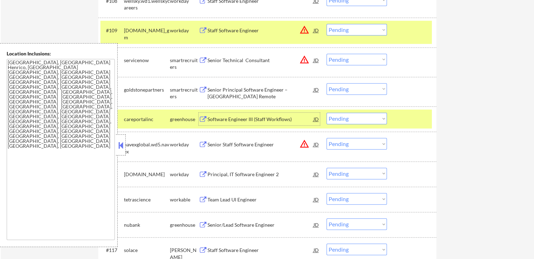
scroll to position [459, 0]
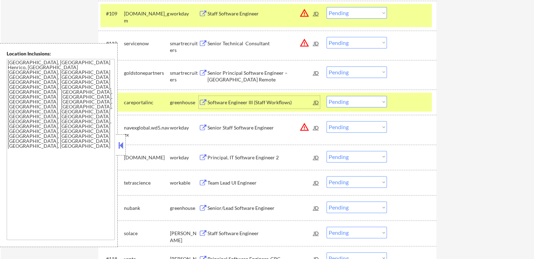
click at [279, 101] on div "Software Engineer III (Staff Workflows)" at bounding box center [260, 102] width 106 height 7
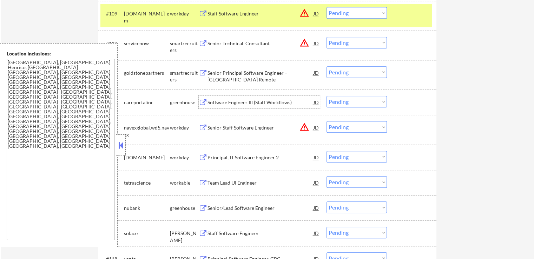
click at [352, 70] on select "Choose an option... Pending Applied Excluded (Questions) Excluded (Expired) Exc…" at bounding box center [356, 72] width 60 height 12
click at [326, 66] on select "Choose an option... Pending Applied Excluded (Questions) Excluded (Expired) Exc…" at bounding box center [356, 72] width 60 height 12
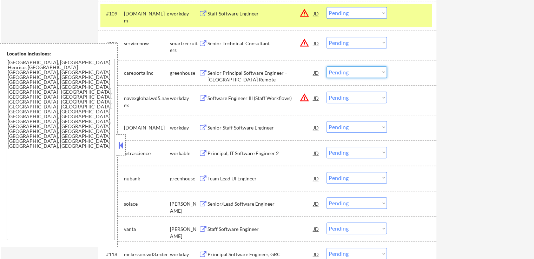
click at [355, 71] on select "Choose an option... Pending Applied Excluded (Questions) Excluded (Expired) Exc…" at bounding box center [356, 72] width 60 height 12
click at [326, 66] on select "Choose an option... Pending Applied Excluded (Questions) Excluded (Expired) Exc…" at bounding box center [356, 72] width 60 height 12
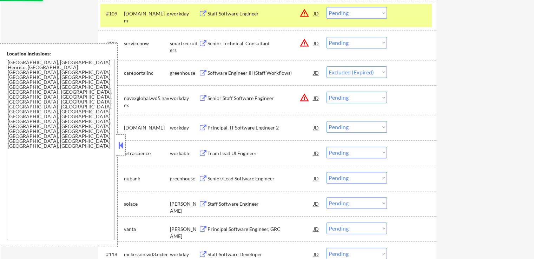
select select ""pending""
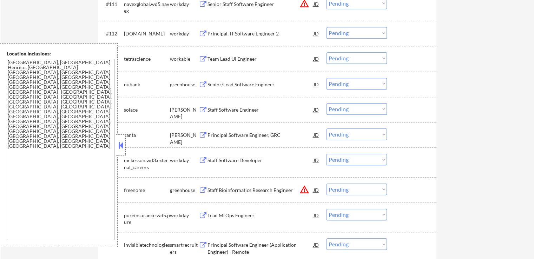
scroll to position [529, 0]
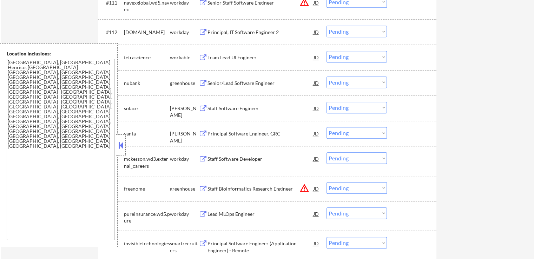
click at [246, 60] on div "Team Lead UI Engineer" at bounding box center [260, 57] width 106 height 7
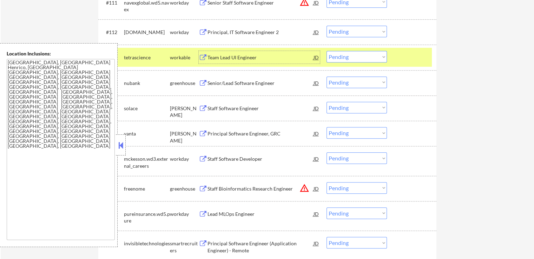
click at [260, 83] on div "Senior/Lead Software Engineer" at bounding box center [260, 83] width 106 height 7
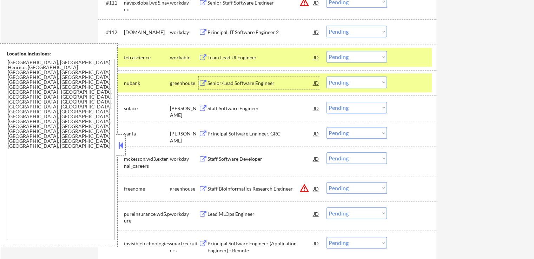
click at [341, 59] on select "Choose an option... Pending Applied Excluded (Questions) Excluded (Expired) Exc…" at bounding box center [356, 57] width 60 height 12
click at [326, 51] on select "Choose an option... Pending Applied Excluded (Questions) Excluded (Expired) Exc…" at bounding box center [356, 57] width 60 height 12
click at [269, 110] on div "Staff Software Engineer" at bounding box center [260, 108] width 106 height 7
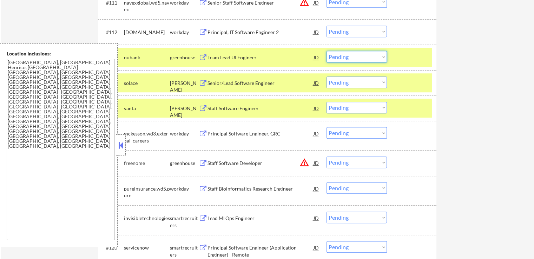
click at [346, 52] on select "Choose an option... Pending Applied Excluded (Questions) Excluded (Expired) Exc…" at bounding box center [356, 57] width 60 height 12
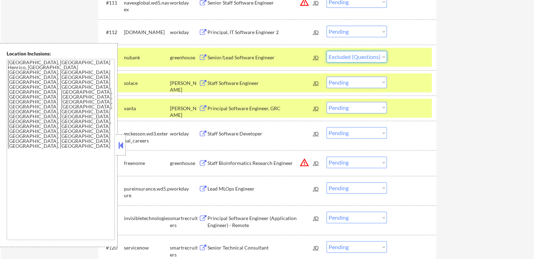
click at [326, 51] on select "Choose an option... Pending Applied Excluded (Questions) Excluded (Expired) Exc…" at bounding box center [356, 57] width 60 height 12
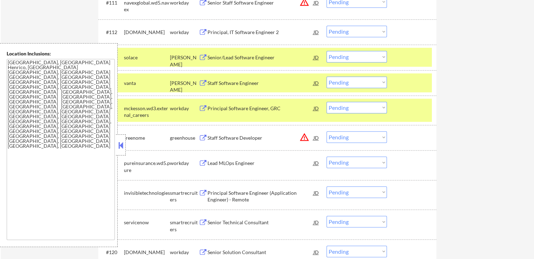
click at [353, 52] on select "Choose an option... Pending Applied Excluded (Questions) Excluded (Expired) Exc…" at bounding box center [356, 57] width 60 height 12
click at [326, 51] on select "Choose an option... Pending Applied Excluded (Questions) Excluded (Expired) Exc…" at bounding box center [356, 57] width 60 height 12
click at [275, 84] on div "Principal Software Engineer, GRC" at bounding box center [260, 83] width 106 height 7
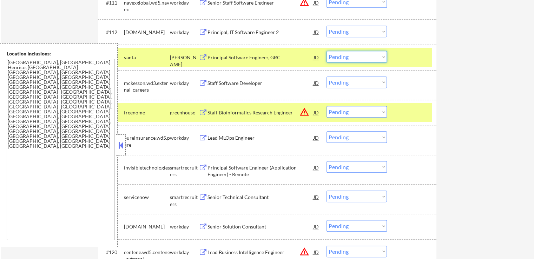
click at [340, 56] on select "Choose an option... Pending Applied Excluded (Questions) Excluded (Expired) Exc…" at bounding box center [356, 57] width 60 height 12
click at [326, 51] on select "Choose an option... Pending Applied Excluded (Questions) Excluded (Expired) Exc…" at bounding box center [356, 57] width 60 height 12
select select ""pending""
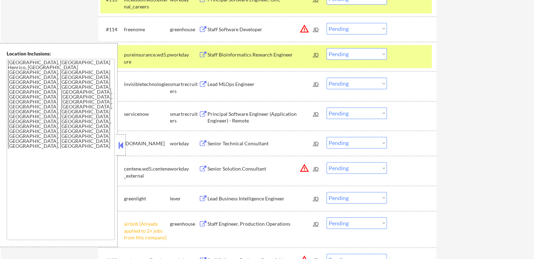
scroll to position [599, 0]
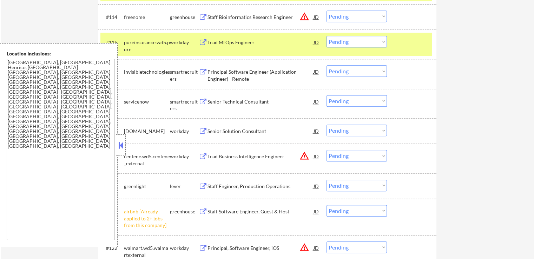
click at [243, 77] on div "Principal Software Engineer (Application Engineer) - Remote" at bounding box center [260, 75] width 106 height 14
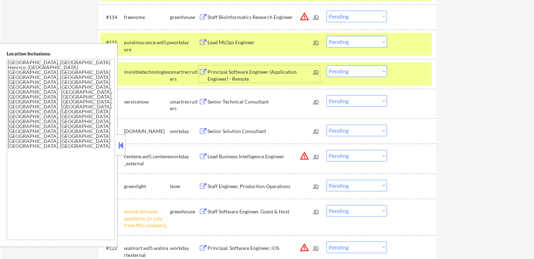
click at [272, 99] on div "Senior Technical Consultant" at bounding box center [260, 101] width 106 height 7
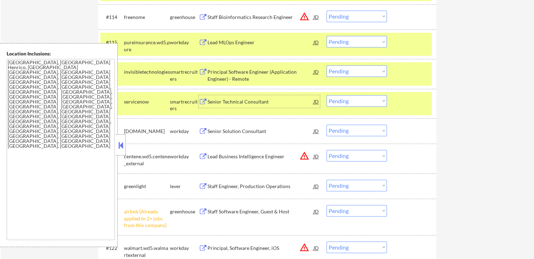
click at [342, 100] on select "Choose an option... Pending Applied Excluded (Questions) Excluded (Expired) Exc…" at bounding box center [356, 101] width 60 height 12
click at [326, 95] on select "Choose an option... Pending Applied Excluded (Questions) Excluded (Expired) Exc…" at bounding box center [356, 101] width 60 height 12
select select ""pending""
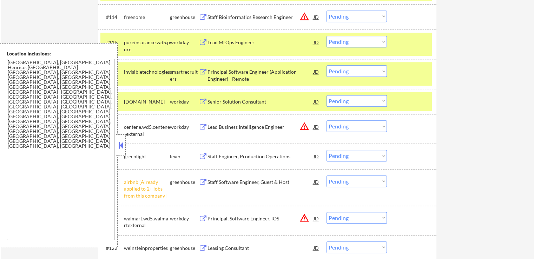
click at [353, 68] on select "Choose an option... Pending Applied Excluded (Questions) Excluded (Expired) Exc…" at bounding box center [356, 71] width 60 height 12
click at [326, 65] on select "Choose an option... Pending Applied Excluded (Questions) Excluded (Expired) Exc…" at bounding box center [356, 71] width 60 height 12
select select ""pending""
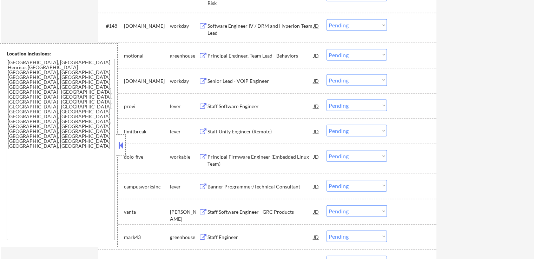
scroll to position [1522, 0]
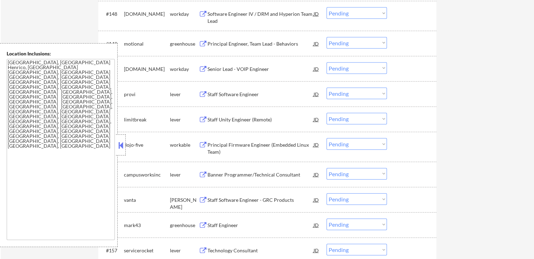
click at [251, 91] on div "Staff Software Engineer" at bounding box center [260, 94] width 106 height 7
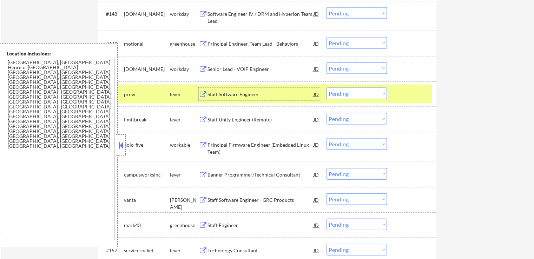
click at [274, 121] on div "Staff Unity Engineer (Remote)" at bounding box center [260, 119] width 106 height 7
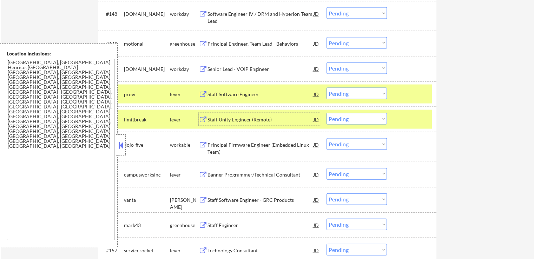
click at [357, 93] on select "Choose an option... Pending Applied Excluded (Questions) Excluded (Expired) Exc…" at bounding box center [356, 94] width 60 height 12
click at [326, 88] on select "Choose an option... Pending Applied Excluded (Questions) Excluded (Expired) Exc…" at bounding box center [356, 94] width 60 height 12
select select ""pending""
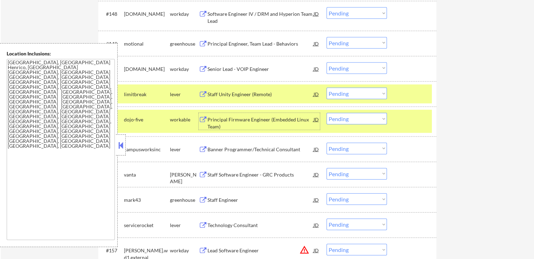
click at [258, 117] on div "Principal Firmware Engineer (Embedded Linux Team)" at bounding box center [260, 123] width 106 height 14
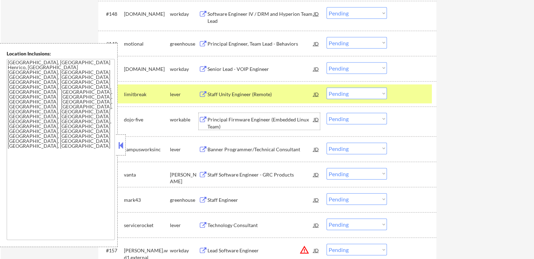
click at [352, 119] on select "Choose an option... Pending Applied Excluded (Questions) Excluded (Expired) Exc…" at bounding box center [356, 119] width 60 height 12
click at [326, 113] on select "Choose an option... Pending Applied Excluded (Questions) Excluded (Expired) Exc…" at bounding box center [356, 119] width 60 height 12
click at [266, 146] on div "Banner Programmer/Technical Consultant" at bounding box center [260, 149] width 106 height 7
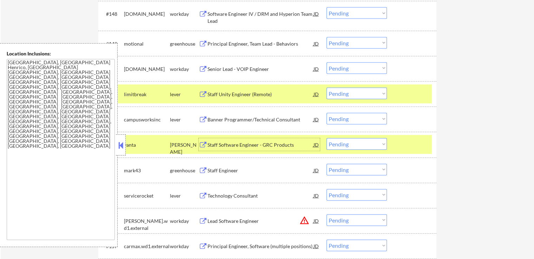
click at [355, 121] on select "Choose an option... Pending Applied Excluded (Questions) Excluded (Expired) Exc…" at bounding box center [356, 119] width 60 height 12
click at [326, 113] on select "Choose an option... Pending Applied Excluded (Questions) Excluded (Expired) Exc…" at bounding box center [356, 119] width 60 height 12
click at [227, 144] on div "Staff Software Engineer - GRC Products" at bounding box center [260, 144] width 106 height 7
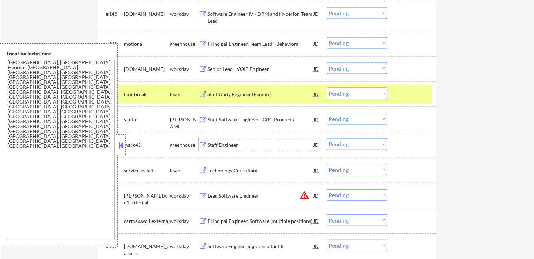
click at [341, 116] on select "Choose an option... Pending Applied Excluded (Questions) Excluded (Expired) Exc…" at bounding box center [356, 119] width 60 height 12
click at [326, 113] on select "Choose an option... Pending Applied Excluded (Questions) Excluded (Expired) Exc…" at bounding box center [356, 119] width 60 height 12
select select ""pending""
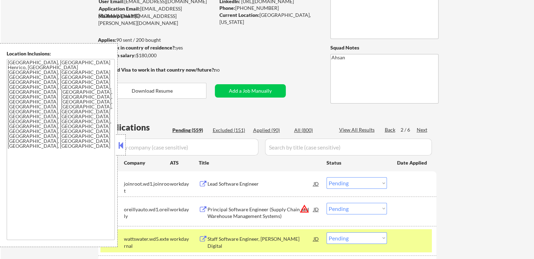
scroll to position [105, 0]
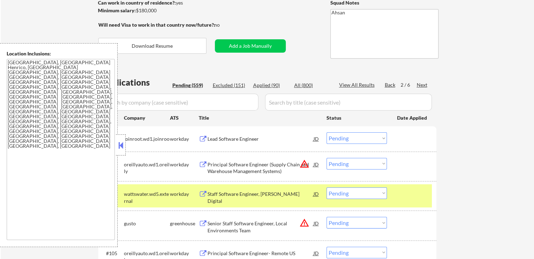
click at [248, 137] on div "Lead Software Engineer" at bounding box center [260, 138] width 106 height 7
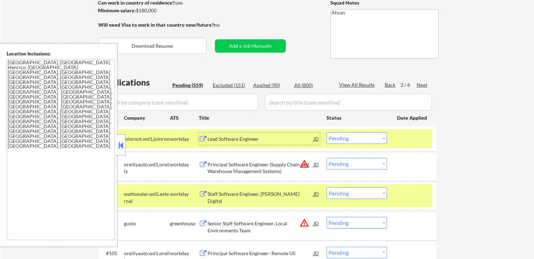
click at [280, 163] on div "Principal Software Engineer (Supply Chain and Warehouse Management Systems)" at bounding box center [260, 168] width 106 height 14
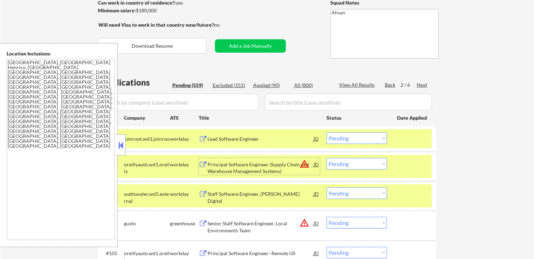
scroll to position [246, 0]
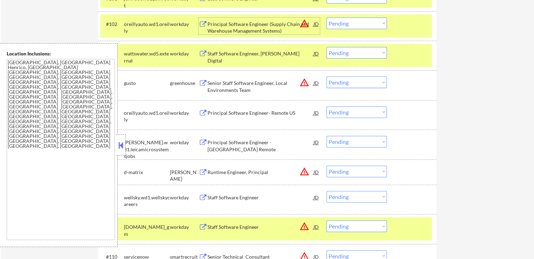
click at [247, 111] on div "Principal Software Engineer- Remote US" at bounding box center [260, 112] width 106 height 7
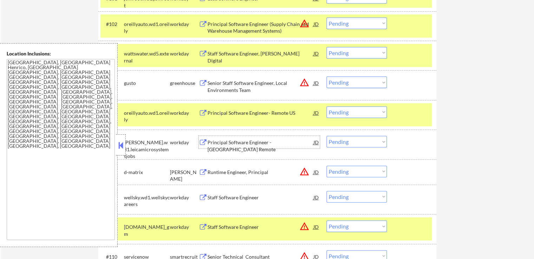
click at [268, 147] on div "Principal Software Engineer - [GEOGRAPHIC_DATA] Remote" at bounding box center [260, 142] width 106 height 13
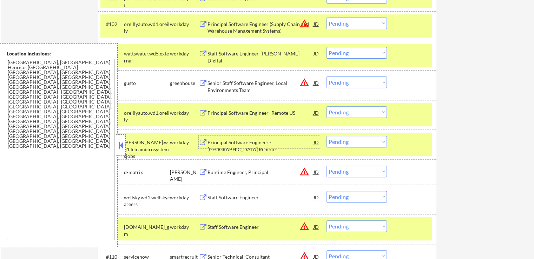
click at [244, 115] on div "Principal Software Engineer- Remote US" at bounding box center [260, 112] width 106 height 7
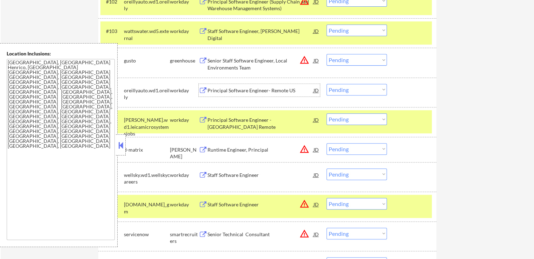
scroll to position [281, 0]
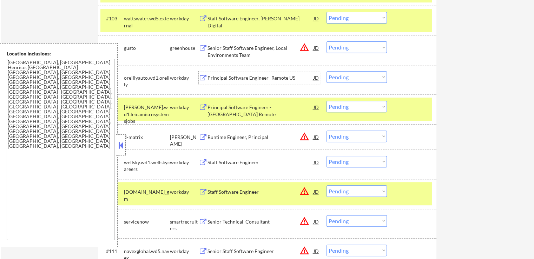
click at [258, 141] on div "Runtime Engineer, Principal" at bounding box center [260, 137] width 106 height 13
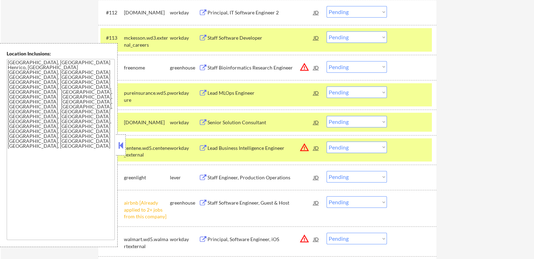
scroll to position [632, 0]
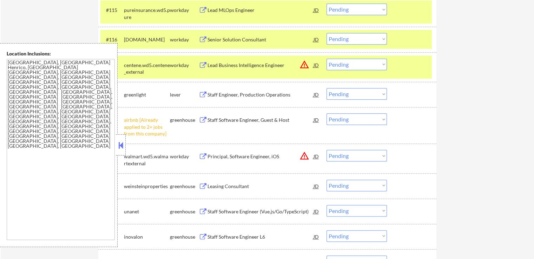
click at [266, 95] on div "Staff Engineer, Production Operations" at bounding box center [260, 94] width 106 height 7
